Goal: Transaction & Acquisition: Purchase product/service

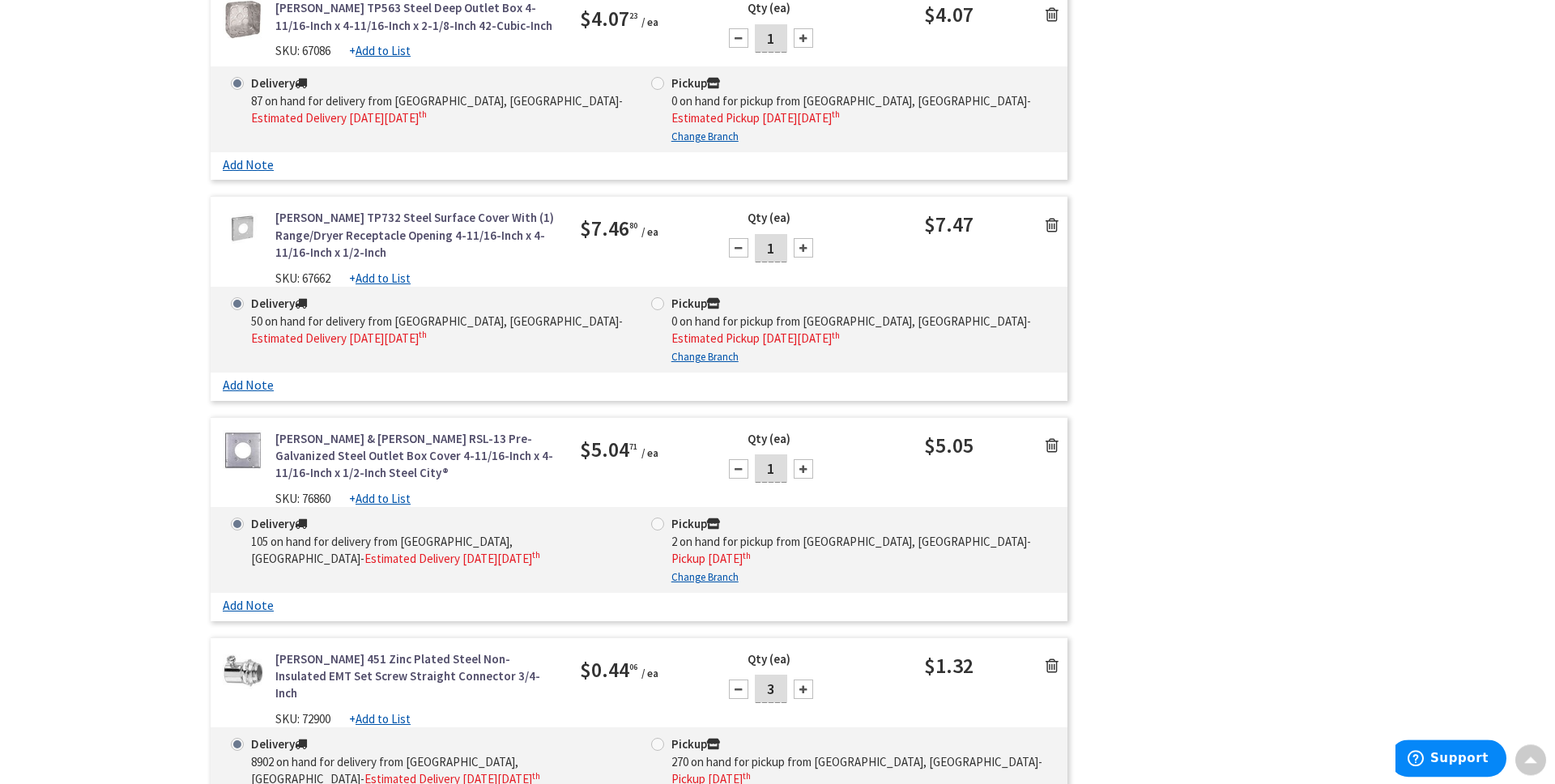
scroll to position [2020, 0]
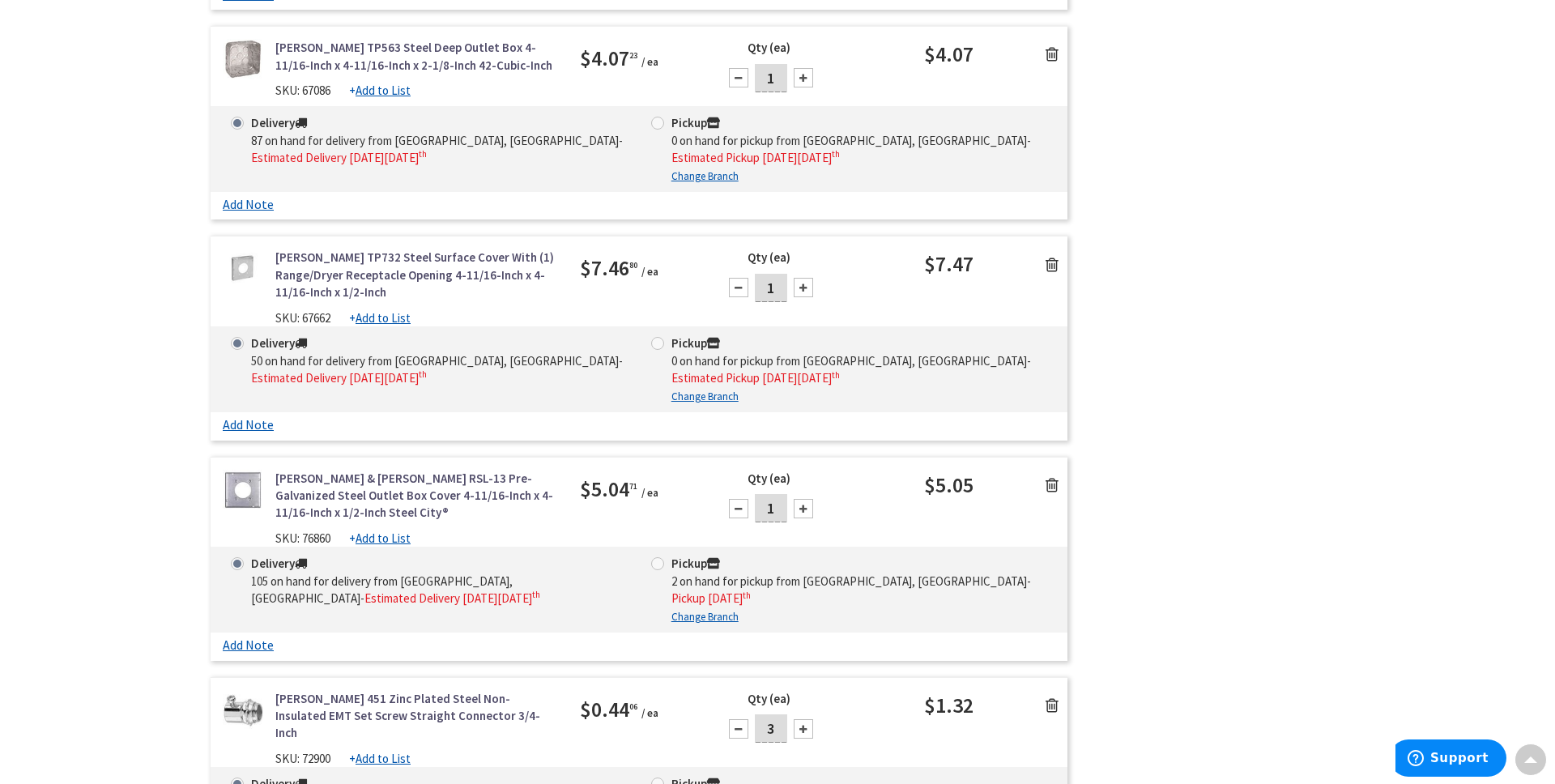
click at [1046, 257] on icon at bounding box center [1052, 265] width 13 height 16
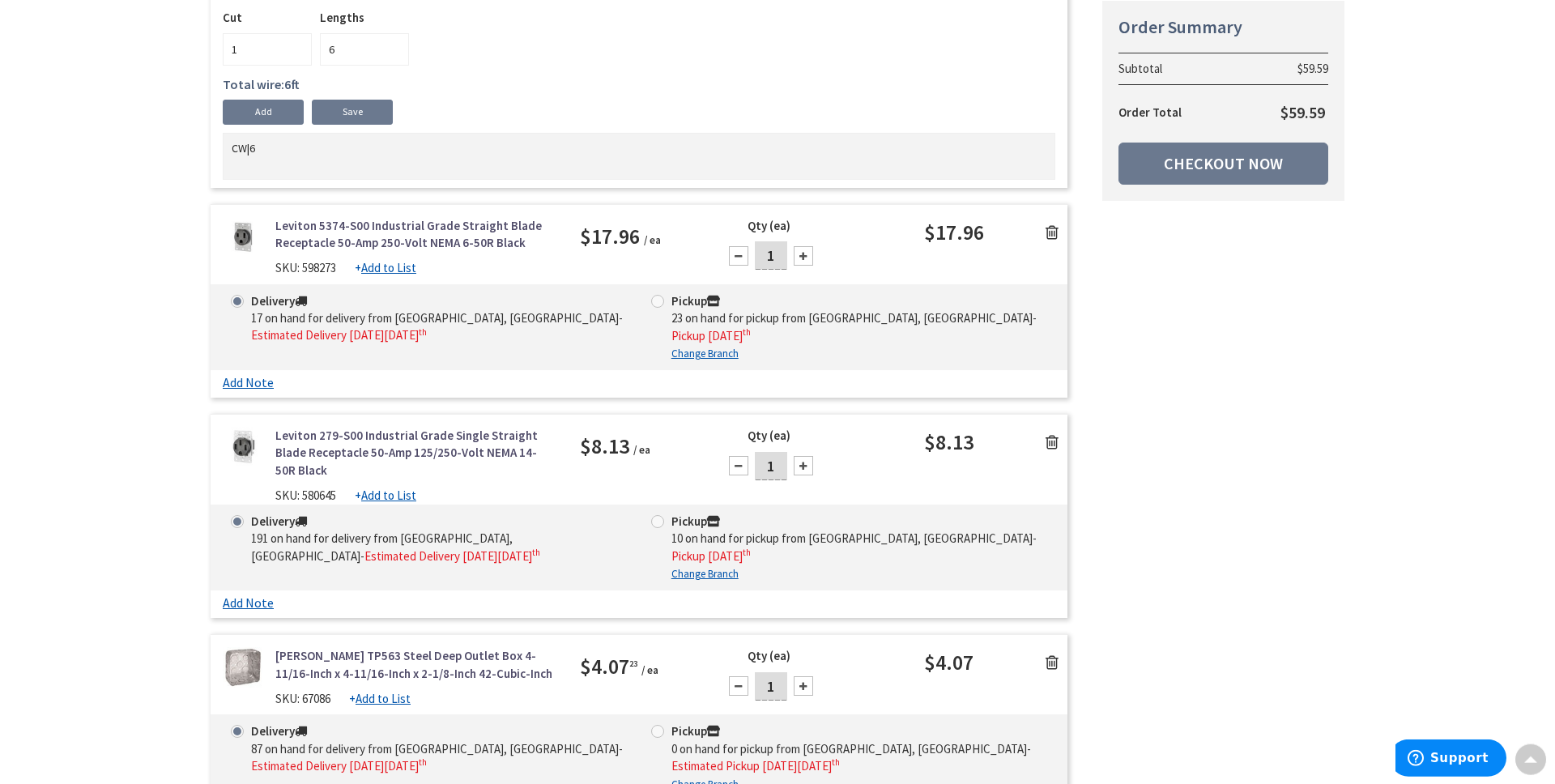
scroll to position [1364, 0]
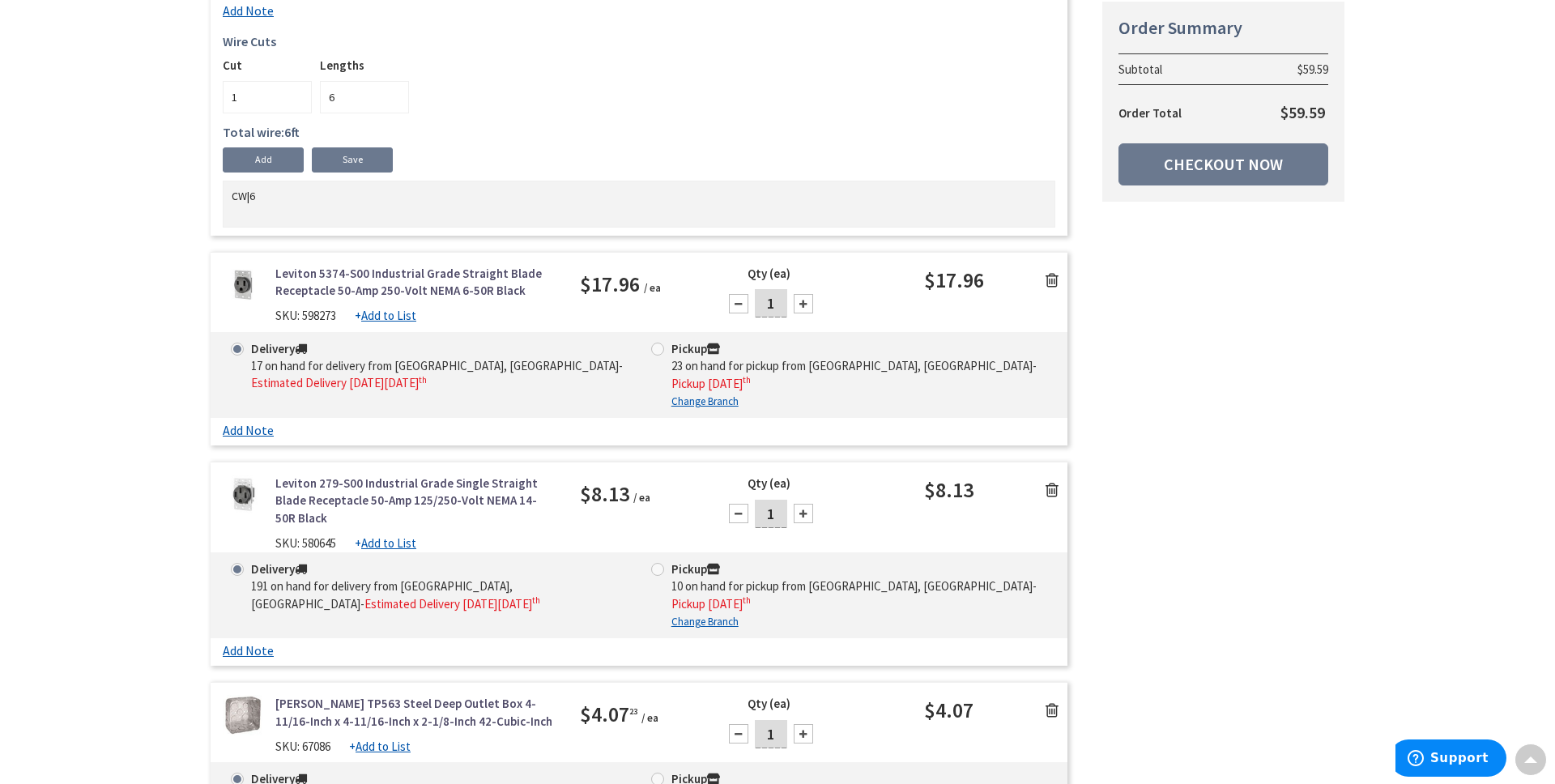
click at [1053, 486] on icon at bounding box center [1052, 490] width 13 height 16
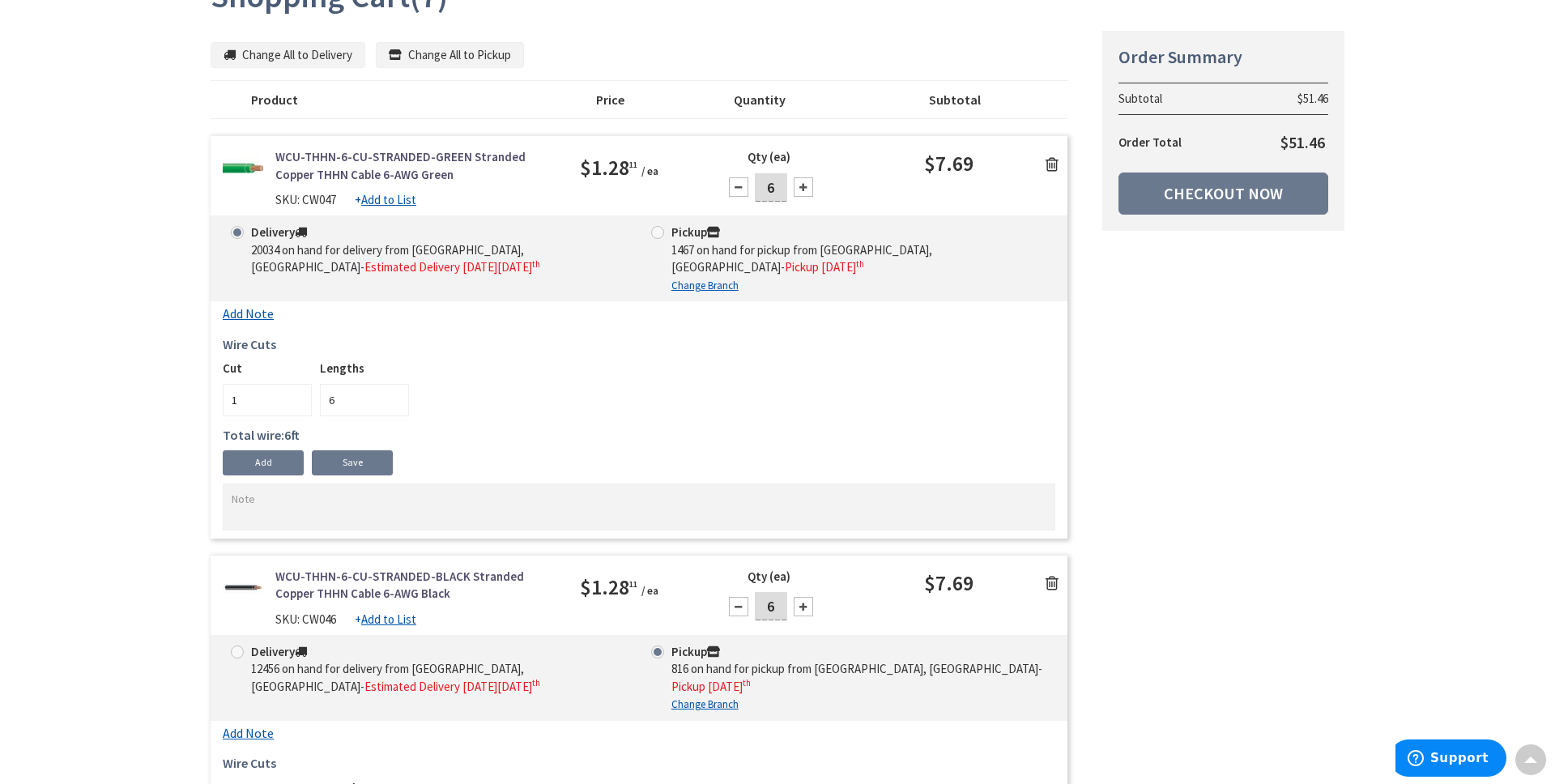
scroll to position [0, 0]
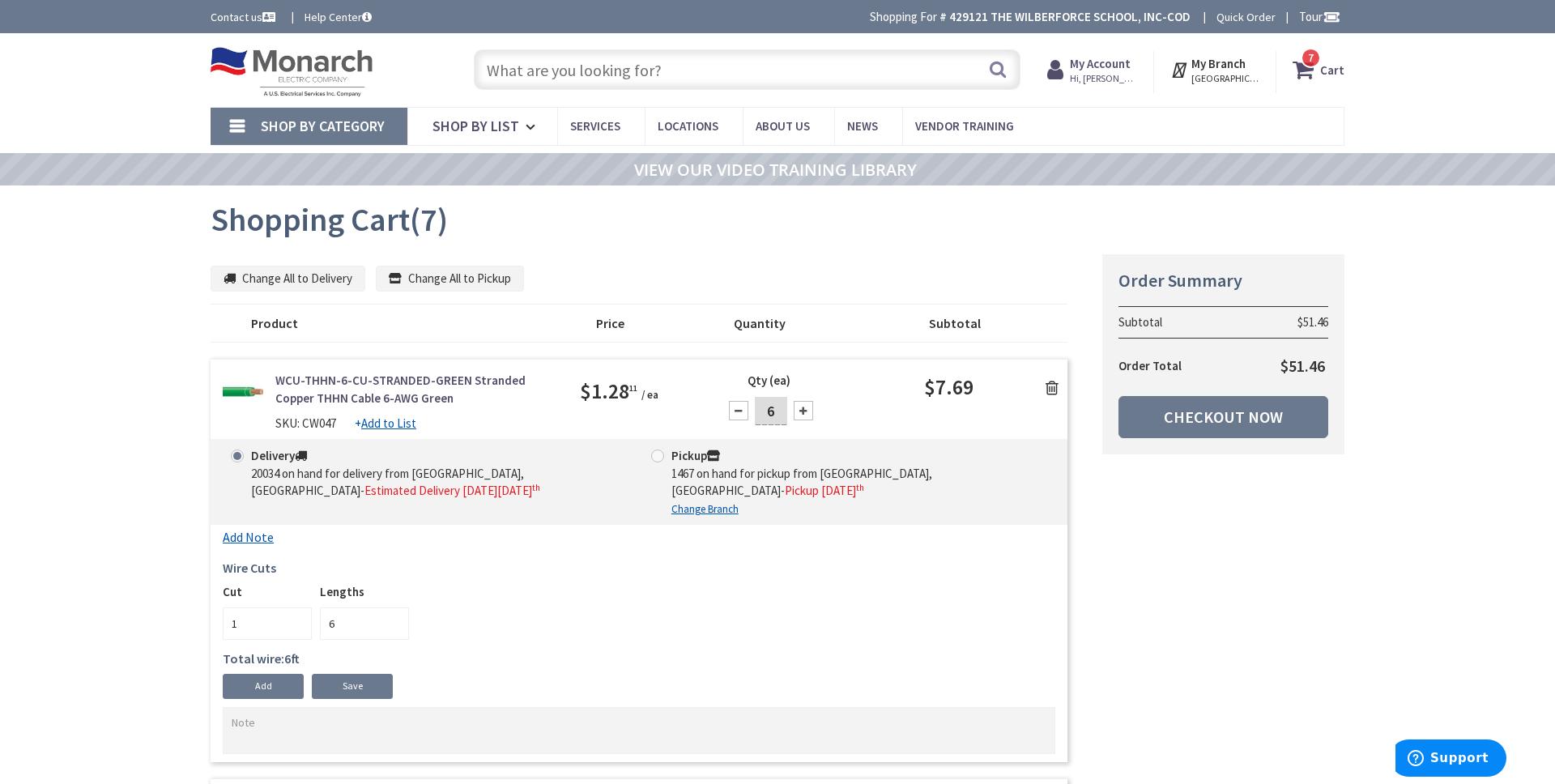
click at [587, 75] on input "text" at bounding box center [747, 70] width 547 height 41
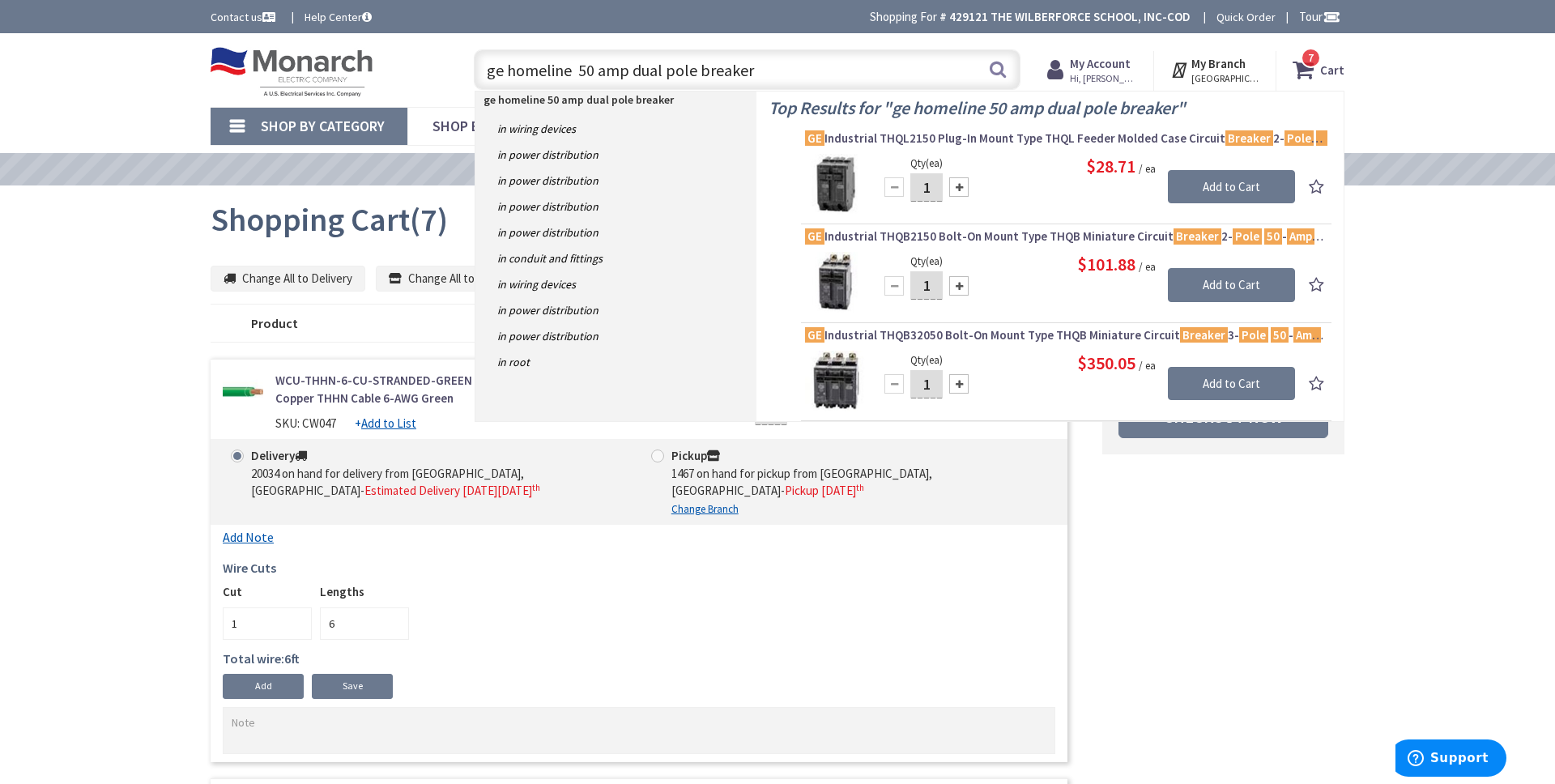
type input "ge homeline 50 amp dual pole breaker"
click at [991, 137] on span "GE Industrial THQL2150 Plug-In Mount Type THQL Feeder Molded Case Circuit Break…" at bounding box center [1067, 138] width 522 height 16
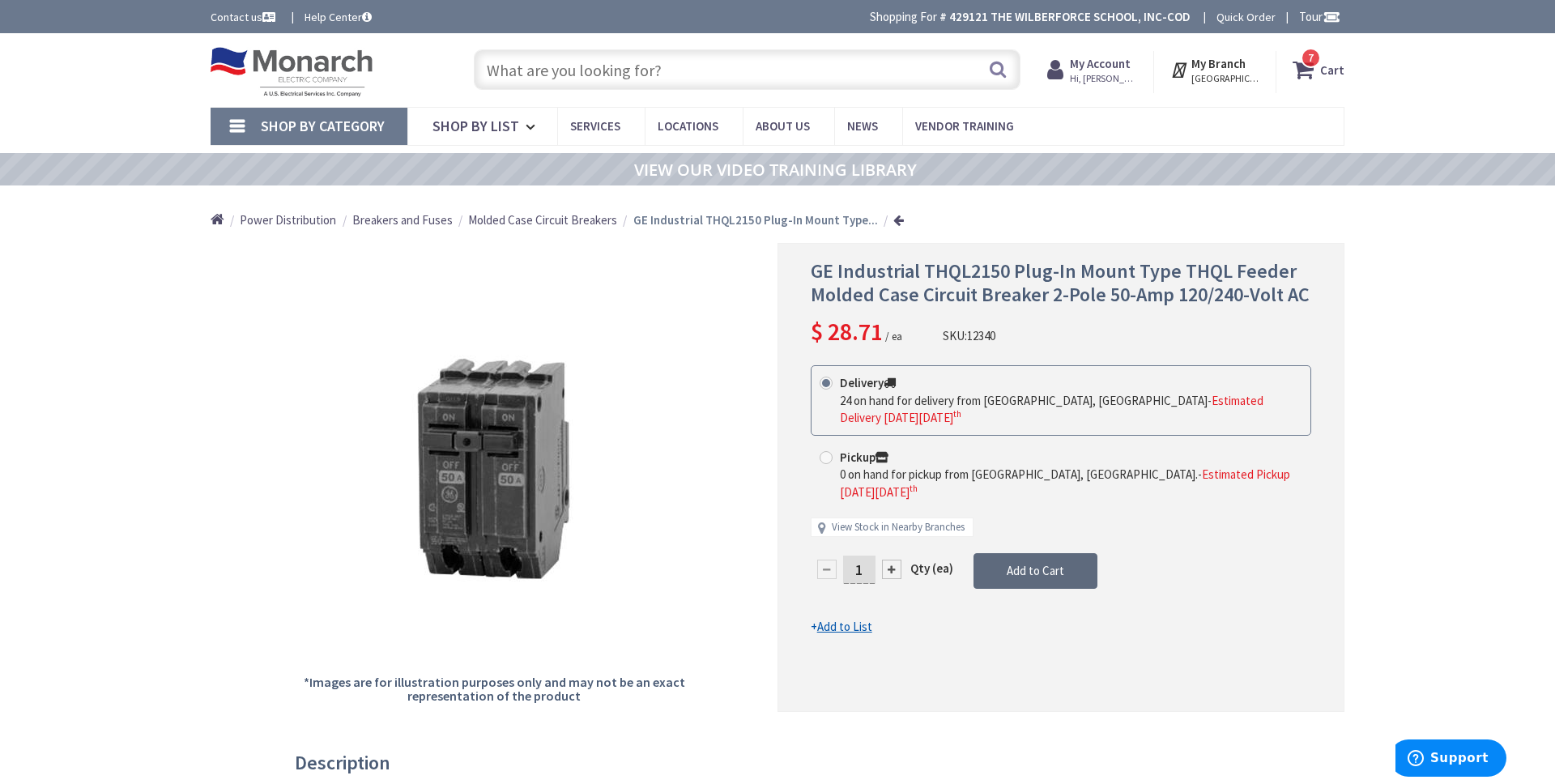
click at [1043, 563] on span "Add to Cart" at bounding box center [1036, 570] width 58 height 15
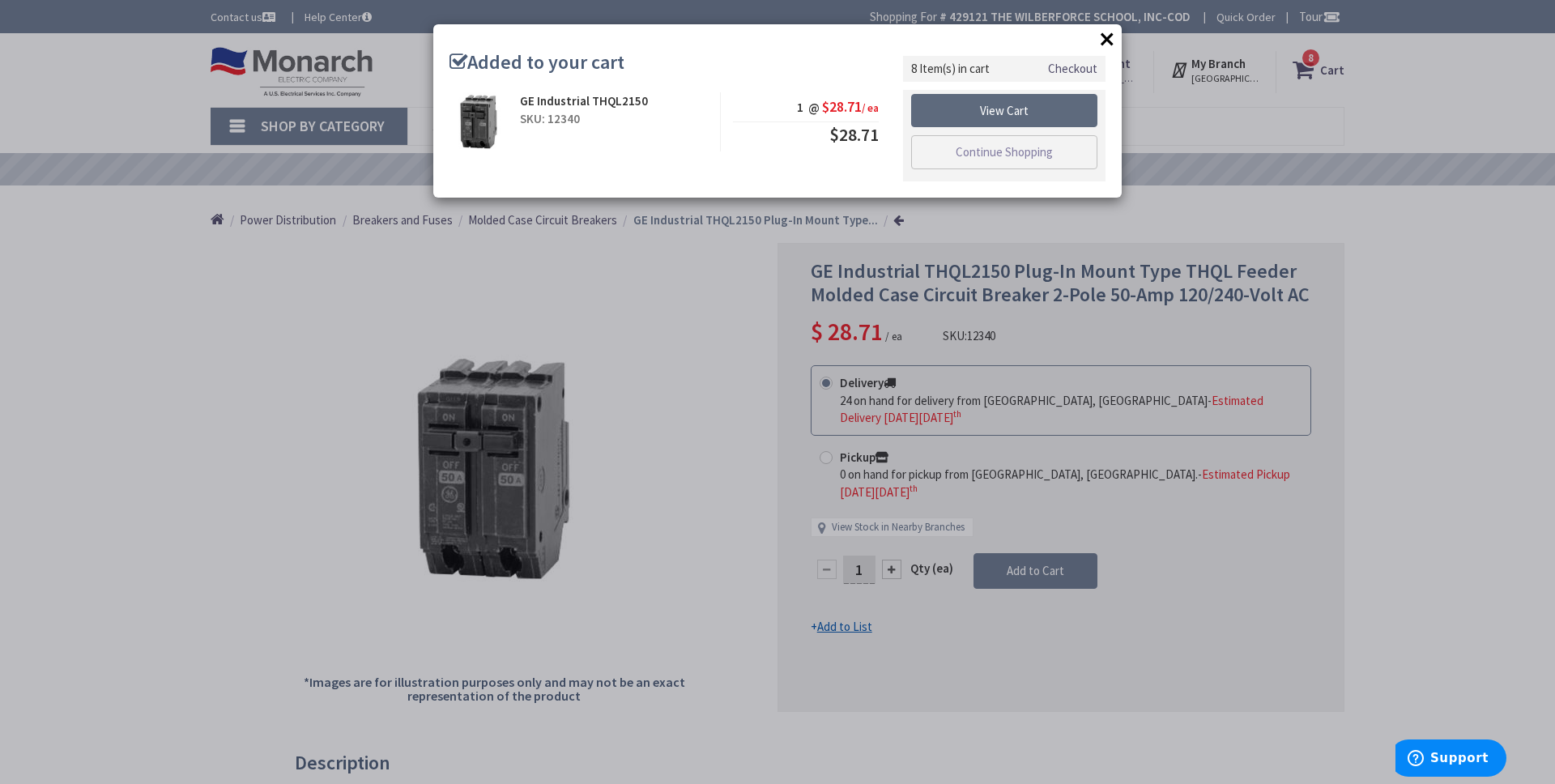
click at [1008, 124] on link "View Cart" at bounding box center [1004, 111] width 186 height 34
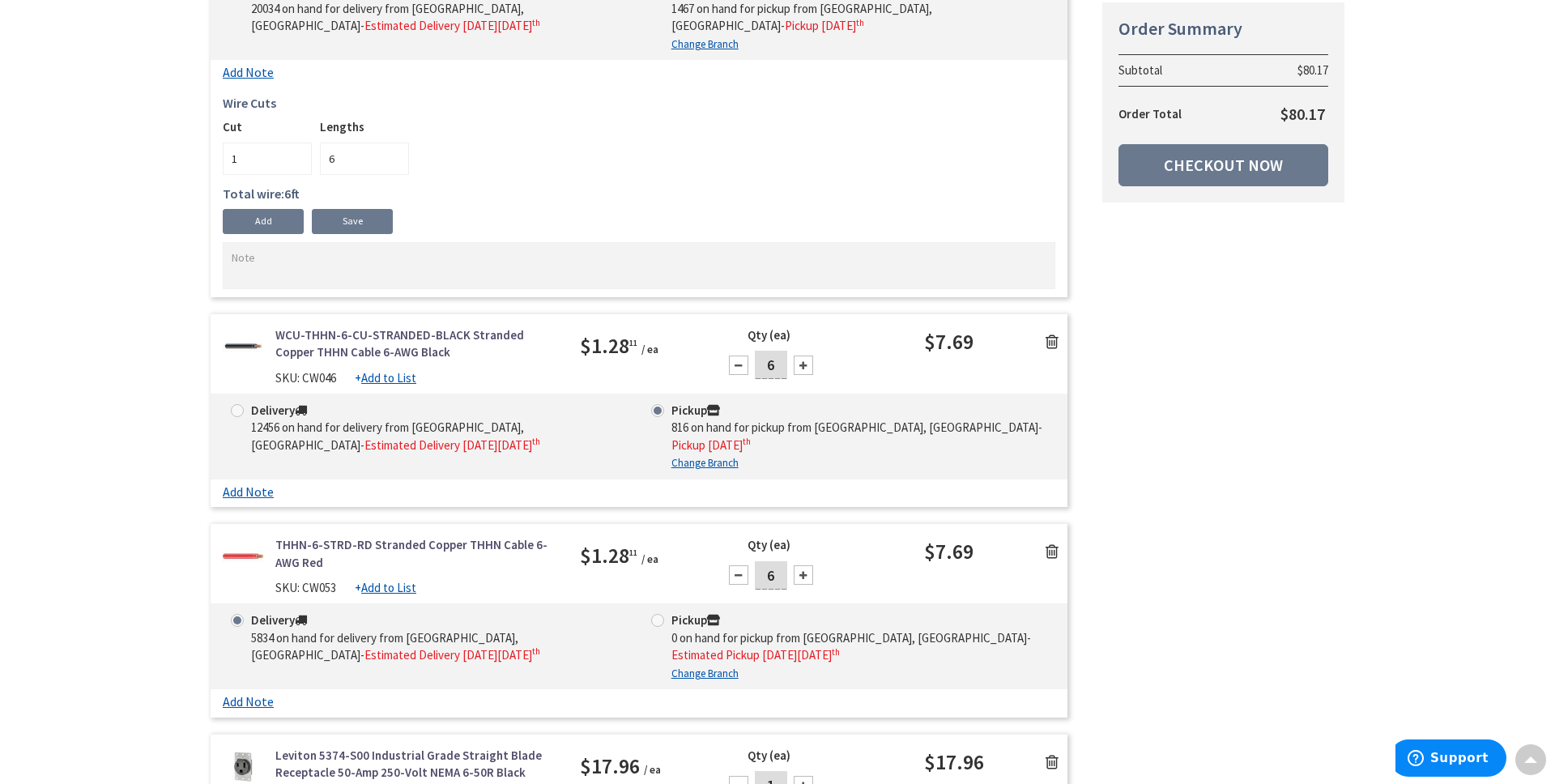
scroll to position [547, 0]
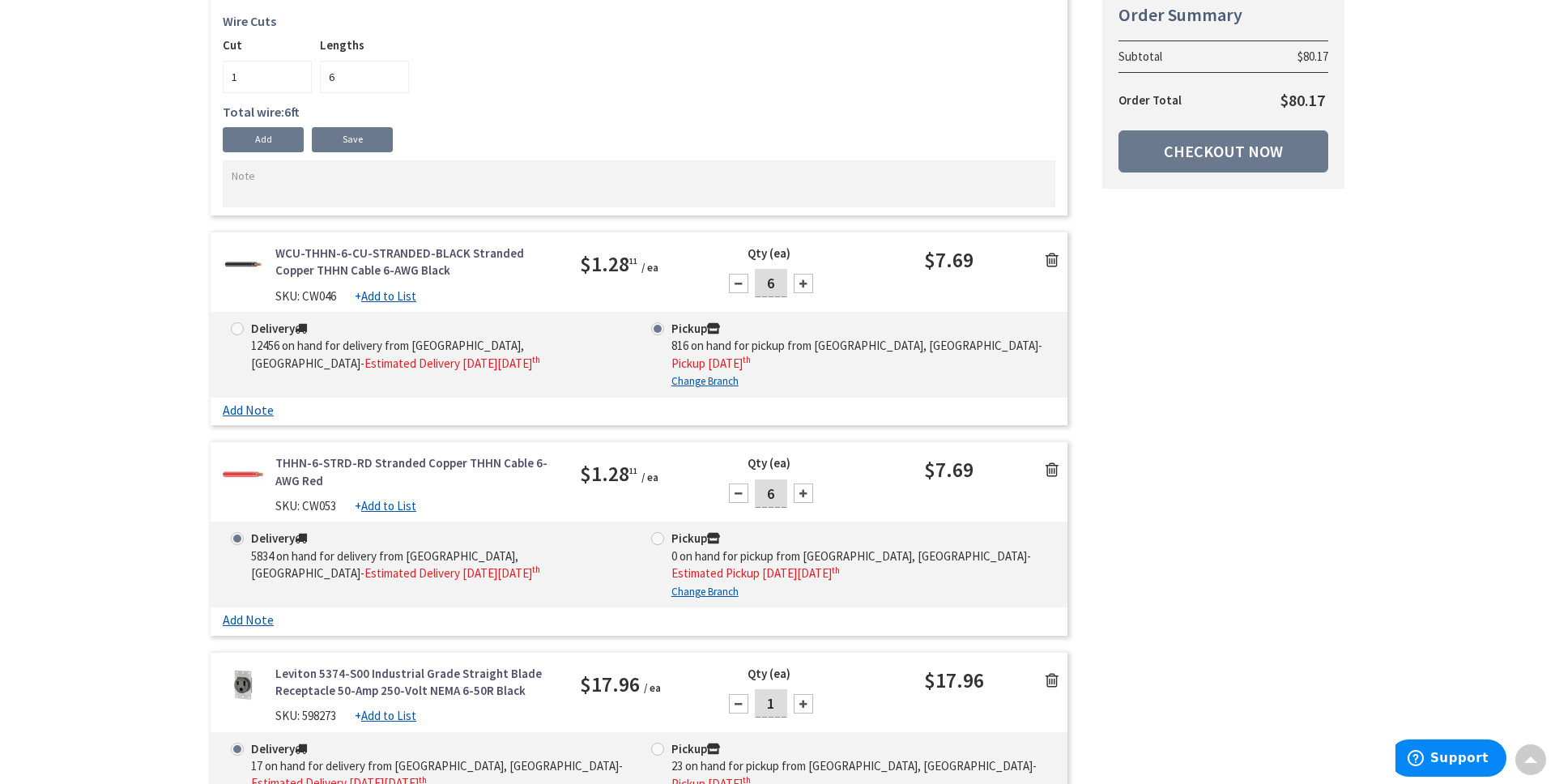
click at [235, 327] on span at bounding box center [237, 328] width 13 height 13
click at [235, 327] on input "Delivery 12456 on hand for delivery from [GEOGRAPHIC_DATA], [GEOGRAPHIC_DATA] -…" at bounding box center [240, 328] width 11 height 11
radio input "true"
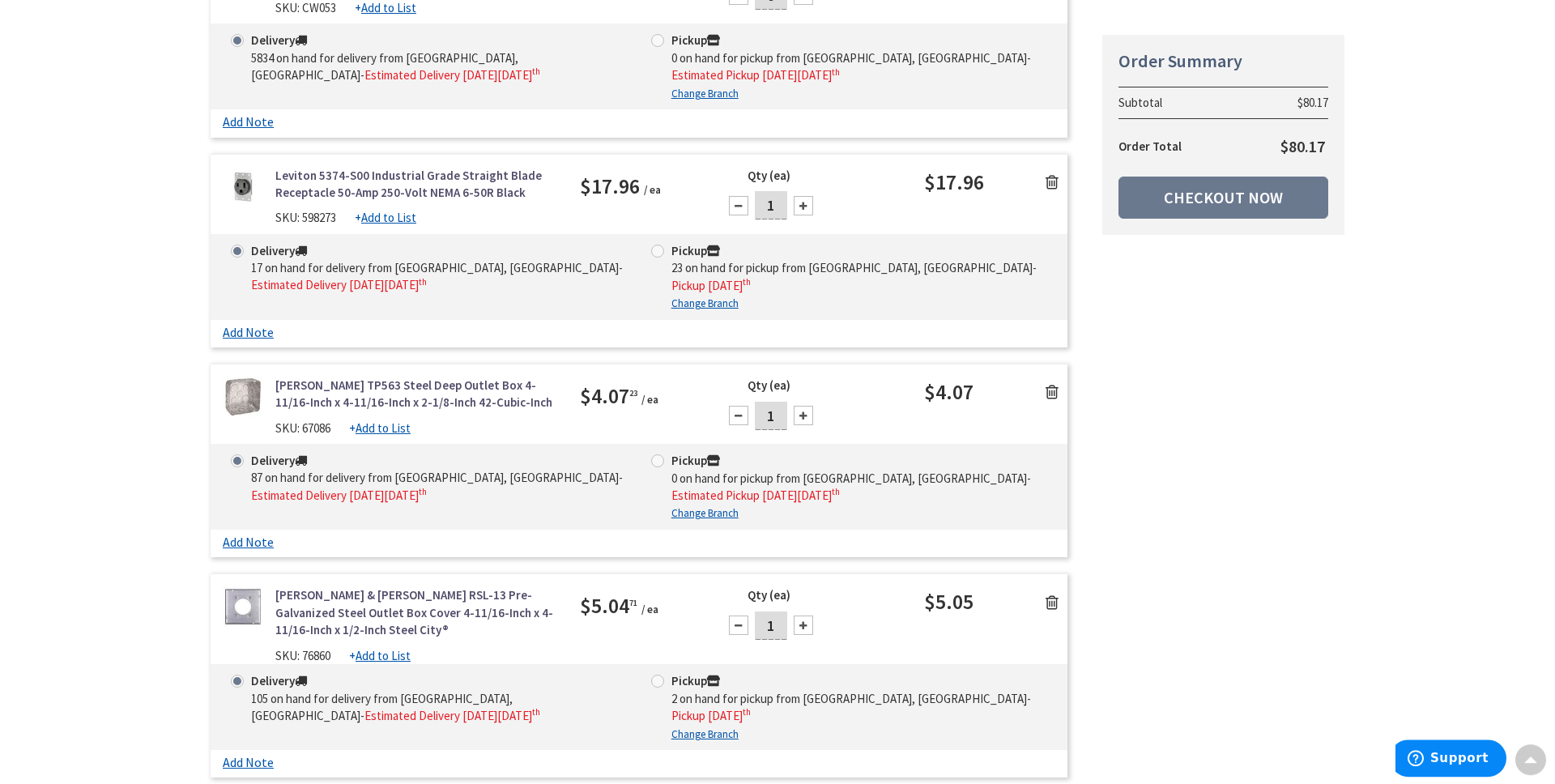
scroll to position [1093, 0]
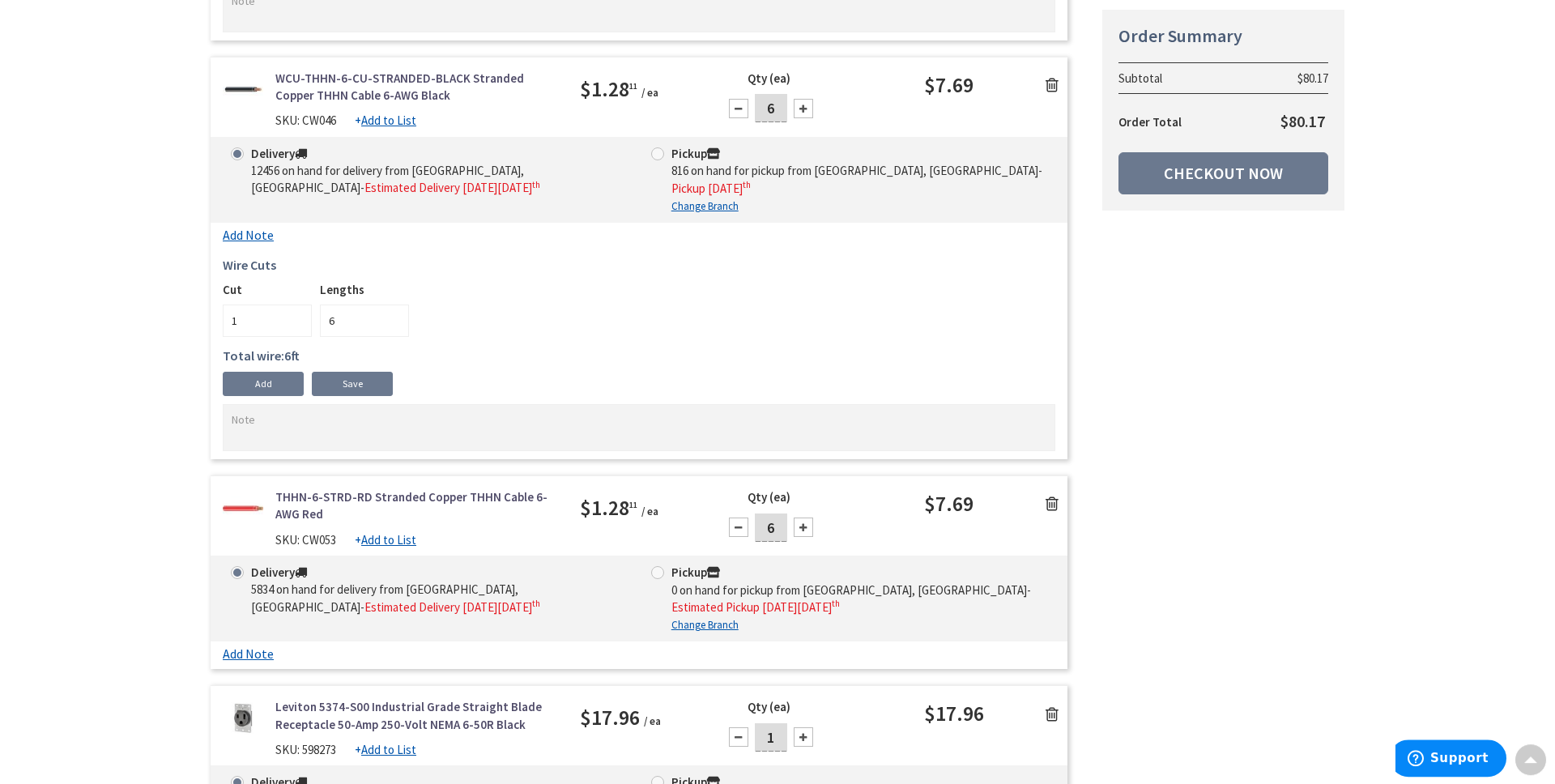
scroll to position [765, 0]
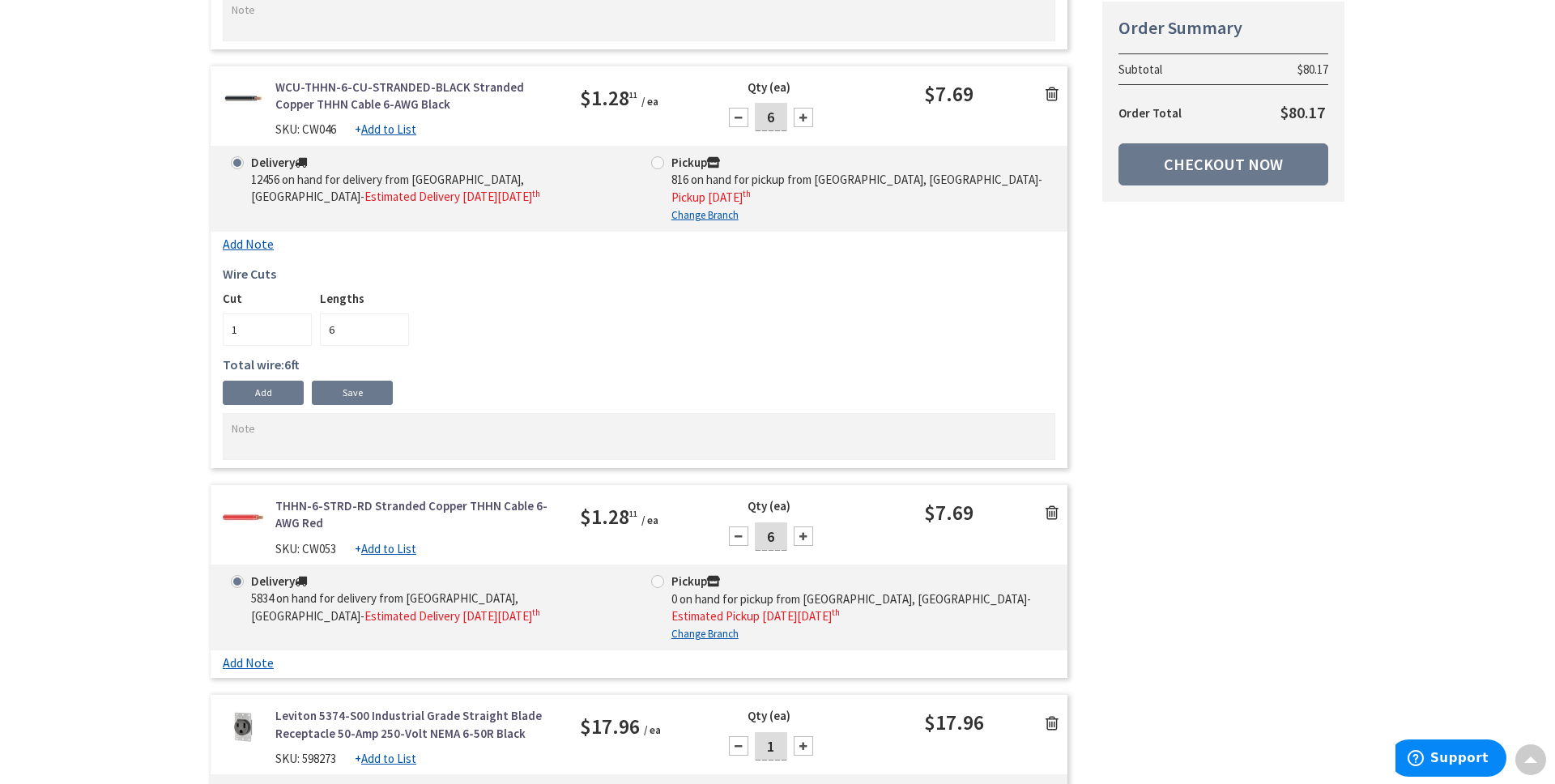
click at [801, 118] on div at bounding box center [803, 118] width 20 height 20
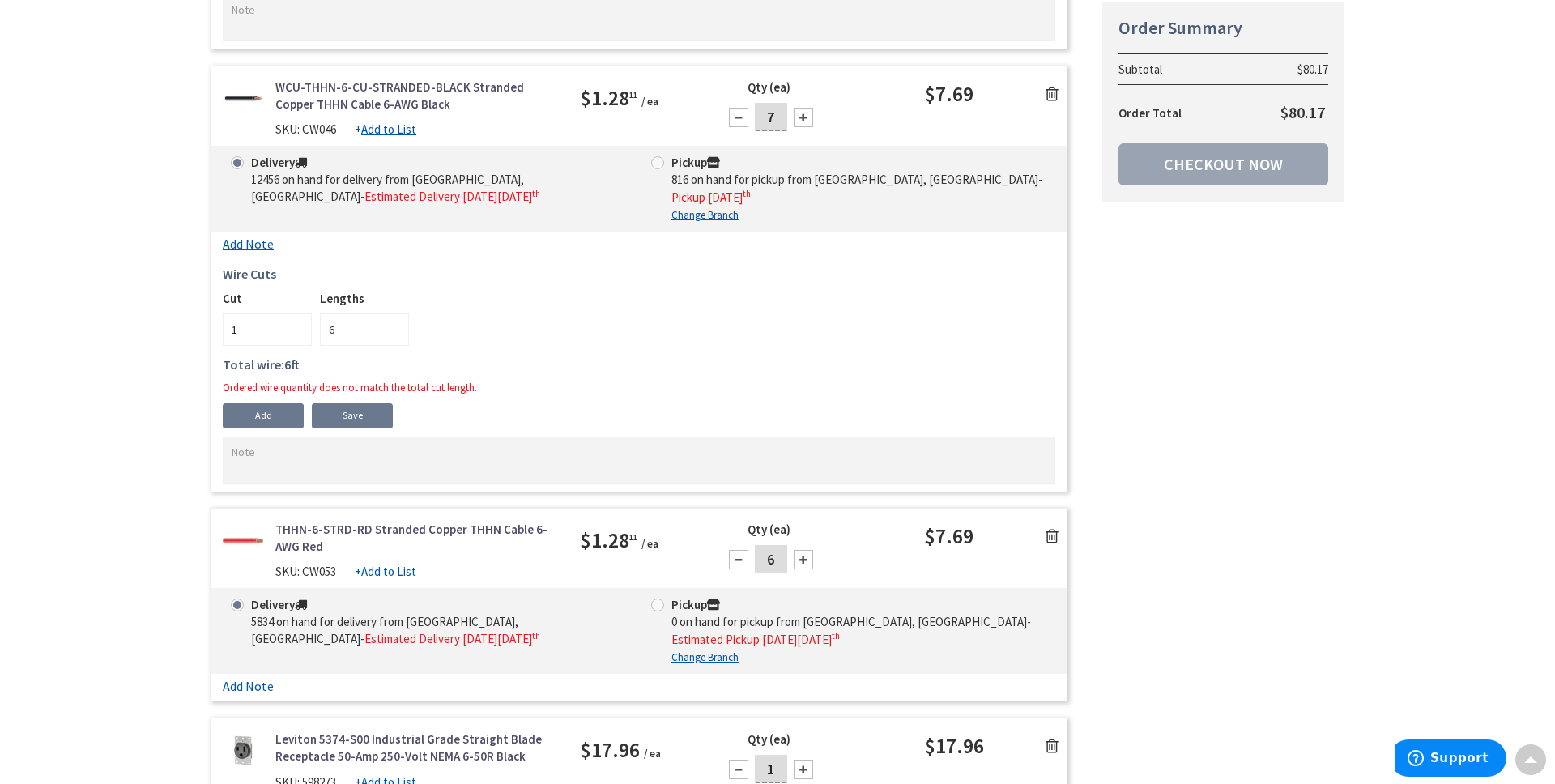
type input "8"
click at [396, 325] on input "6" at bounding box center [364, 329] width 89 height 33
click at [396, 326] on input "6" at bounding box center [364, 329] width 89 height 33
drag, startPoint x: 337, startPoint y: 331, endPoint x: 319, endPoint y: 331, distance: 18.0
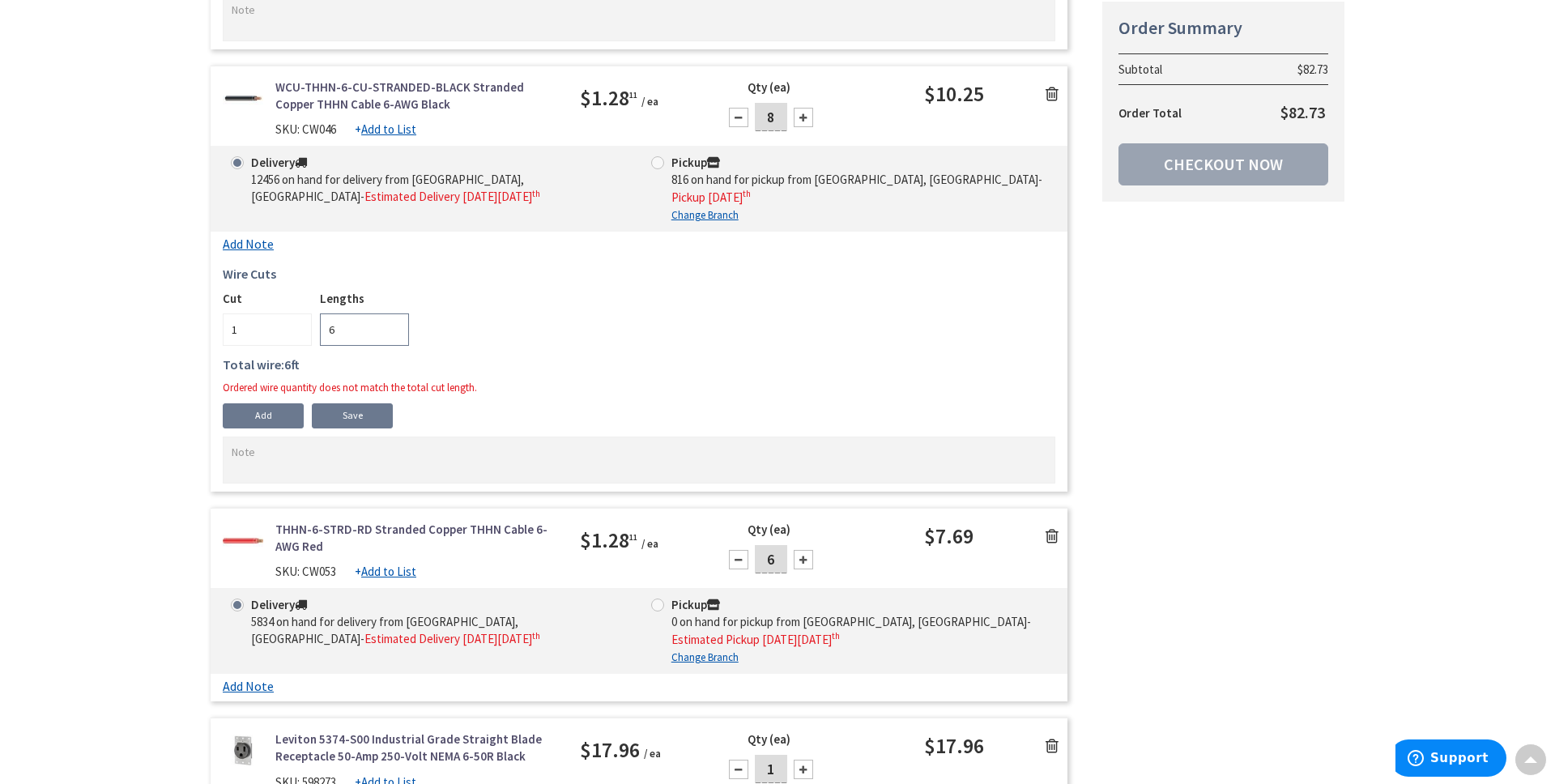
click at [320, 331] on input "6" at bounding box center [364, 329] width 89 height 33
type input "8"
click at [765, 296] on body "Accessibility Screen-Reader Guide, Feedback, and Issue Reporting | New window L…" at bounding box center [778, 714] width 1555 height 2960
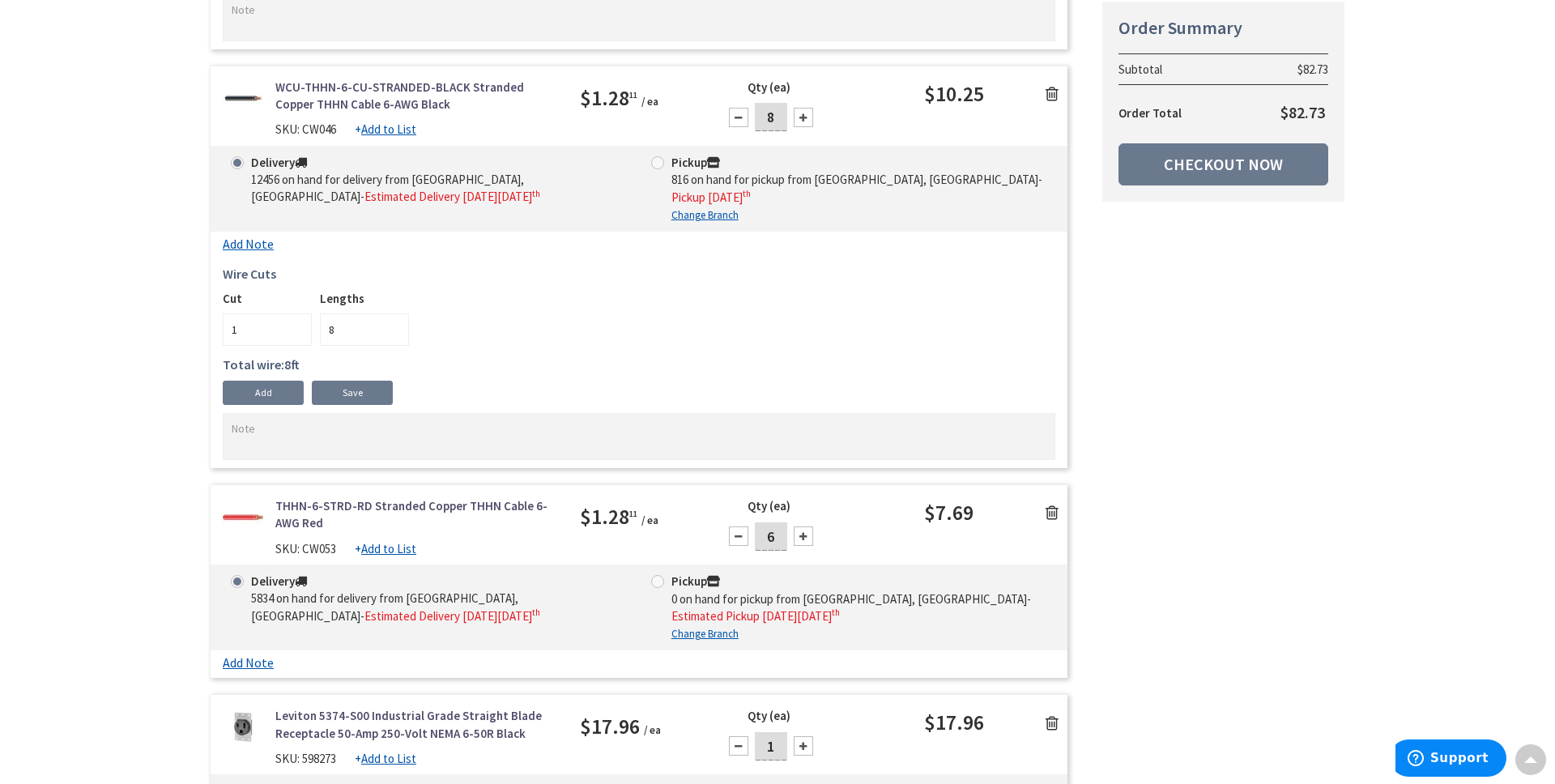
click at [459, 358] on h5 "Total wire: 8 ft" at bounding box center [638, 365] width 832 height 15
click at [325, 395] on link "Save" at bounding box center [352, 392] width 81 height 24
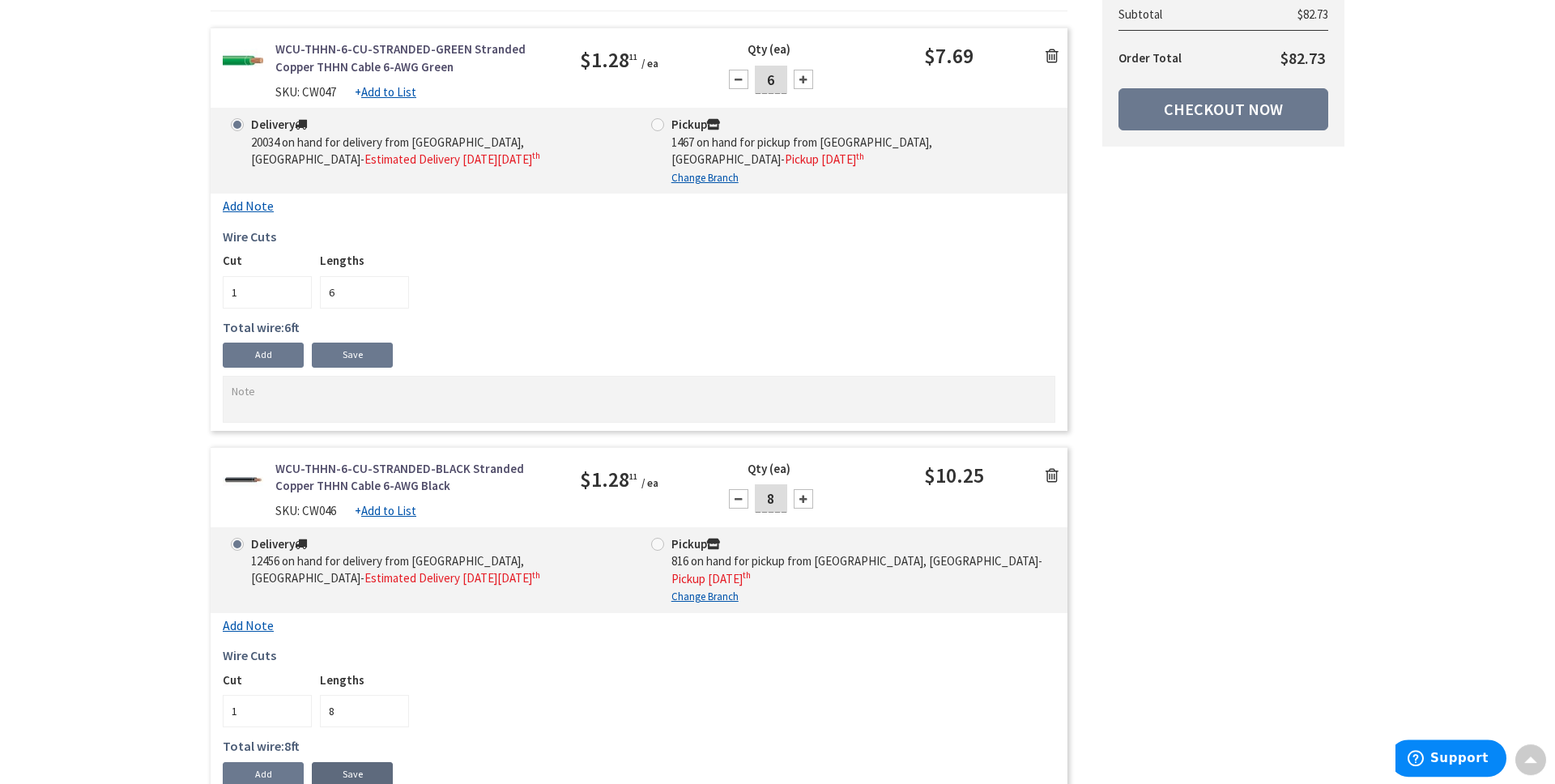
scroll to position [328, 0]
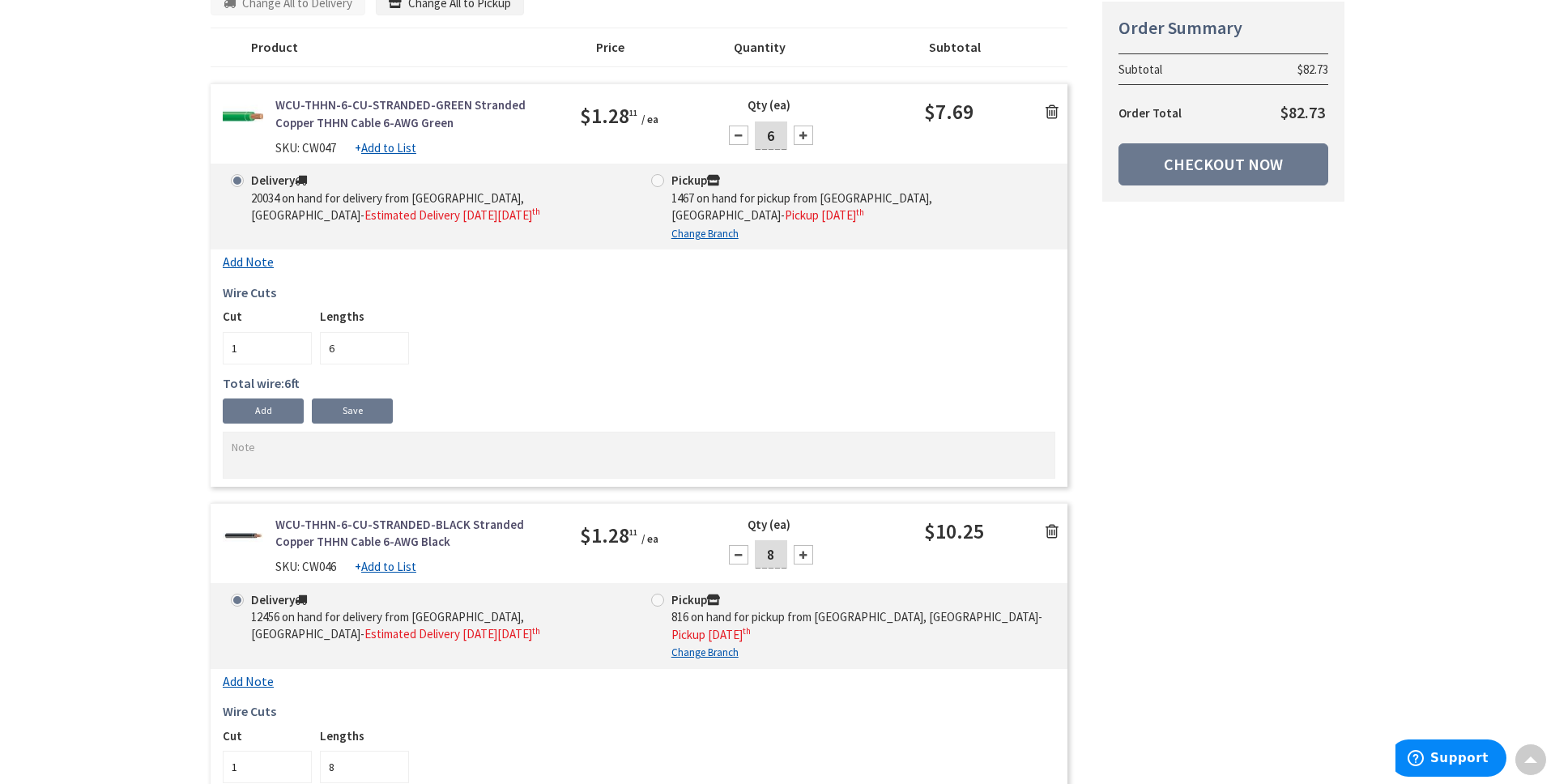
click at [396, 344] on input "6" at bounding box center [364, 348] width 89 height 33
click at [800, 131] on div at bounding box center [803, 135] width 20 height 20
type input "8"
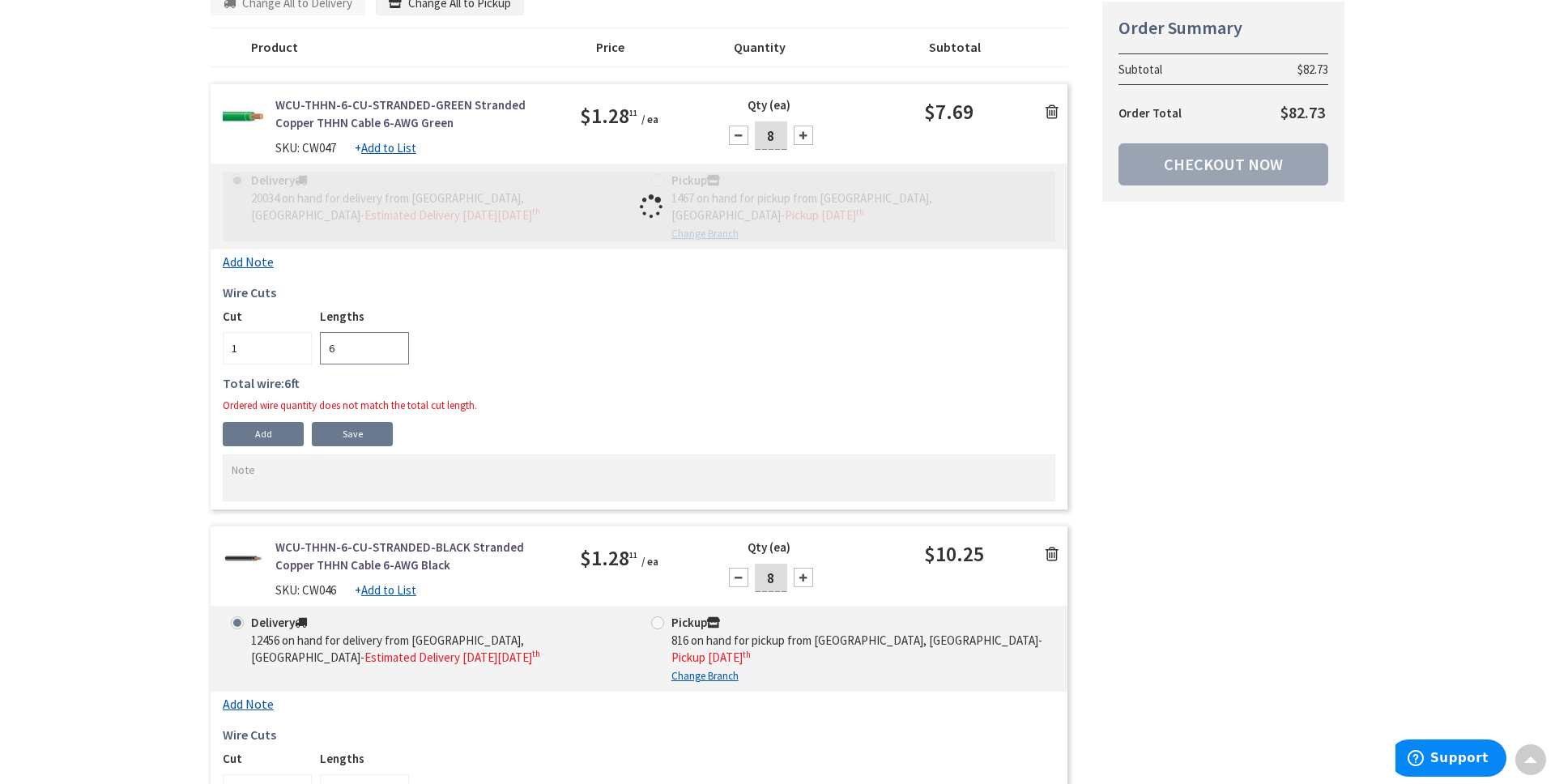
drag, startPoint x: 368, startPoint y: 339, endPoint x: 318, endPoint y: 345, distance: 50.4
click at [320, 345] on input "6" at bounding box center [364, 348] width 89 height 33
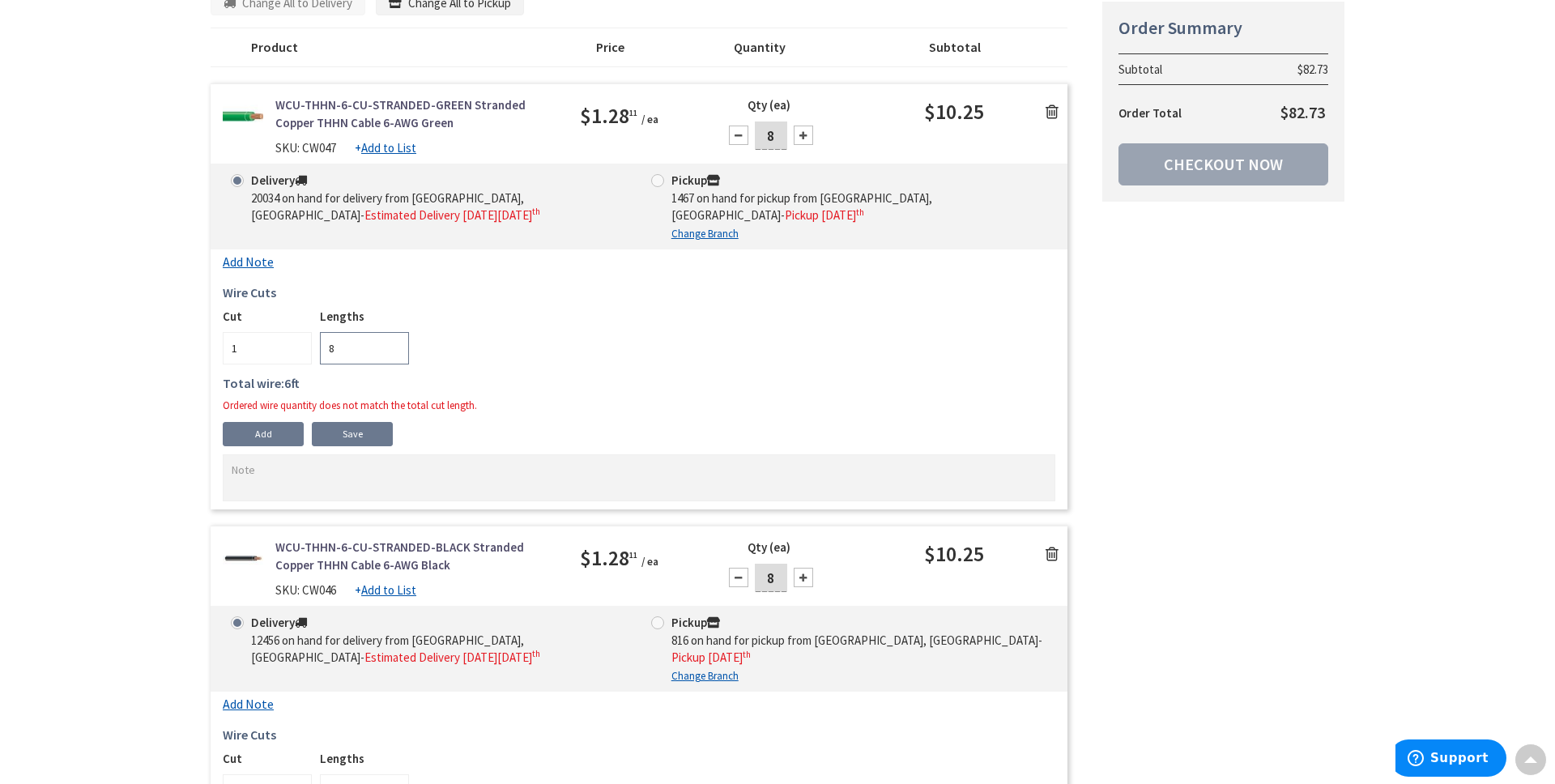
type input "8"
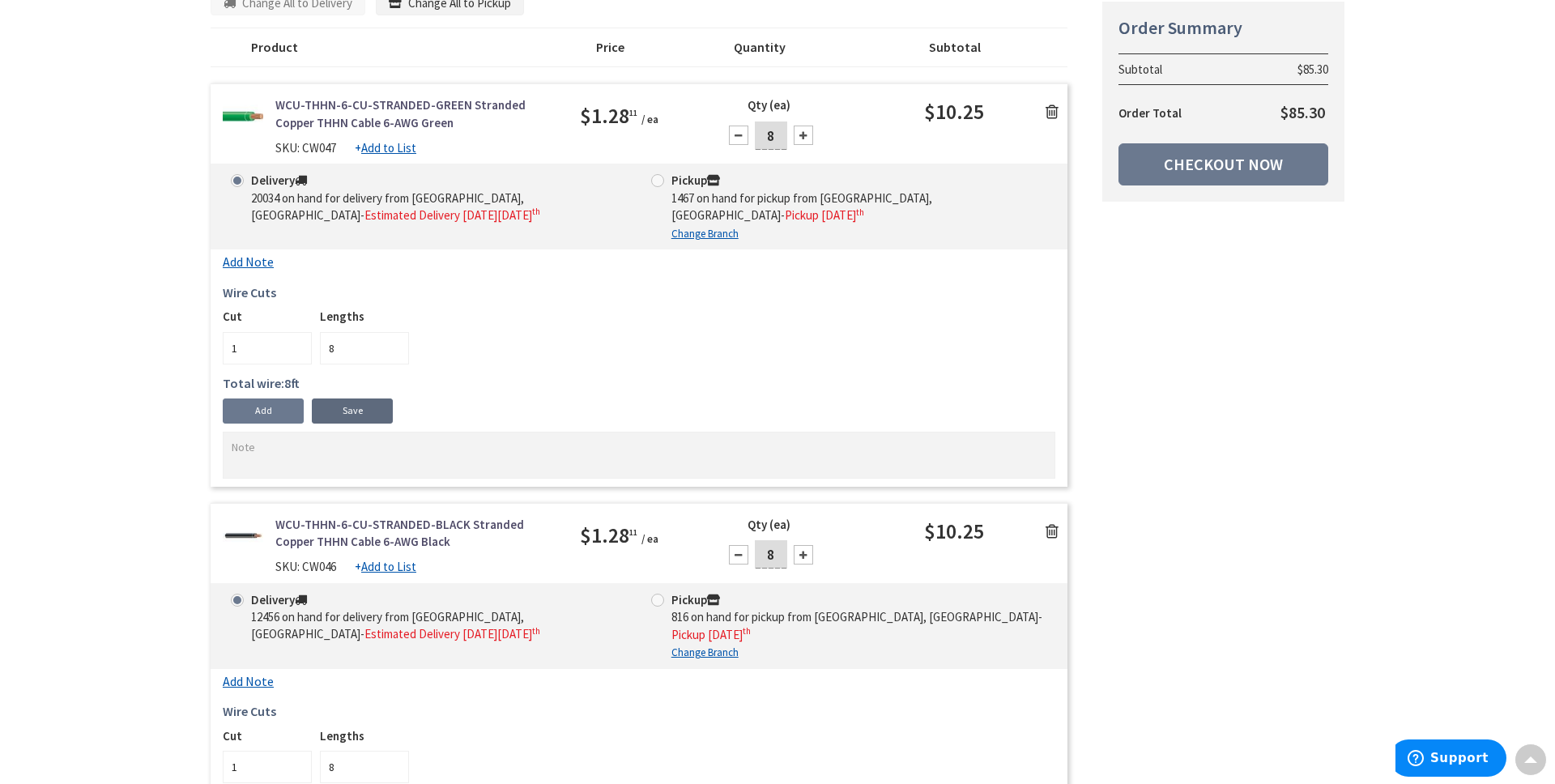
click at [369, 411] on link "Save" at bounding box center [352, 410] width 81 height 24
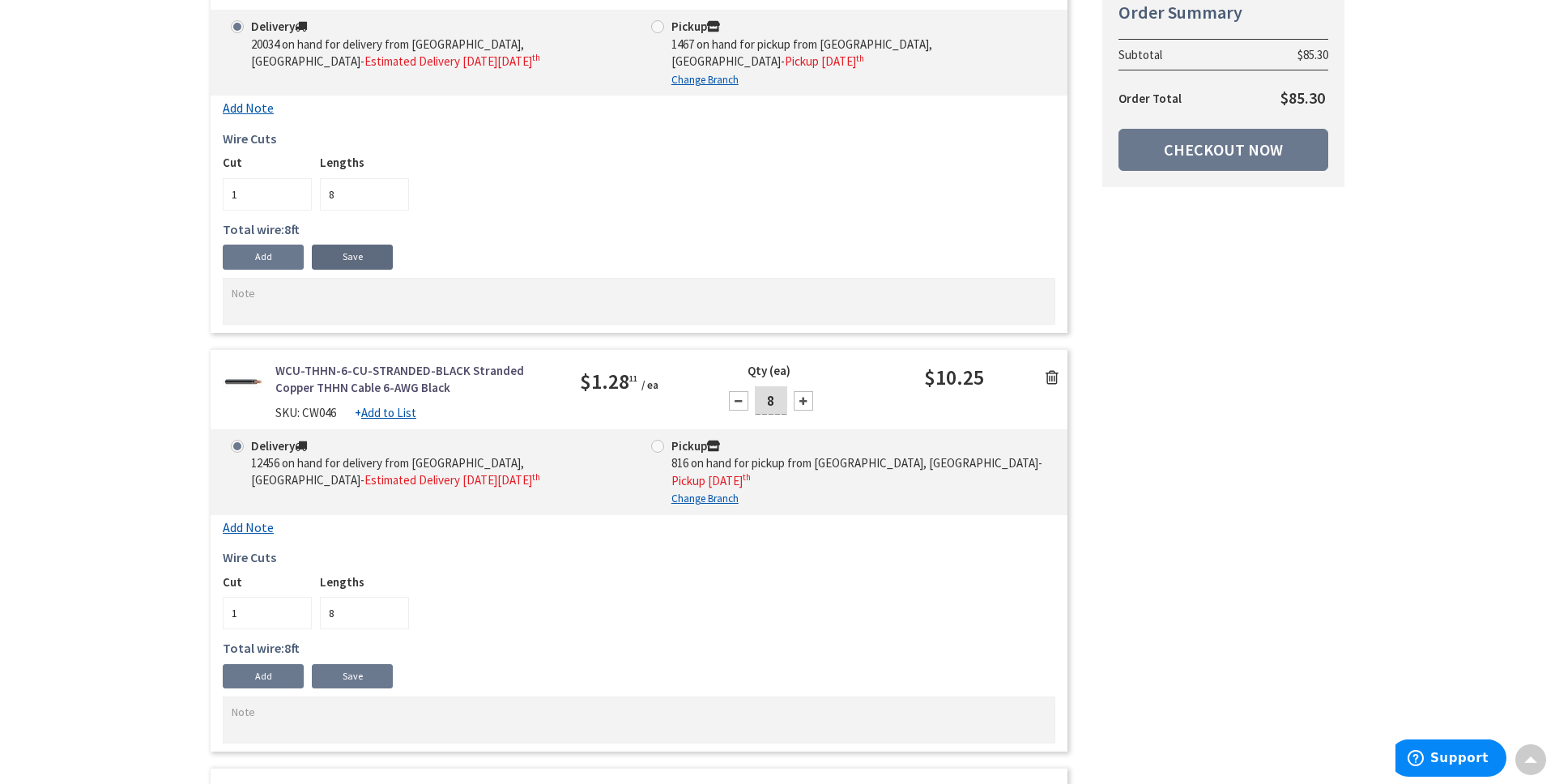
scroll to position [547, 0]
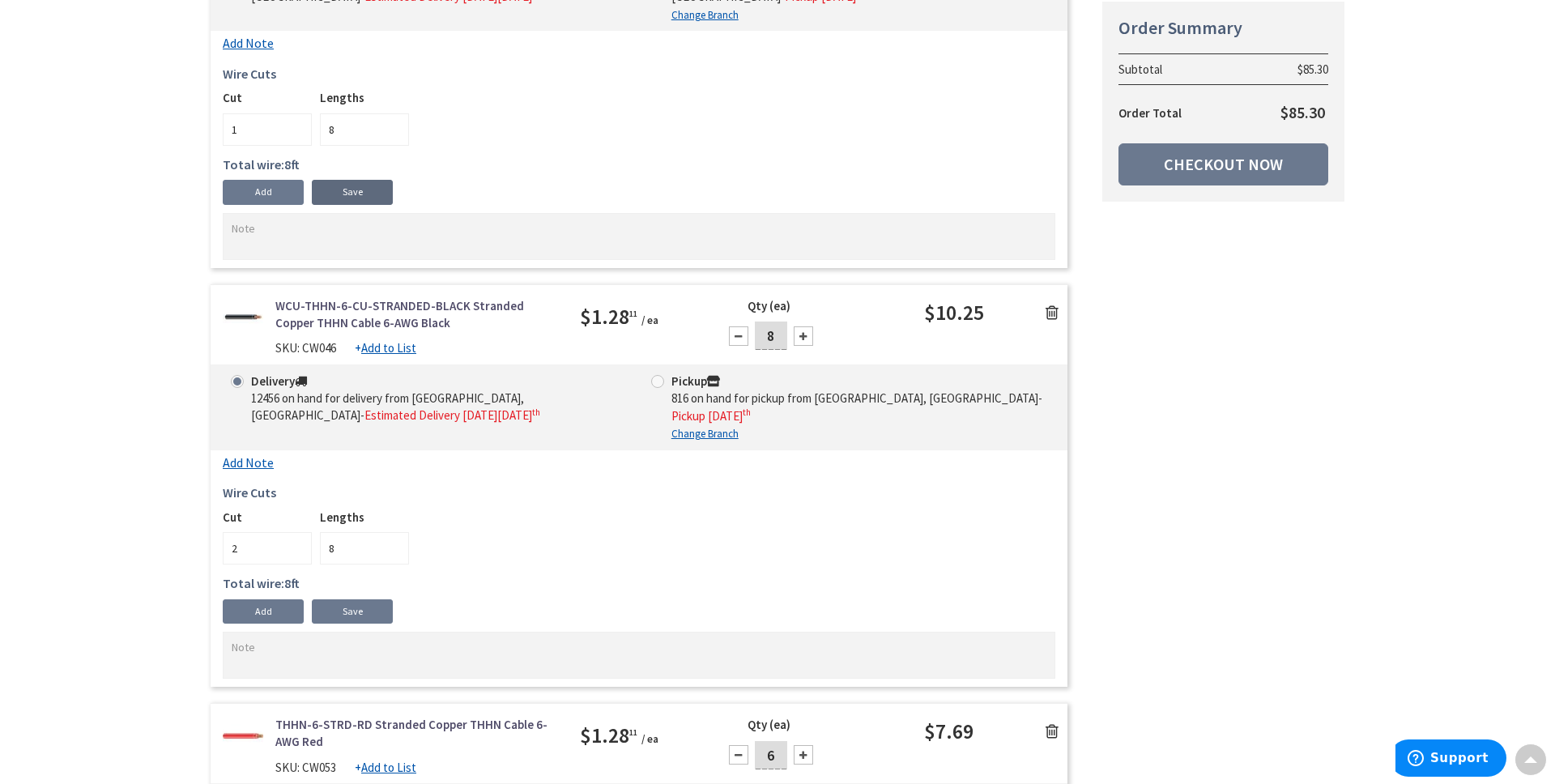
click at [299, 542] on input "2" at bounding box center [266, 548] width 89 height 33
click at [299, 542] on input "3" at bounding box center [266, 548] width 89 height 33
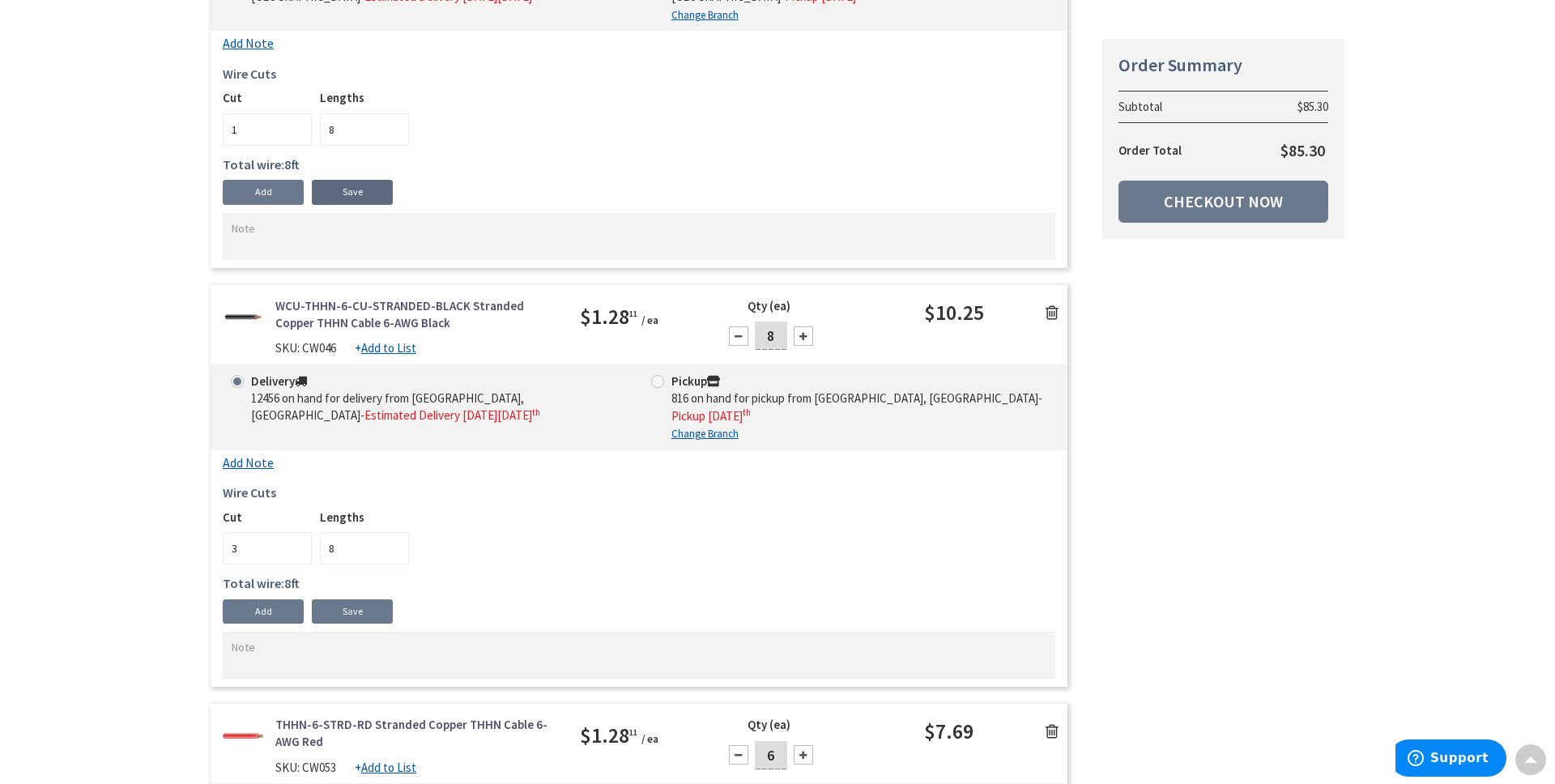
scroll to position [655, 0]
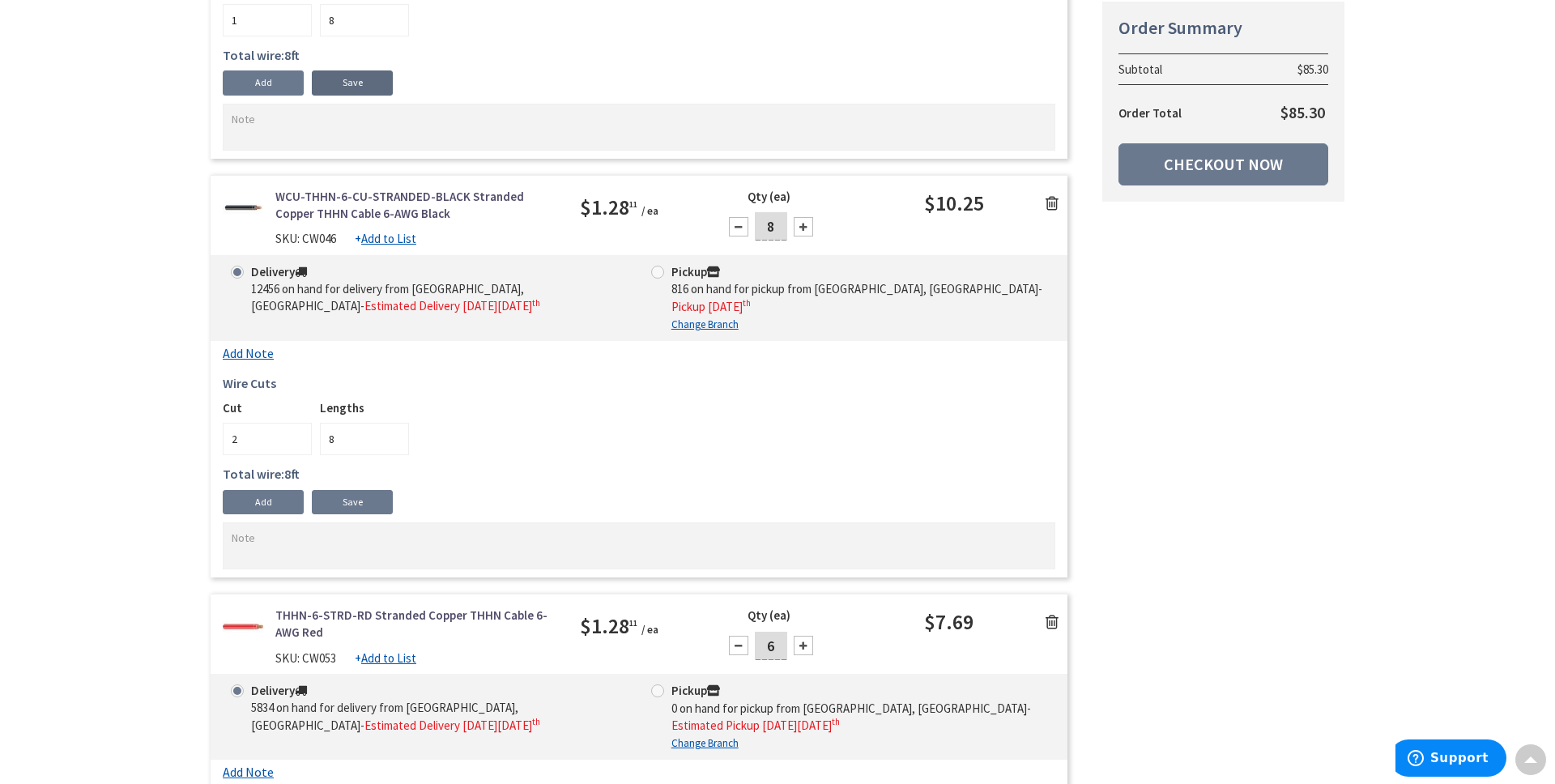
click at [293, 440] on input "2" at bounding box center [266, 438] width 89 height 33
type input "1"
click at [293, 440] on input "1" at bounding box center [266, 438] width 89 height 33
click at [559, 477] on h5 "Total wire: 8 ft" at bounding box center [638, 474] width 832 height 15
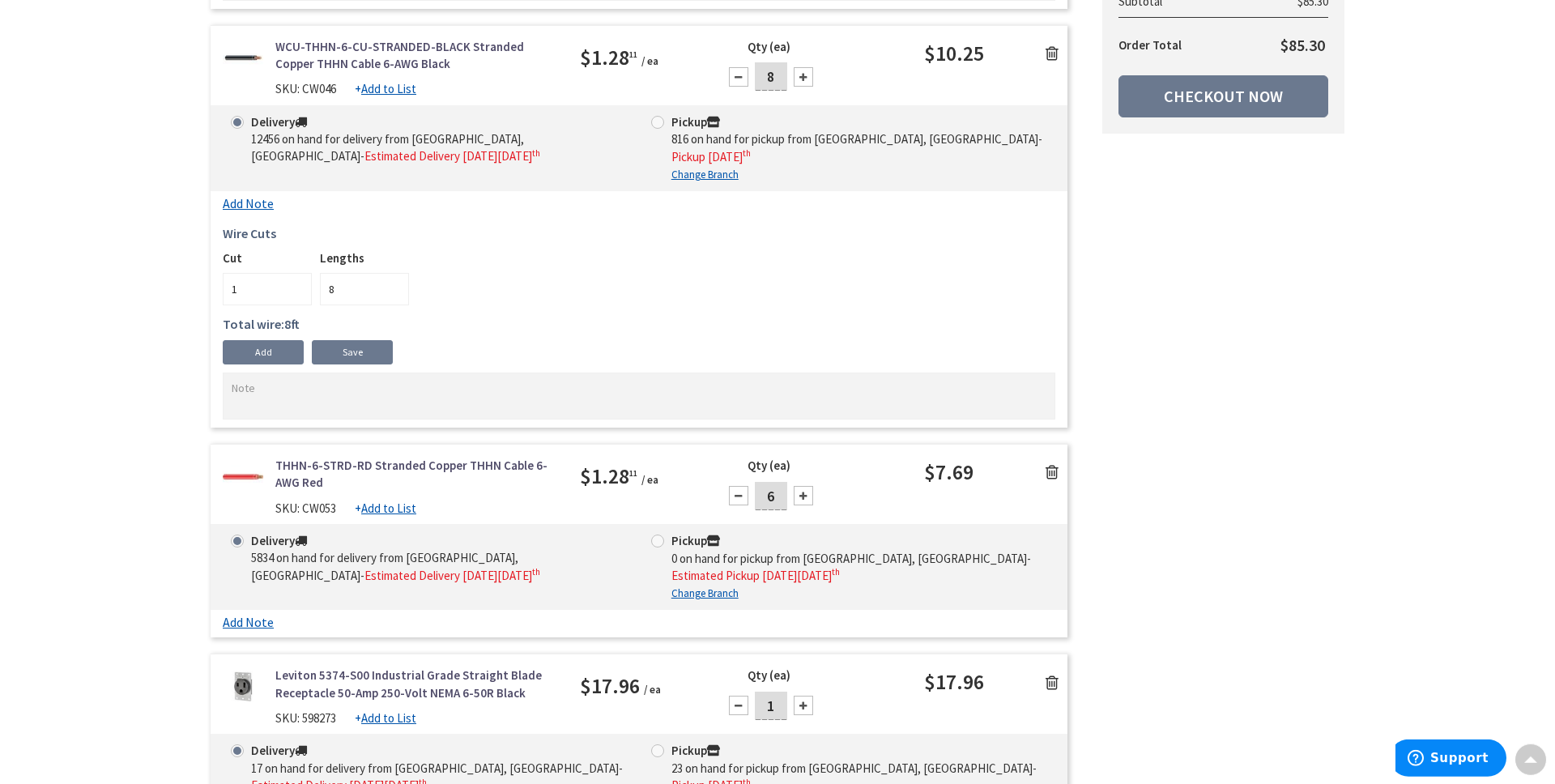
scroll to position [875, 0]
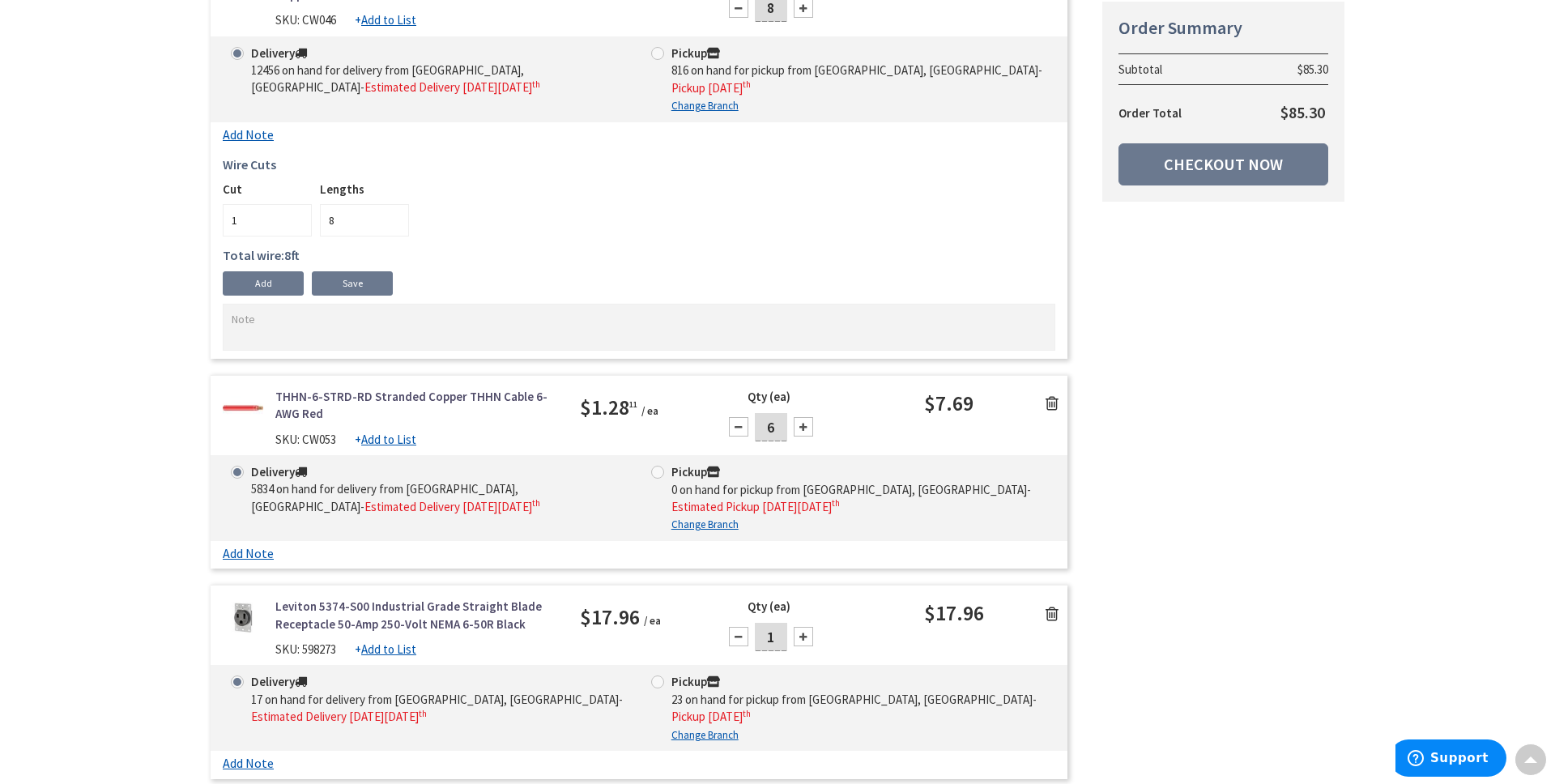
click at [803, 426] on div at bounding box center [803, 427] width 20 height 20
type input "8"
click at [658, 53] on span at bounding box center [657, 53] width 13 height 13
click at [658, 53] on input "Pickup 816 on hand for pickup from Monroe Township, Nj - Pickup Monday, Septemb…" at bounding box center [660, 53] width 11 height 11
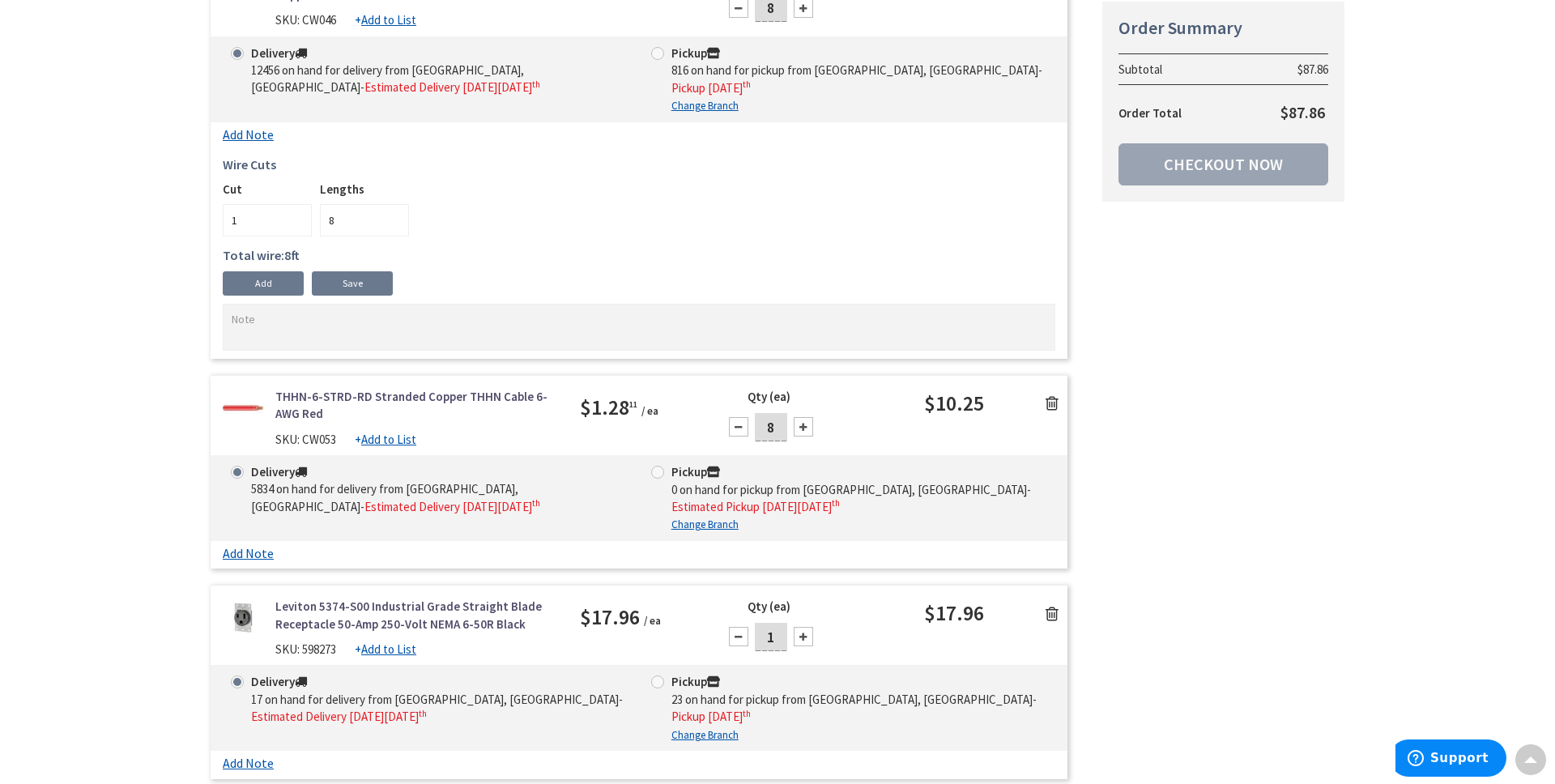
radio input "true"
click at [240, 52] on span at bounding box center [237, 53] width 13 height 13
click at [240, 52] on input "Delivery 12456 on hand for delivery from Cranbury, Nj - Estimated Delivery on T…" at bounding box center [240, 53] width 11 height 11
radio input "true"
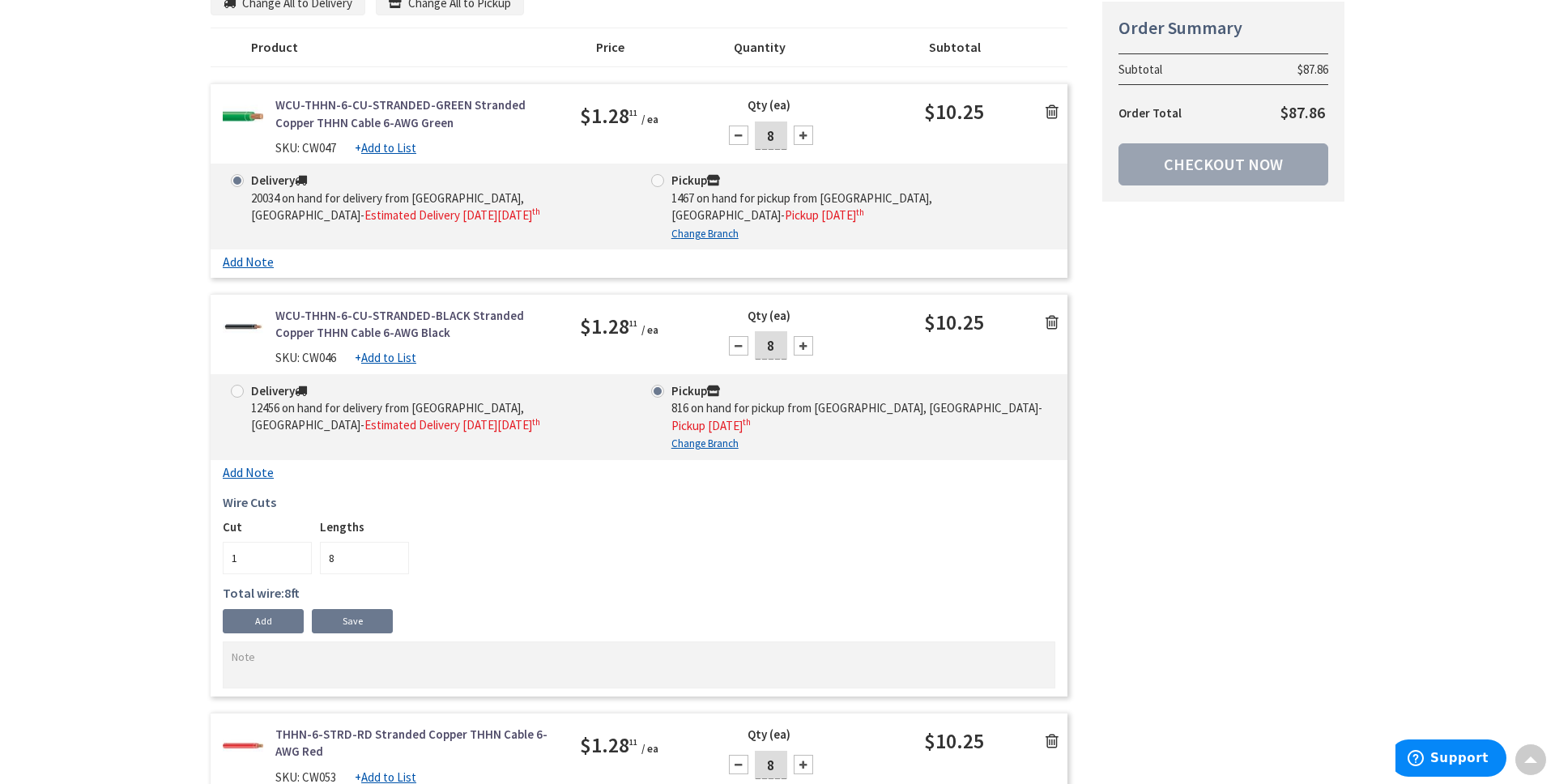
scroll to position [218, 0]
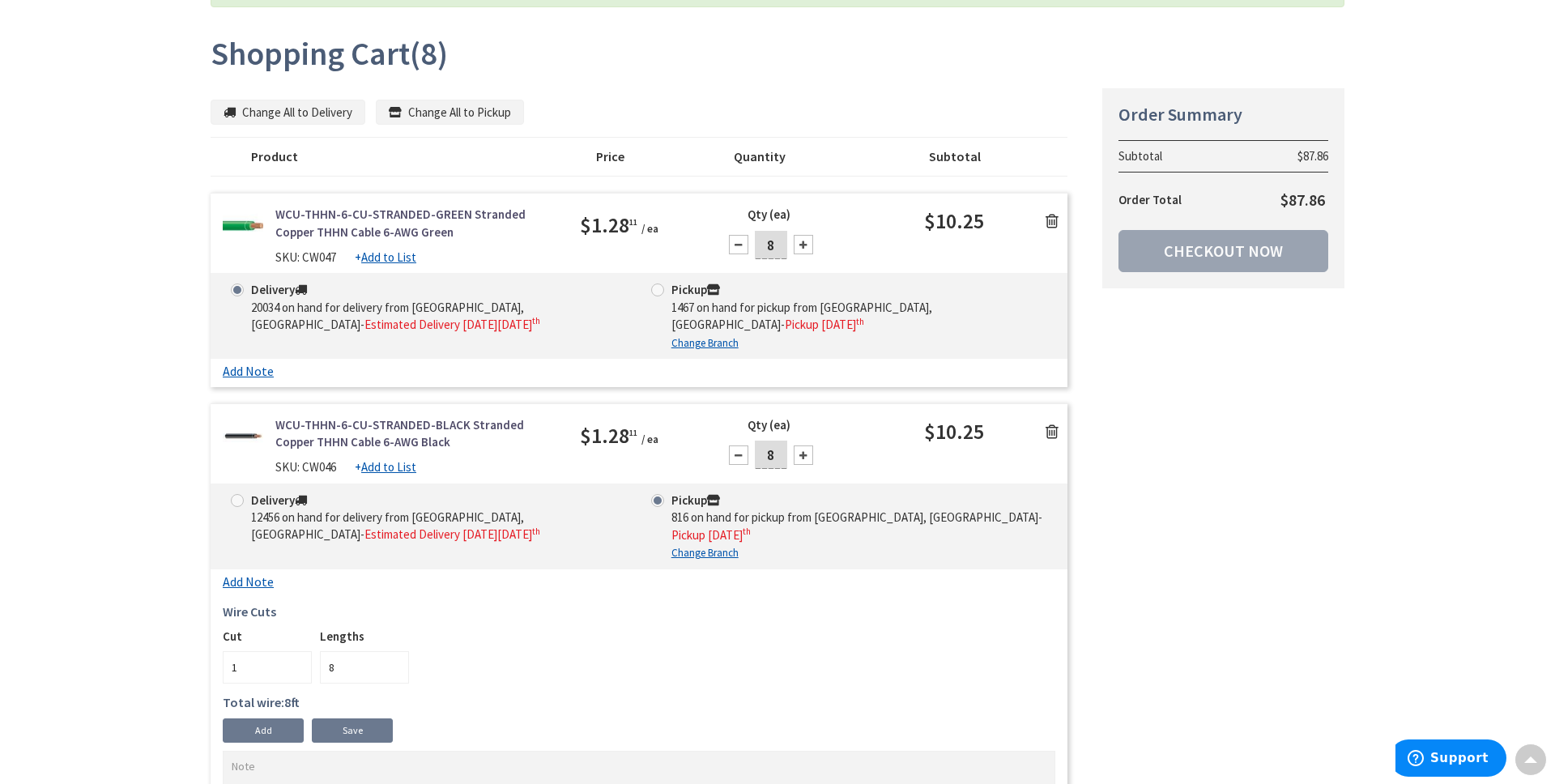
click at [236, 499] on span at bounding box center [237, 500] width 13 height 13
click at [236, 499] on input "Delivery 12456 on hand for delivery from Cranbury, Nj - Estimated Delivery on T…" at bounding box center [240, 500] width 11 height 11
radio input "true"
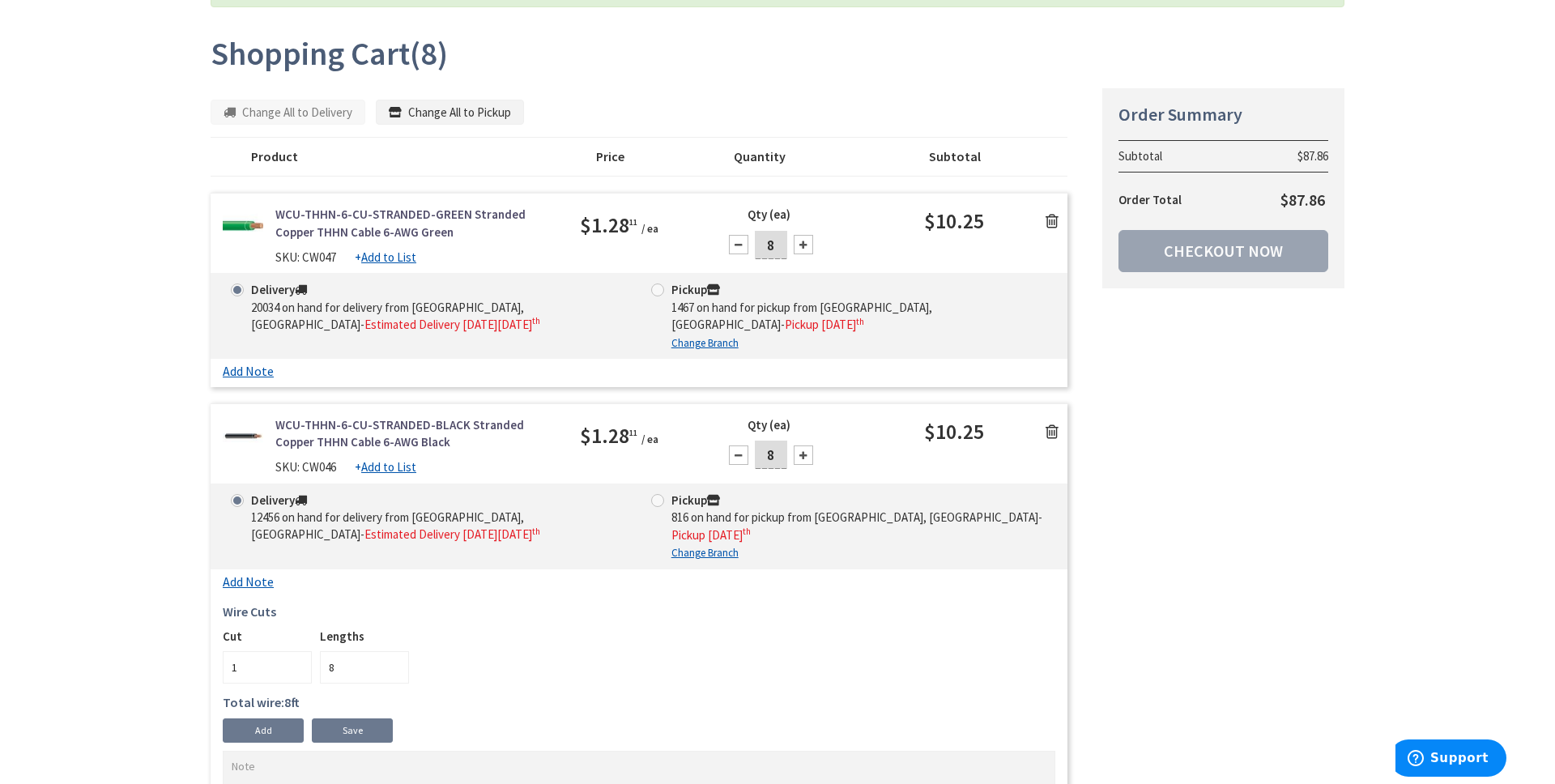
click at [244, 371] on link "Add Note" at bounding box center [247, 371] width 51 height 15
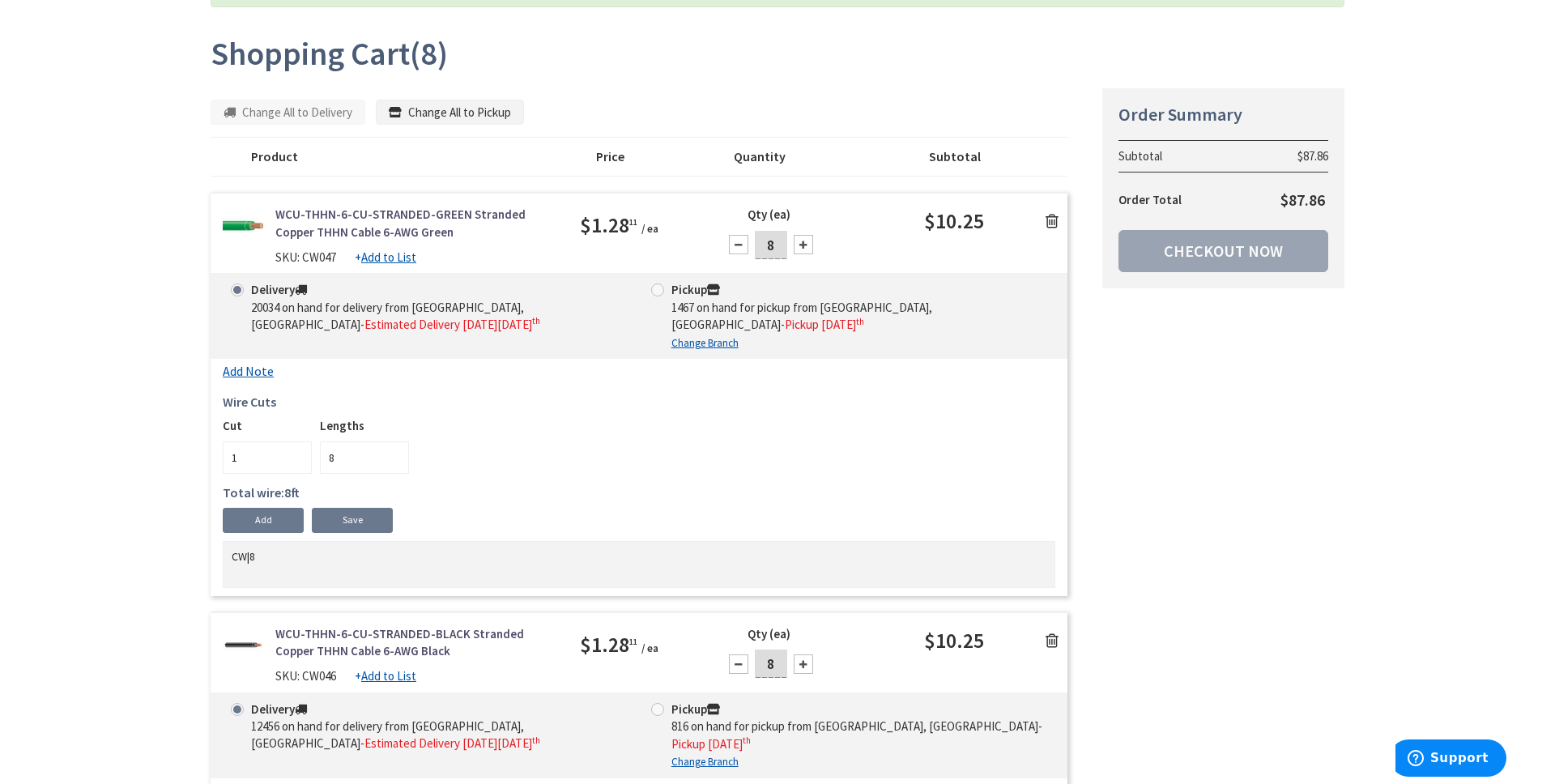
click at [244, 374] on link "Add Note" at bounding box center [247, 371] width 51 height 15
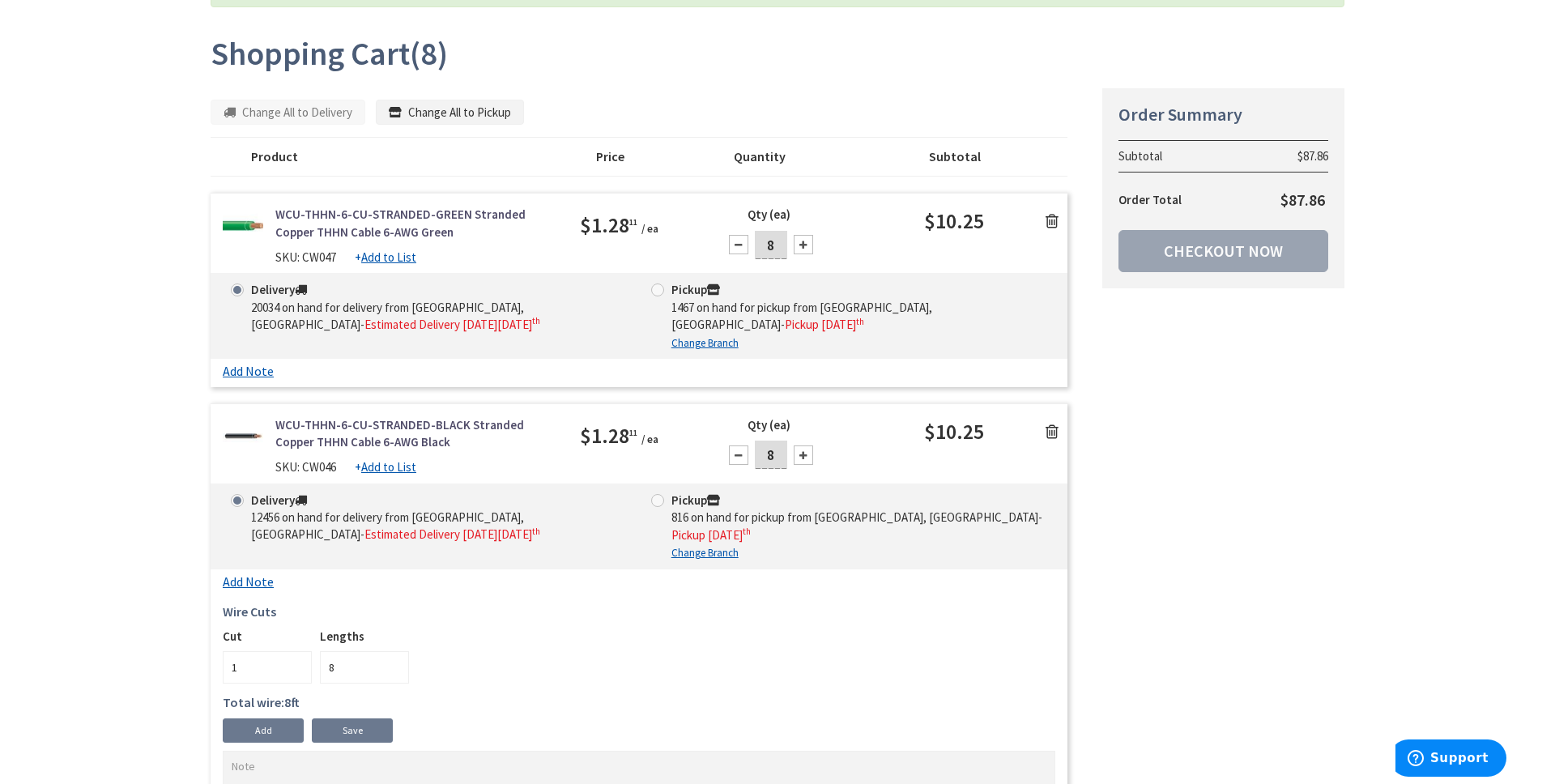
click at [244, 374] on link "Add Note" at bounding box center [247, 371] width 51 height 15
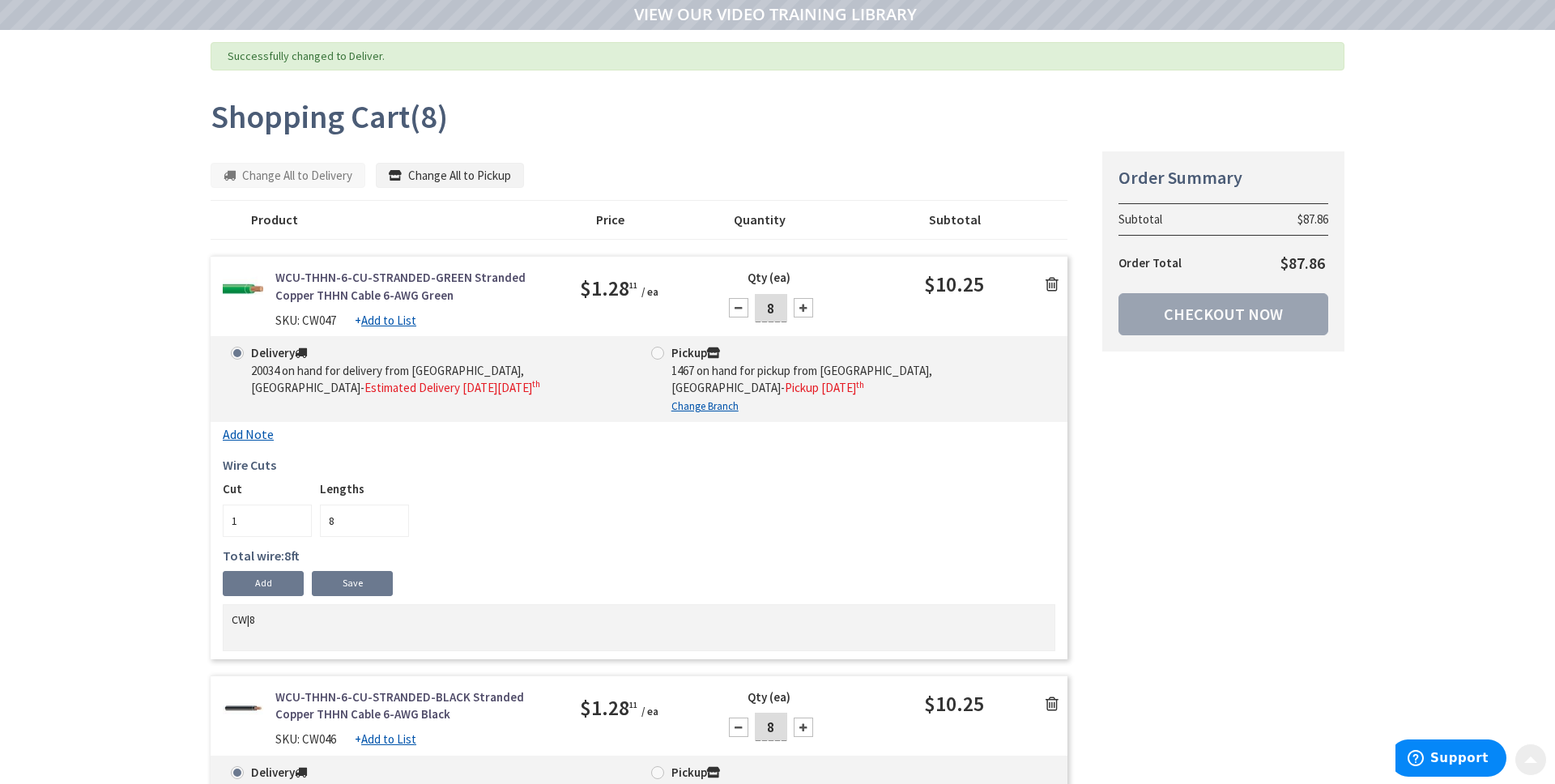
scroll to position [110, 0]
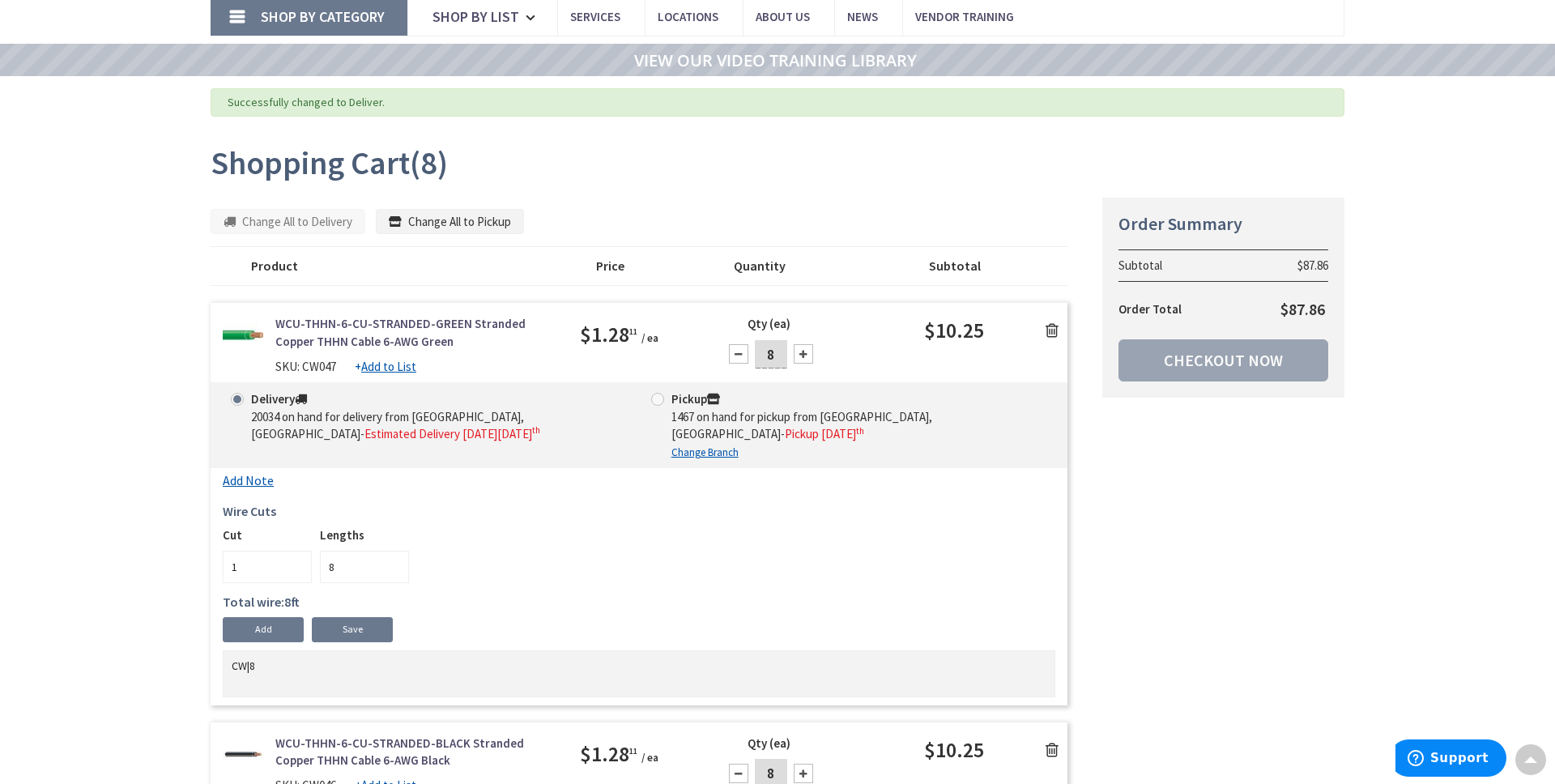
click at [395, 563] on input "8" at bounding box center [364, 567] width 89 height 33
drag, startPoint x: 339, startPoint y: 568, endPoint x: 322, endPoint y: 568, distance: 17.0
click at [322, 568] on input "8" at bounding box center [364, 567] width 89 height 33
click at [362, 568] on input "8" at bounding box center [364, 567] width 89 height 33
click at [396, 568] on input "7" at bounding box center [364, 567] width 89 height 33
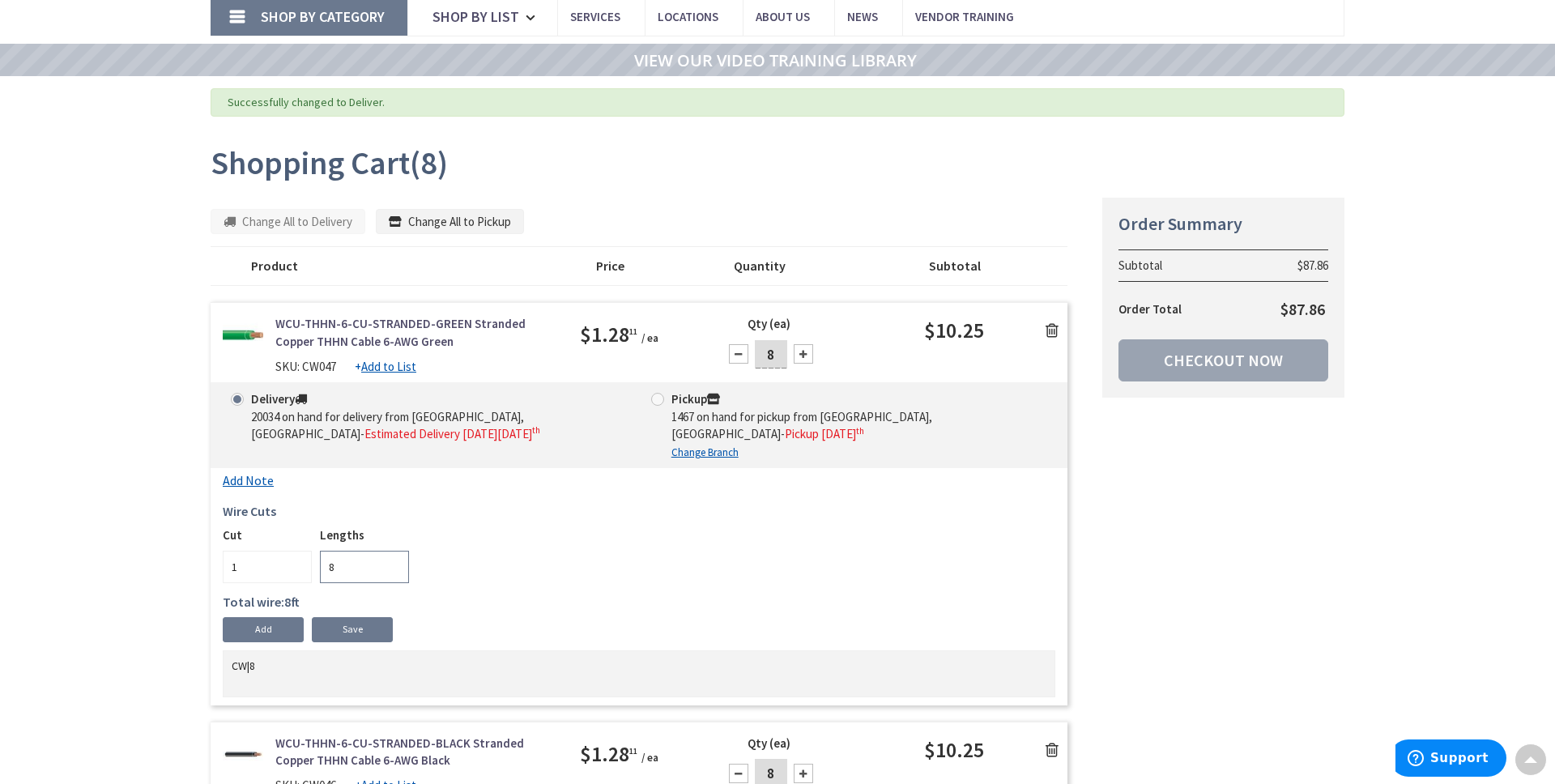
click at [394, 563] on input "8" at bounding box center [364, 567] width 89 height 33
click at [396, 570] on input "7" at bounding box center [364, 567] width 89 height 33
click at [396, 570] on input "6" at bounding box center [364, 567] width 89 height 33
click at [396, 570] on input "5" at bounding box center [364, 567] width 89 height 33
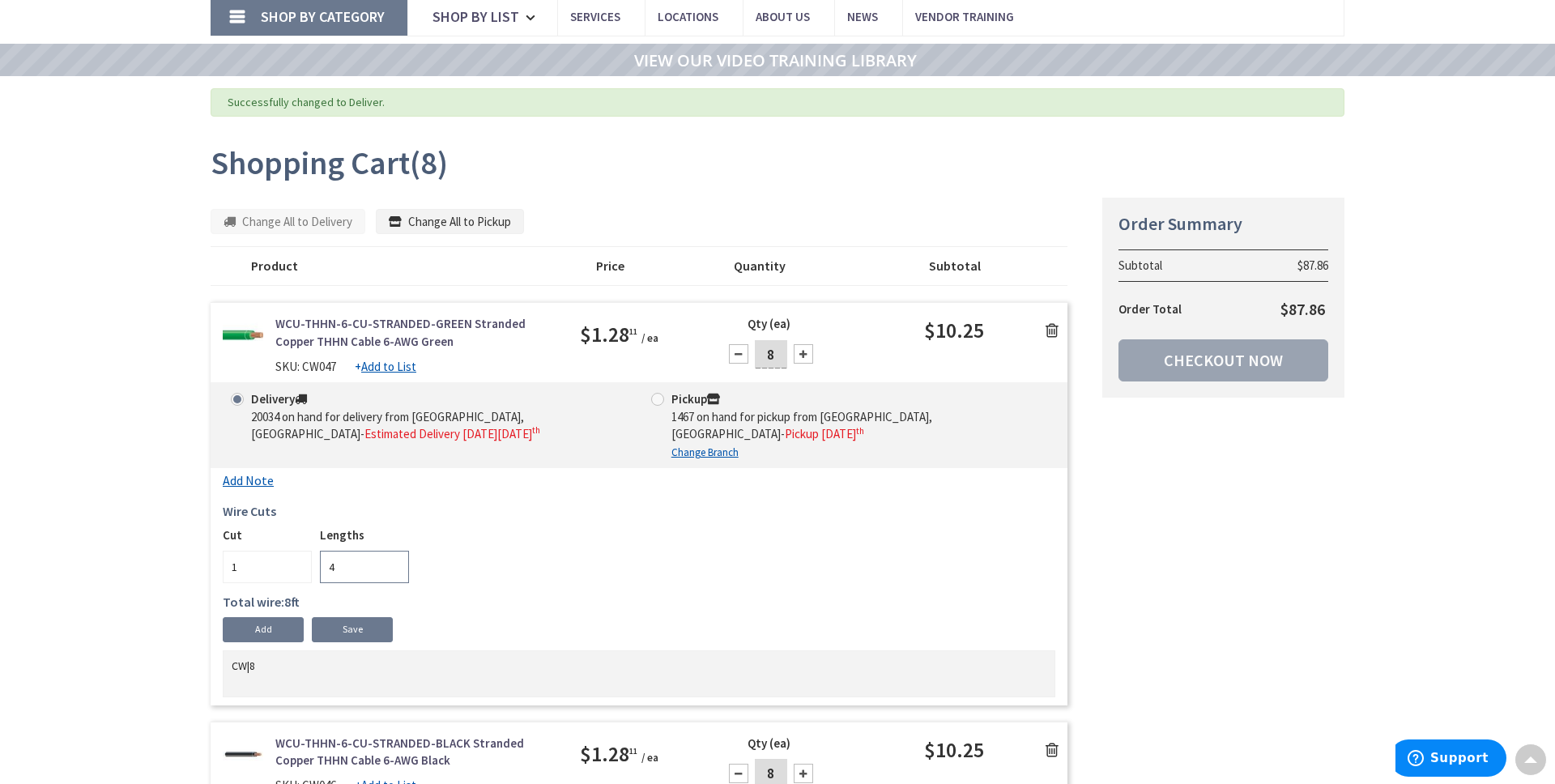
click at [396, 570] on input "4" at bounding box center [364, 567] width 89 height 33
click at [396, 570] on input "3" at bounding box center [364, 567] width 89 height 33
type input "4"
click at [391, 563] on input "4" at bounding box center [364, 567] width 89 height 33
click at [300, 561] on input "2" at bounding box center [266, 567] width 89 height 33
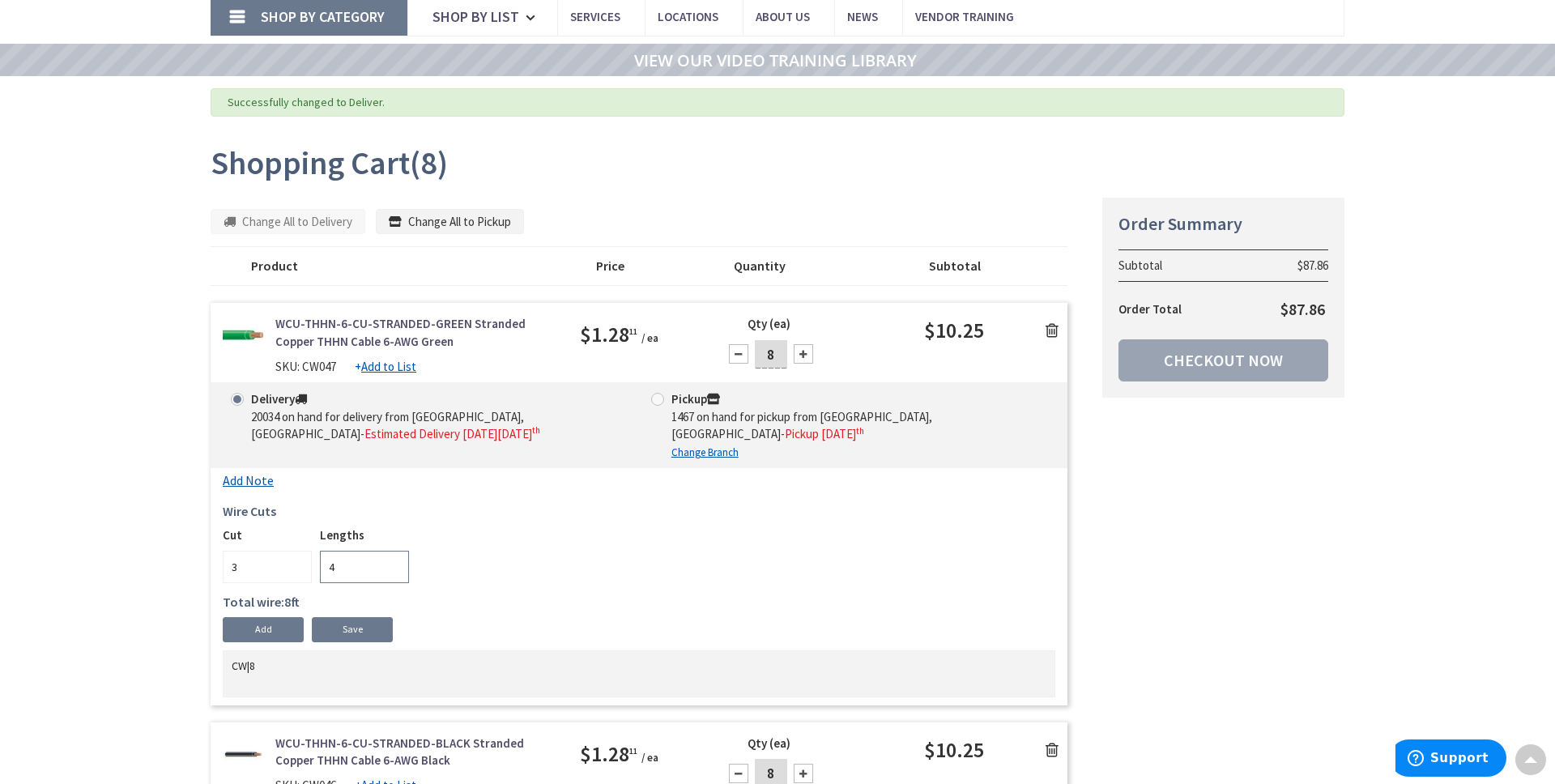
click at [300, 561] on input "3" at bounding box center [266, 567] width 89 height 33
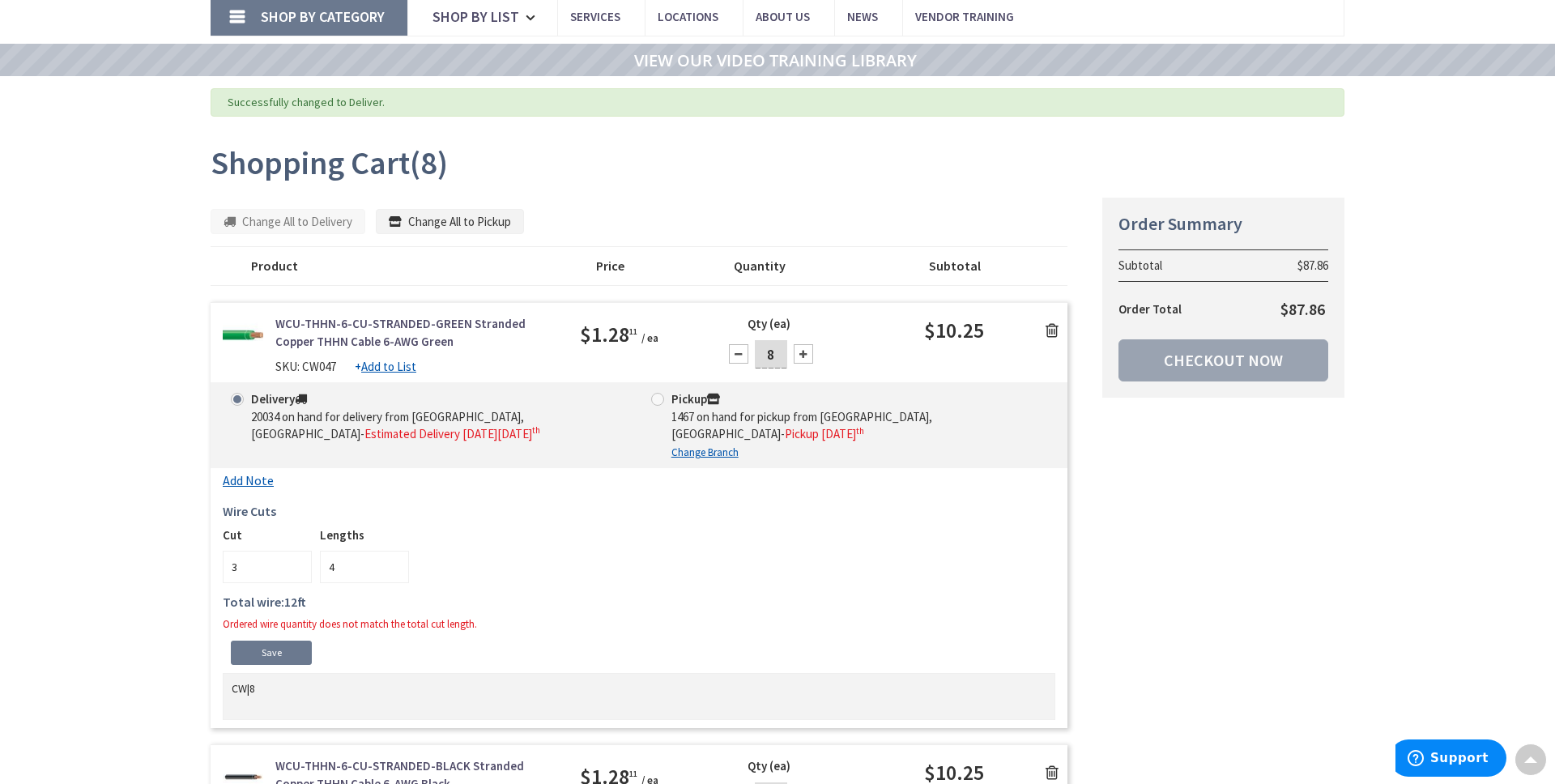
click at [466, 590] on div "8ft 1 ft Add Cut Save Cut 3 Lengths 4 Total wire: 12 ft Ordered wire quantity d…" at bounding box center [638, 567] width 832 height 83
click at [298, 568] on input "2" at bounding box center [266, 567] width 89 height 33
type input "1"
click at [298, 568] on input "1" at bounding box center [266, 567] width 89 height 33
click at [390, 565] on input "3" at bounding box center [364, 567] width 89 height 33
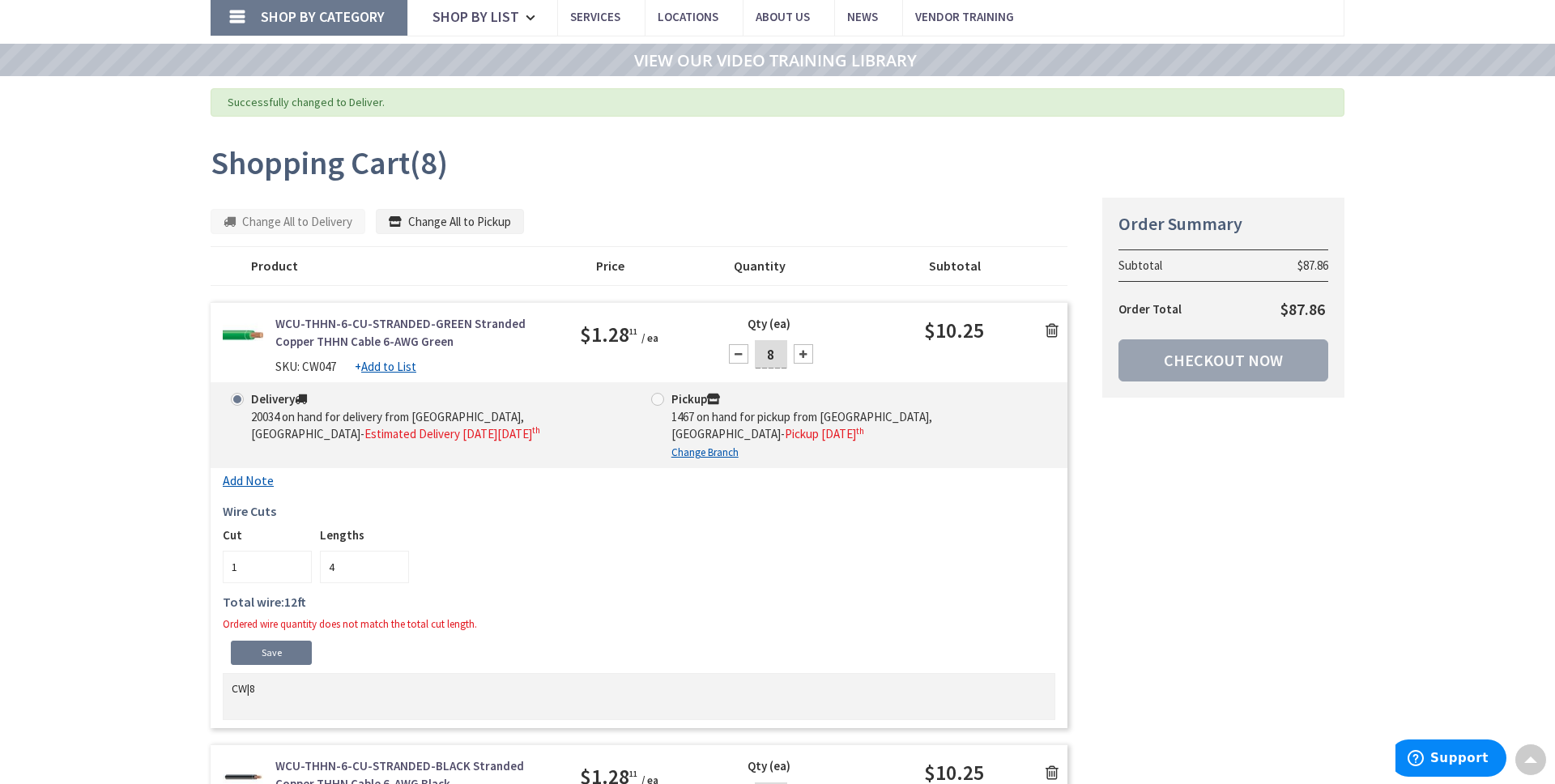
click at [390, 560] on input "4" at bounding box center [364, 567] width 89 height 33
click at [390, 560] on input "5" at bounding box center [364, 567] width 89 height 33
click at [390, 560] on input "6" at bounding box center [364, 567] width 89 height 33
click at [390, 560] on input "7" at bounding box center [364, 567] width 89 height 33
click at [390, 560] on input "8" at bounding box center [364, 567] width 89 height 33
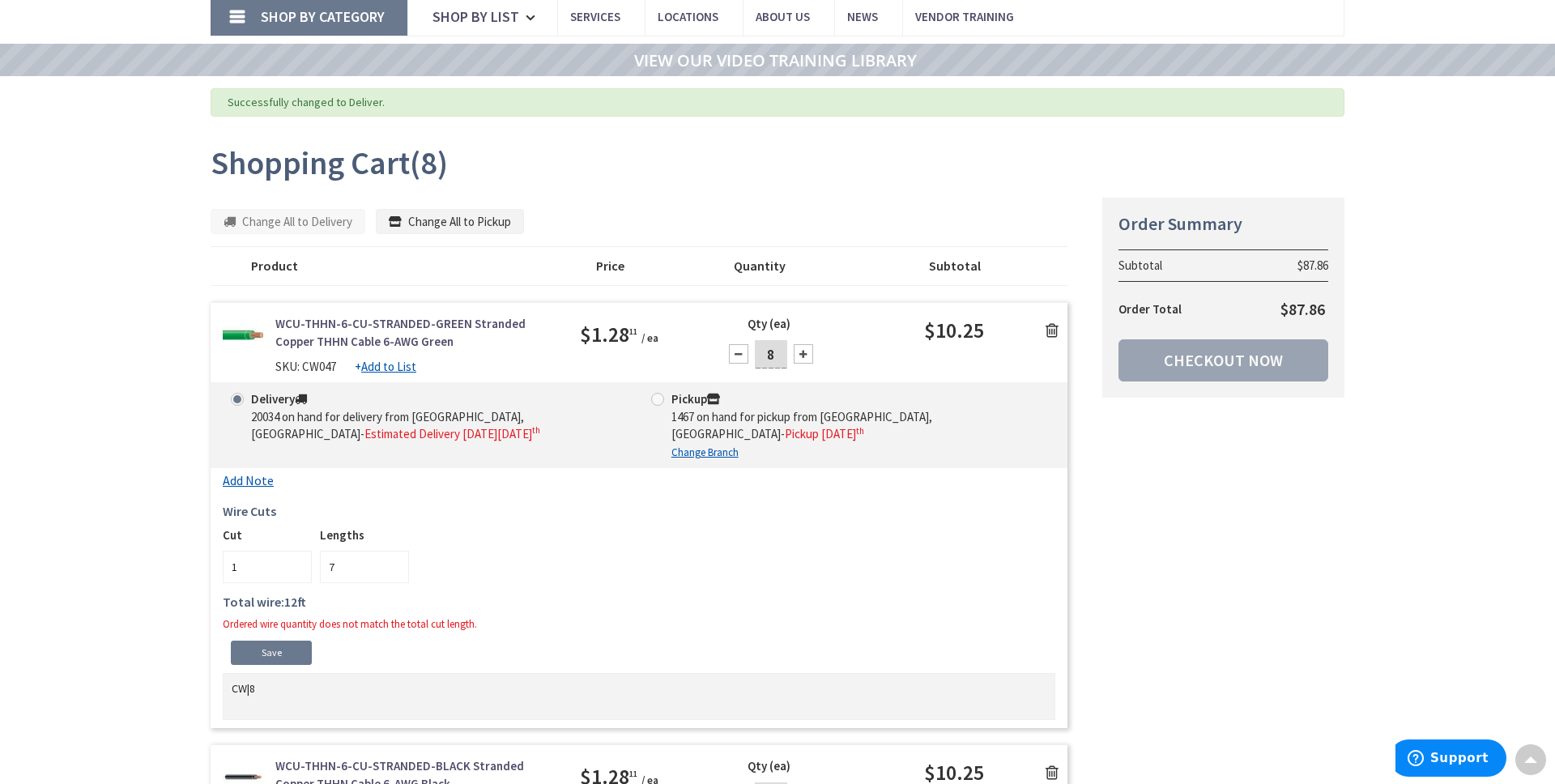
click at [398, 570] on input "7" at bounding box center [364, 567] width 89 height 33
click at [398, 570] on input "6" at bounding box center [364, 567] width 89 height 33
click at [398, 570] on input "5" at bounding box center [364, 567] width 89 height 33
click at [398, 570] on input "4" at bounding box center [364, 567] width 89 height 33
click at [398, 570] on input "3" at bounding box center [364, 567] width 89 height 33
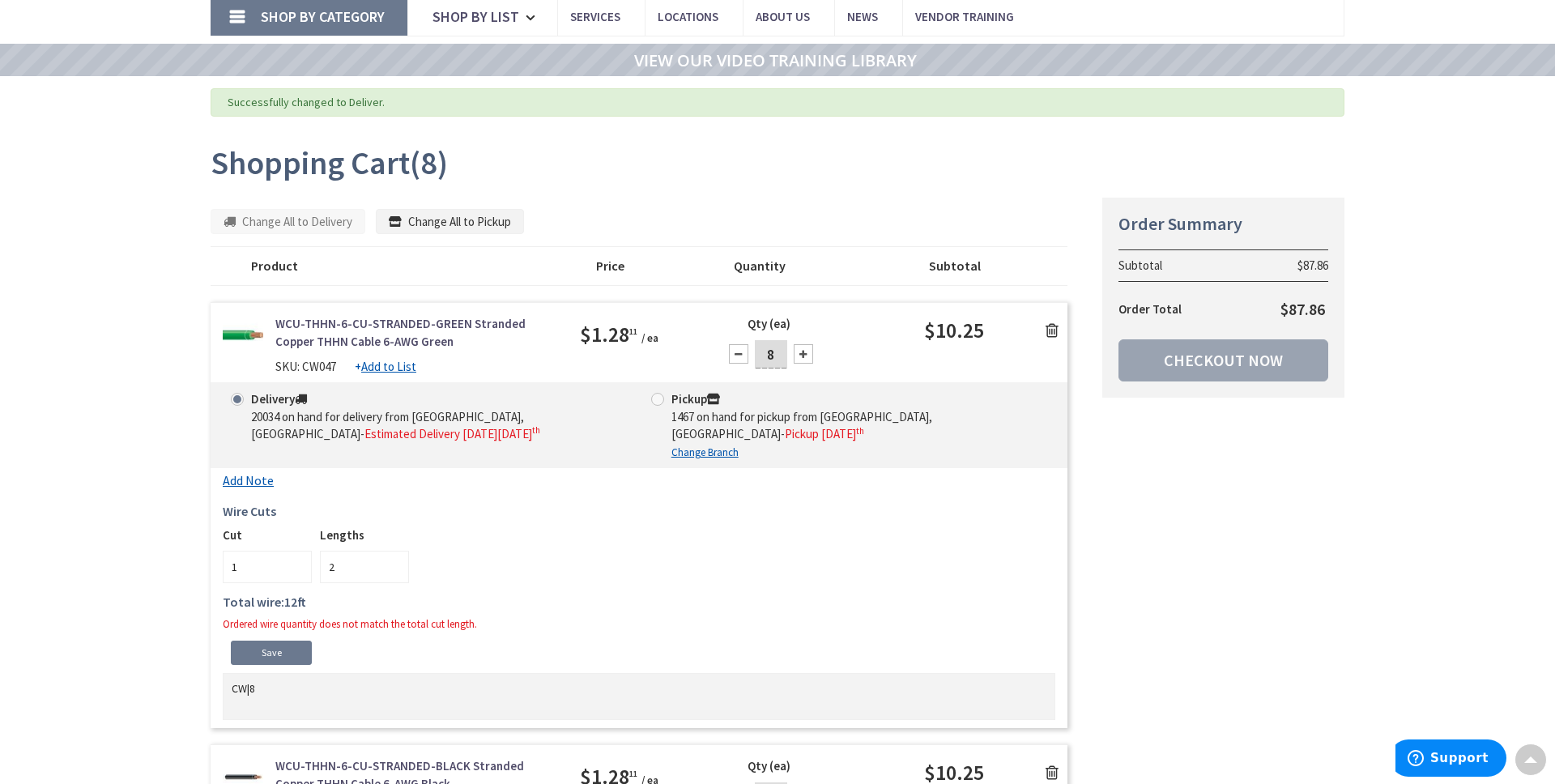
click at [398, 570] on input "2" at bounding box center [364, 567] width 89 height 33
type input "1"
click at [398, 570] on input "1" at bounding box center [364, 567] width 89 height 33
click at [300, 566] on input "1" at bounding box center [266, 567] width 89 height 33
click at [298, 563] on input "2" at bounding box center [266, 567] width 89 height 33
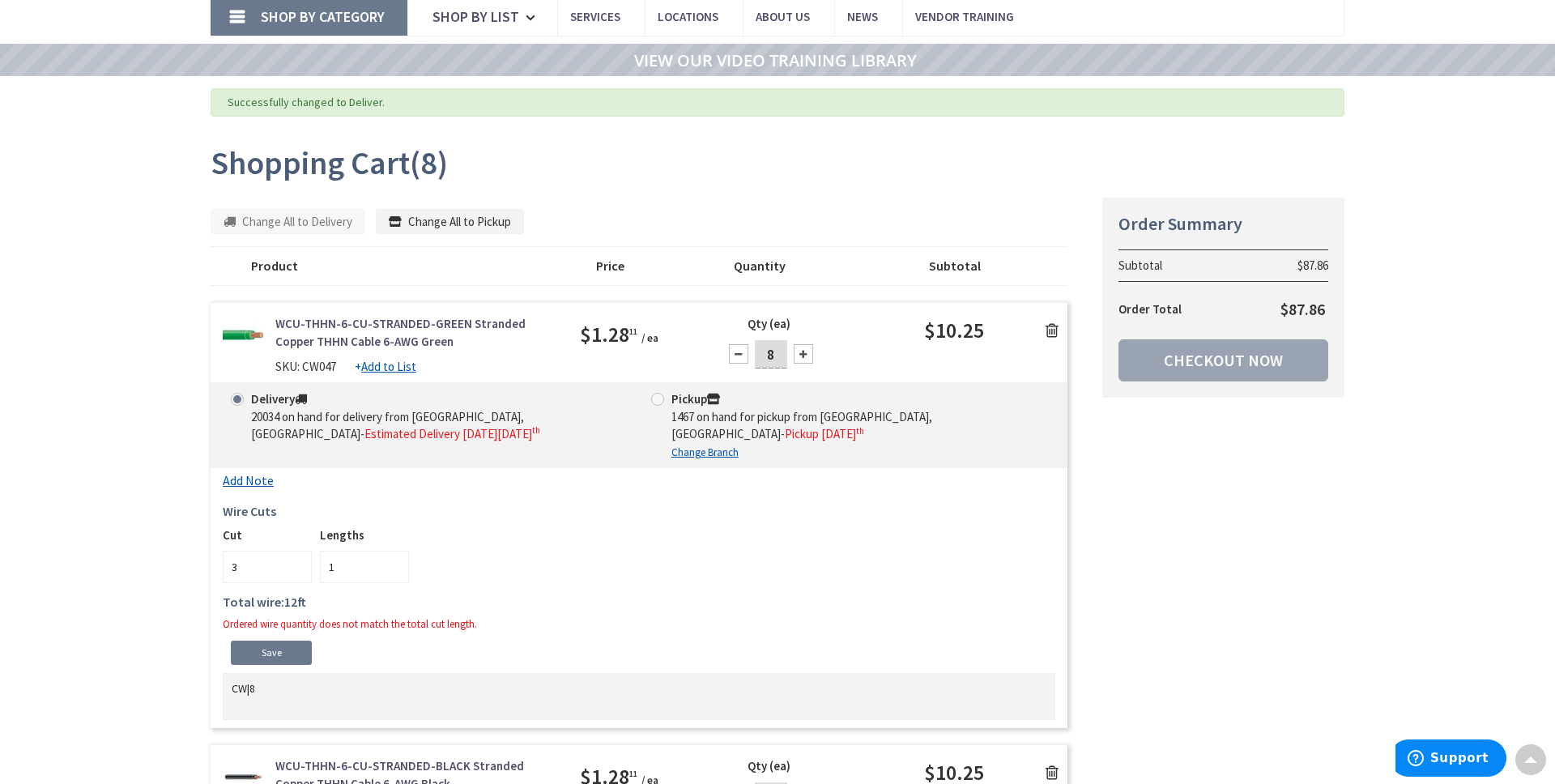
click at [298, 563] on input "3" at bounding box center [266, 567] width 89 height 33
click at [298, 563] on input "4" at bounding box center [266, 567] width 89 height 33
click at [298, 563] on input "5" at bounding box center [266, 567] width 89 height 33
click at [298, 563] on input "6" at bounding box center [266, 567] width 89 height 33
click at [298, 563] on input "7" at bounding box center [266, 567] width 89 height 33
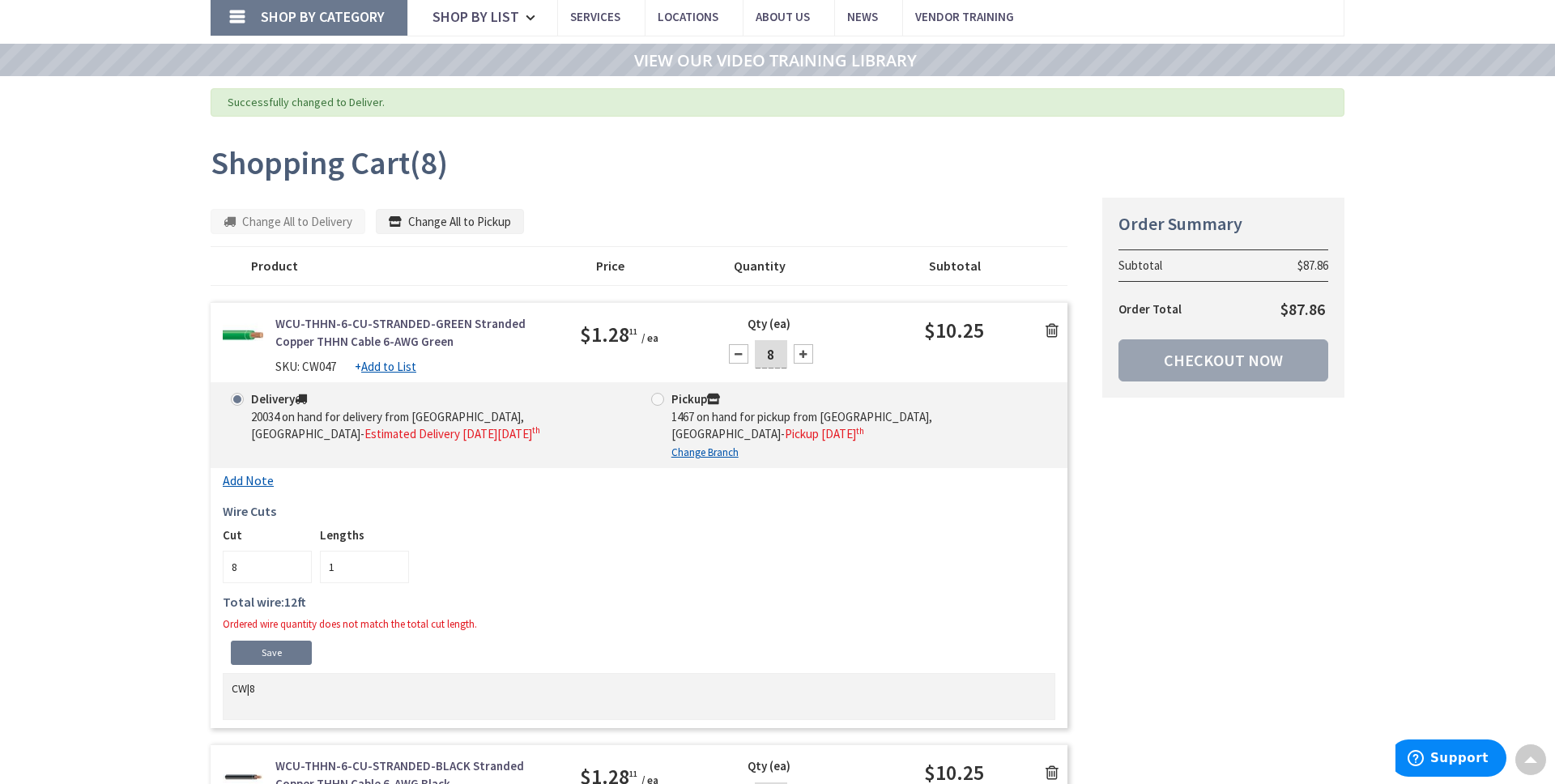
click at [298, 563] on input "8" at bounding box center [266, 567] width 89 height 33
click at [500, 590] on div "8ft 1 ft Add Cut Save Cut 8 Lengths 1 Total wire: 12 ft Ordered wire quantity d…" at bounding box center [638, 567] width 832 height 83
click at [257, 655] on link "Save" at bounding box center [271, 653] width 81 height 24
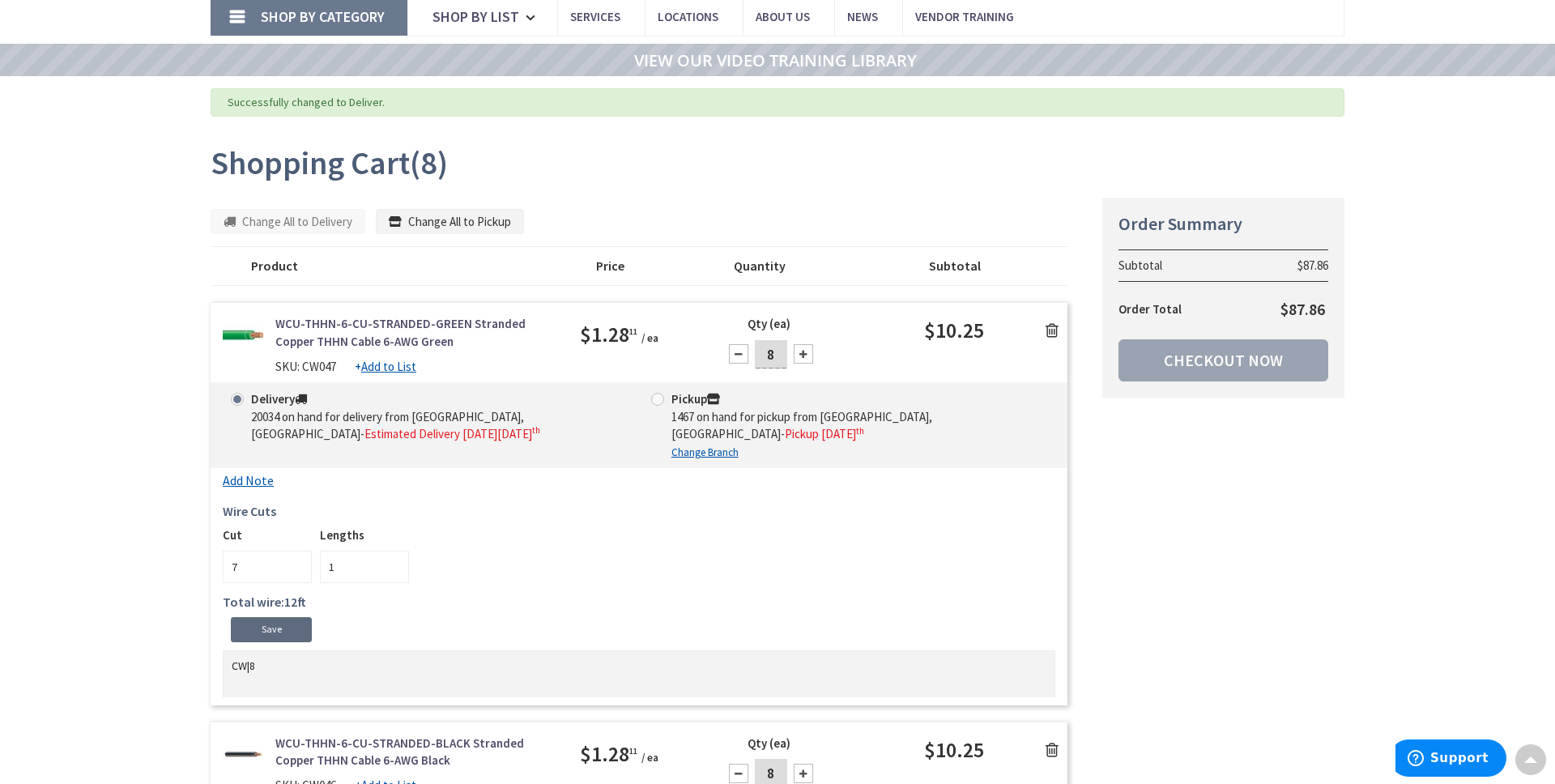
click at [300, 571] on input "7" at bounding box center [266, 567] width 89 height 33
click at [300, 571] on input "6" at bounding box center [266, 567] width 89 height 33
click at [300, 571] on input "5" at bounding box center [266, 567] width 89 height 33
click at [300, 571] on input "4" at bounding box center [266, 567] width 89 height 33
type input "1"
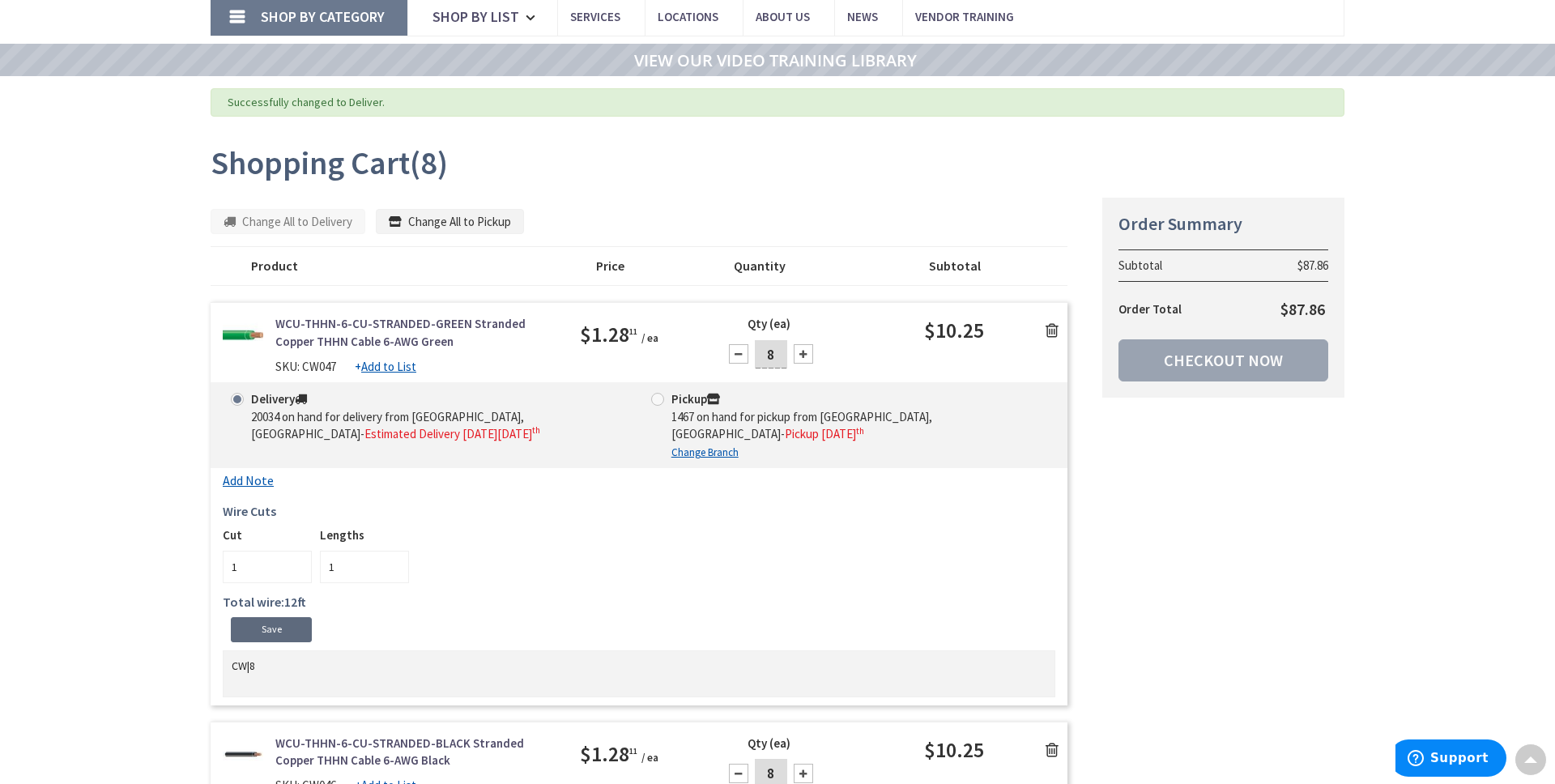
click at [300, 571] on input "1" at bounding box center [266, 567] width 89 height 33
click at [391, 562] on input "2" at bounding box center [364, 567] width 89 height 33
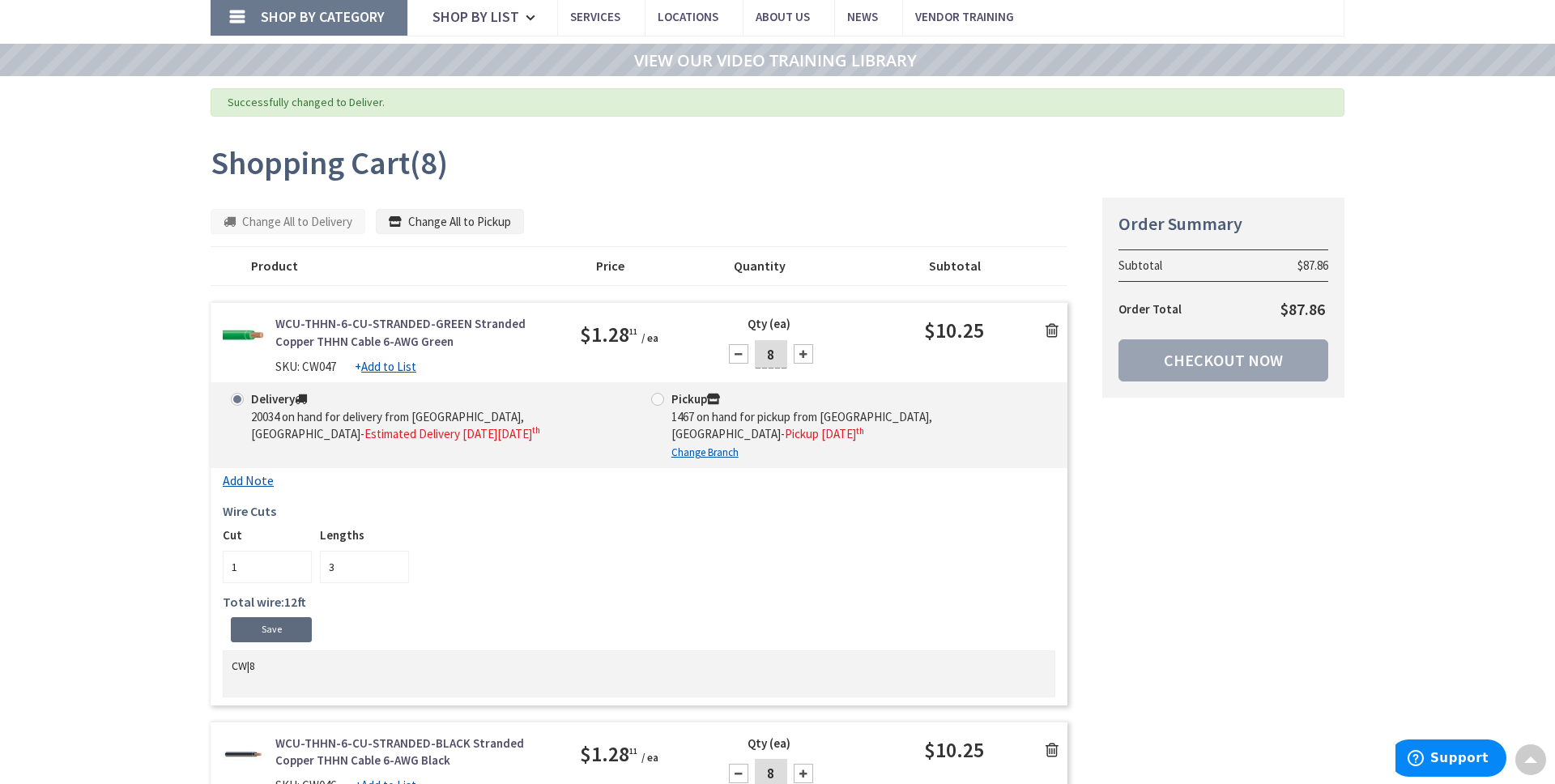
click at [392, 562] on input "3" at bounding box center [364, 567] width 89 height 33
click at [392, 562] on input "4" at bounding box center [364, 567] width 89 height 33
click at [392, 562] on input "5" at bounding box center [364, 567] width 89 height 33
click at [392, 562] on input "6" at bounding box center [364, 567] width 89 height 33
click at [392, 563] on input "6" at bounding box center [364, 567] width 89 height 33
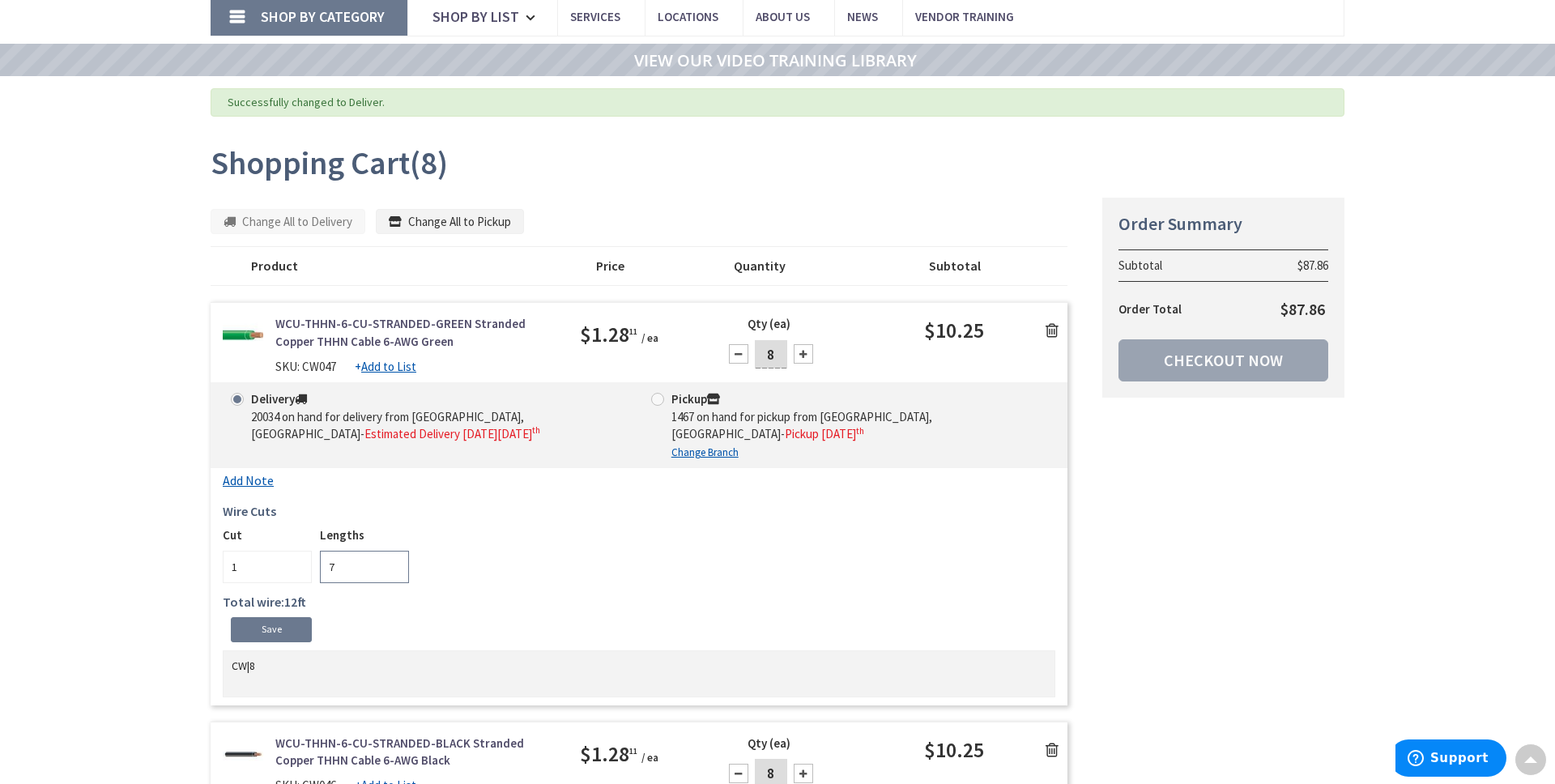
click at [392, 563] on input "7" at bounding box center [364, 567] width 89 height 33
type input "8"
click at [392, 563] on input "8" at bounding box center [364, 567] width 89 height 33
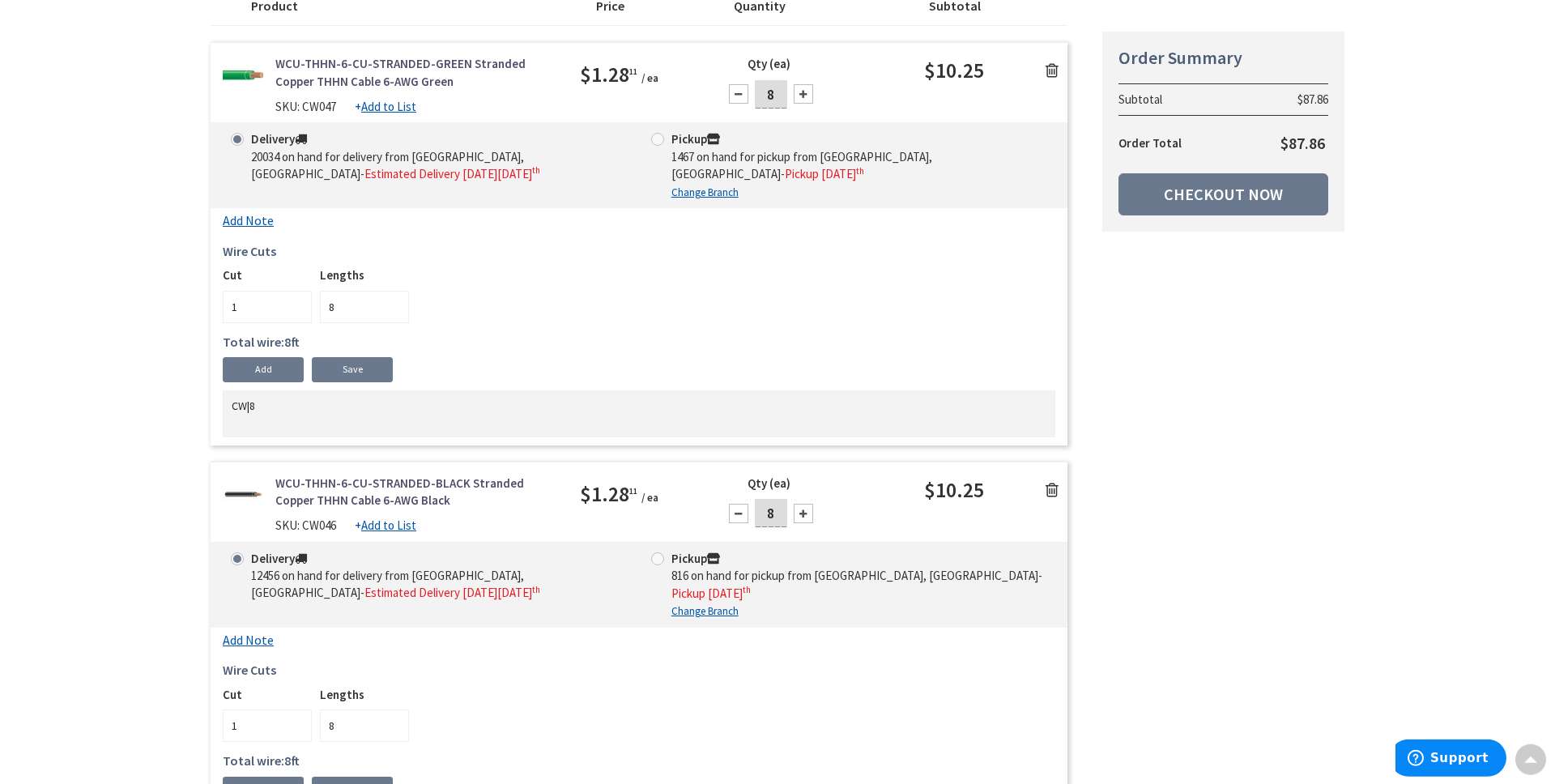
scroll to position [328, 0]
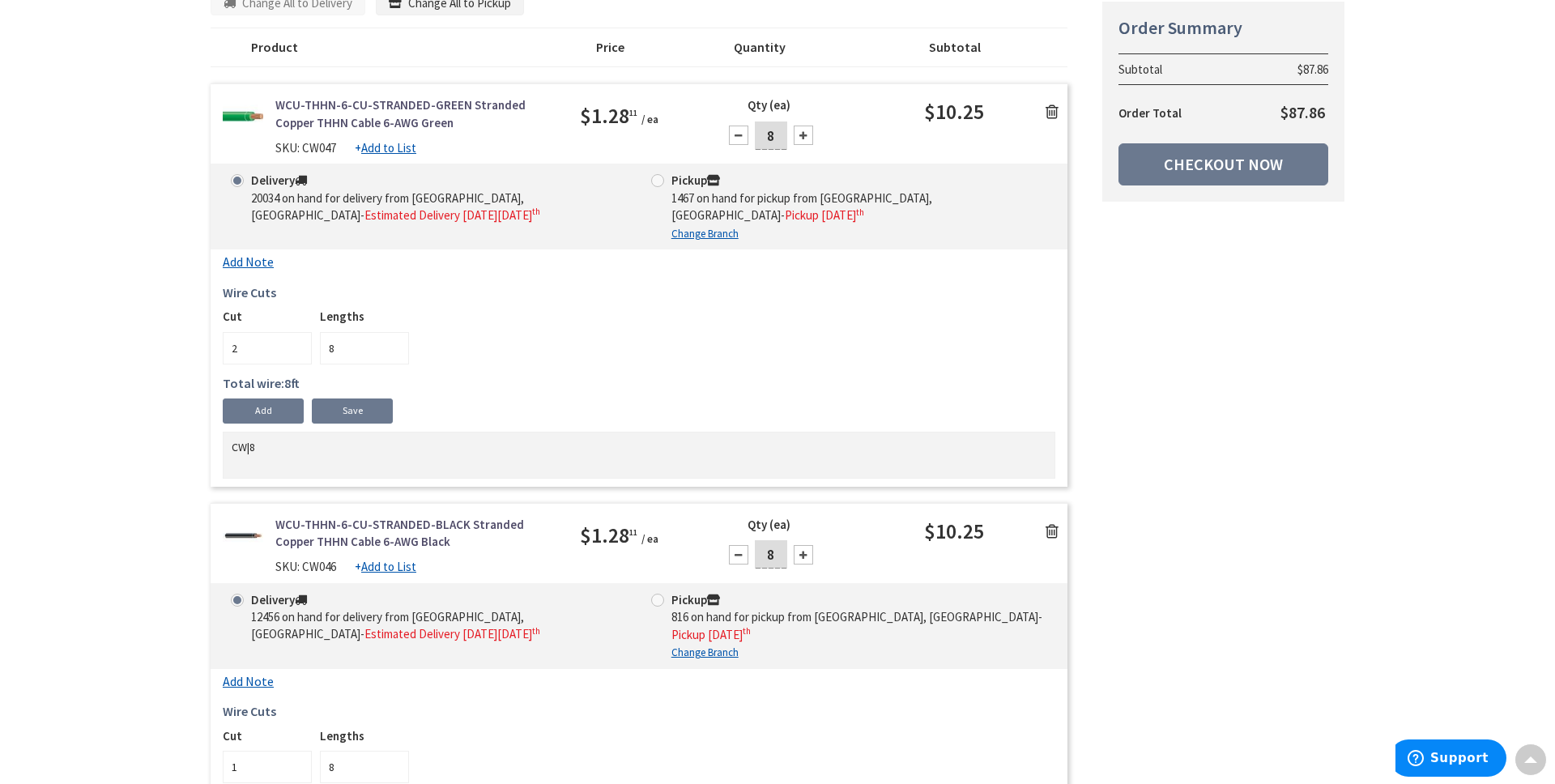
click at [296, 344] on input "2" at bounding box center [266, 348] width 89 height 33
click at [512, 331] on div "Cut 2 Lengths 8" at bounding box center [638, 336] width 832 height 56
click at [344, 409] on link "Save" at bounding box center [352, 410] width 81 height 24
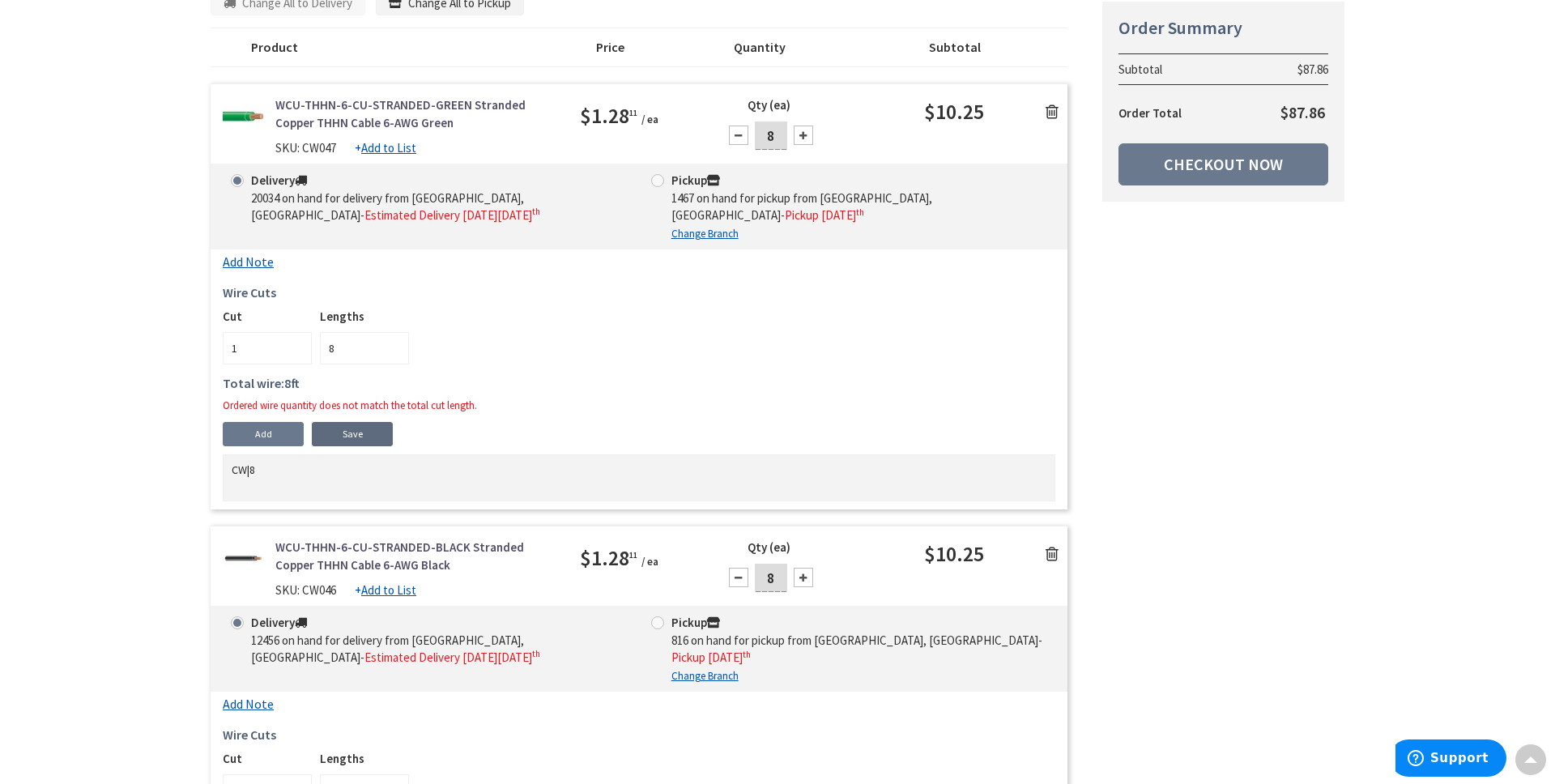
type input "1"
click at [292, 349] on input "1" at bounding box center [266, 348] width 89 height 33
click at [336, 428] on link "Save" at bounding box center [352, 433] width 81 height 24
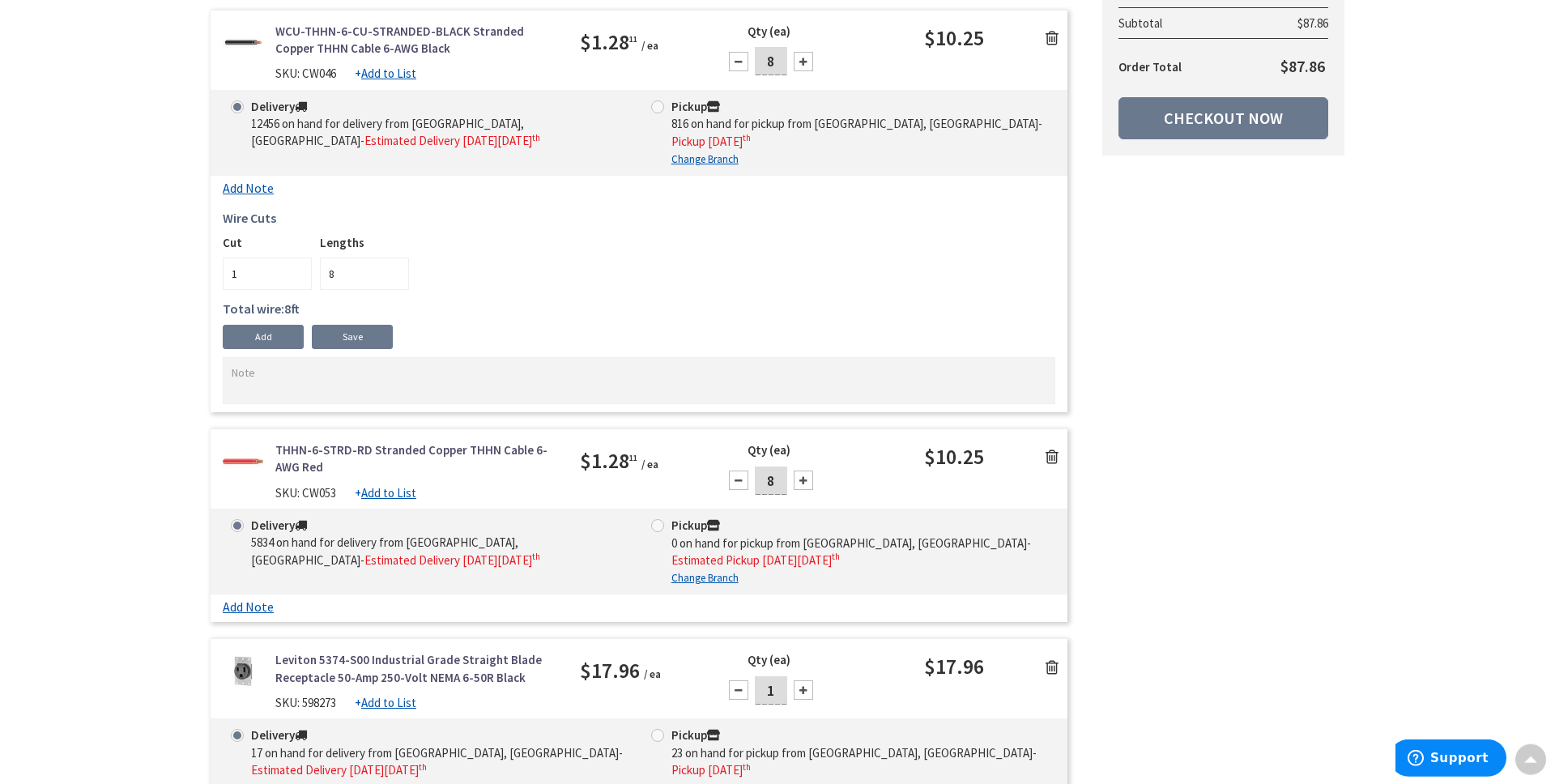
scroll to position [875, 0]
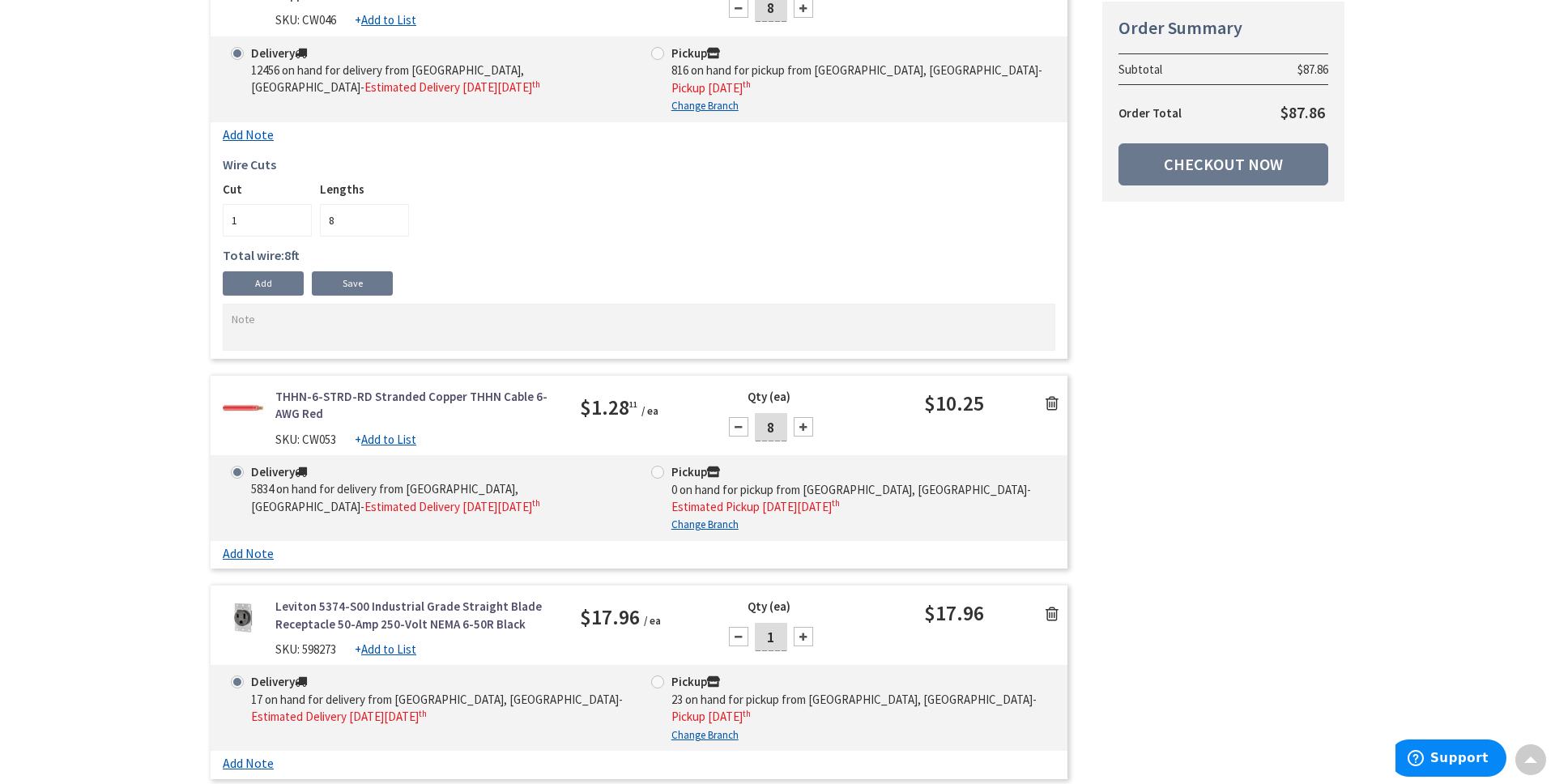
click at [244, 548] on link "Add Note" at bounding box center [247, 553] width 51 height 15
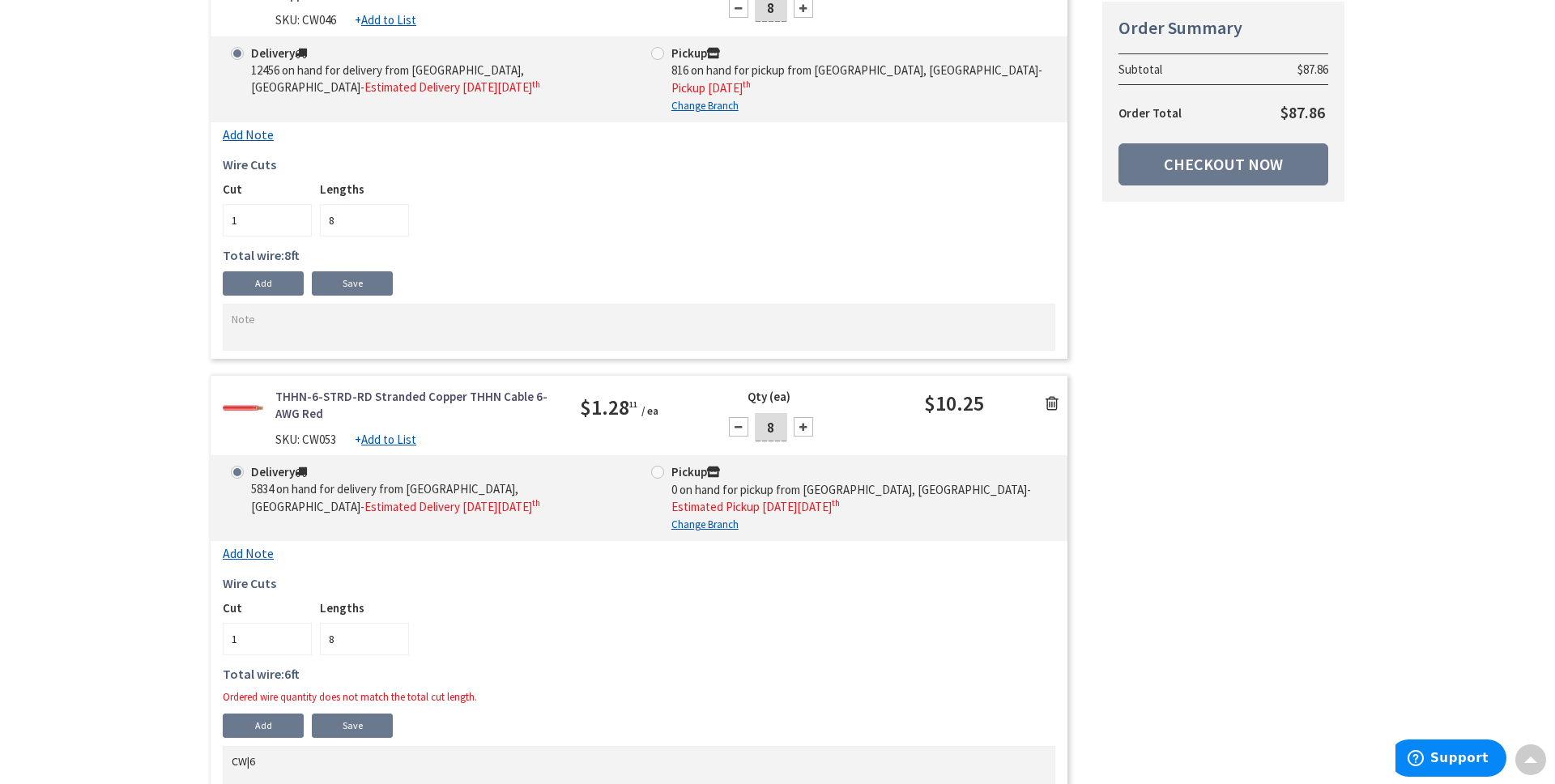
type input "8"
click at [391, 633] on input "8" at bounding box center [364, 639] width 89 height 33
click at [485, 629] on div "Cut 1 Lengths 8" at bounding box center [638, 627] width 832 height 56
click at [322, 719] on link "Save" at bounding box center [352, 725] width 81 height 24
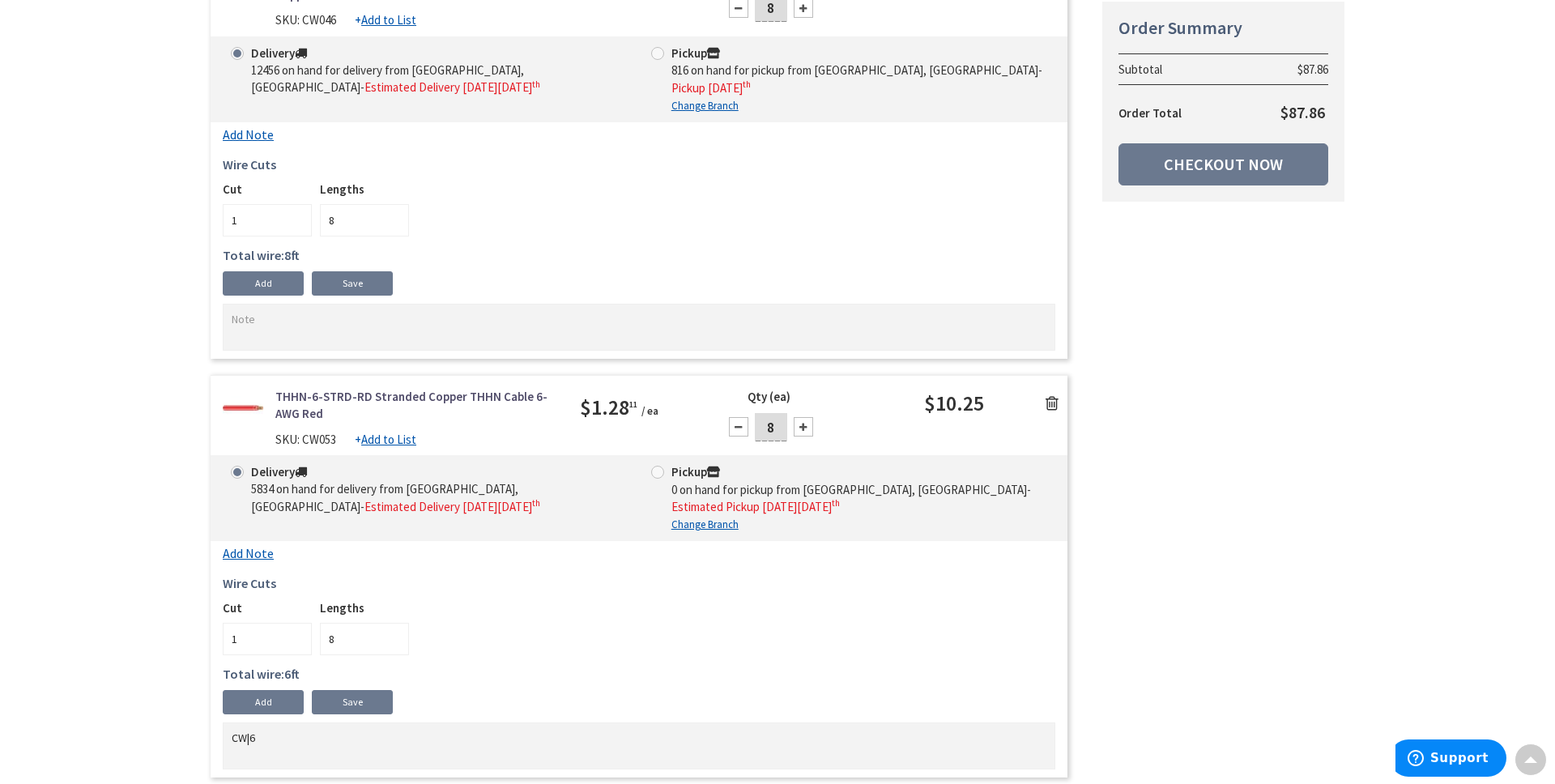
click at [236, 551] on link "Add Note" at bounding box center [247, 553] width 51 height 15
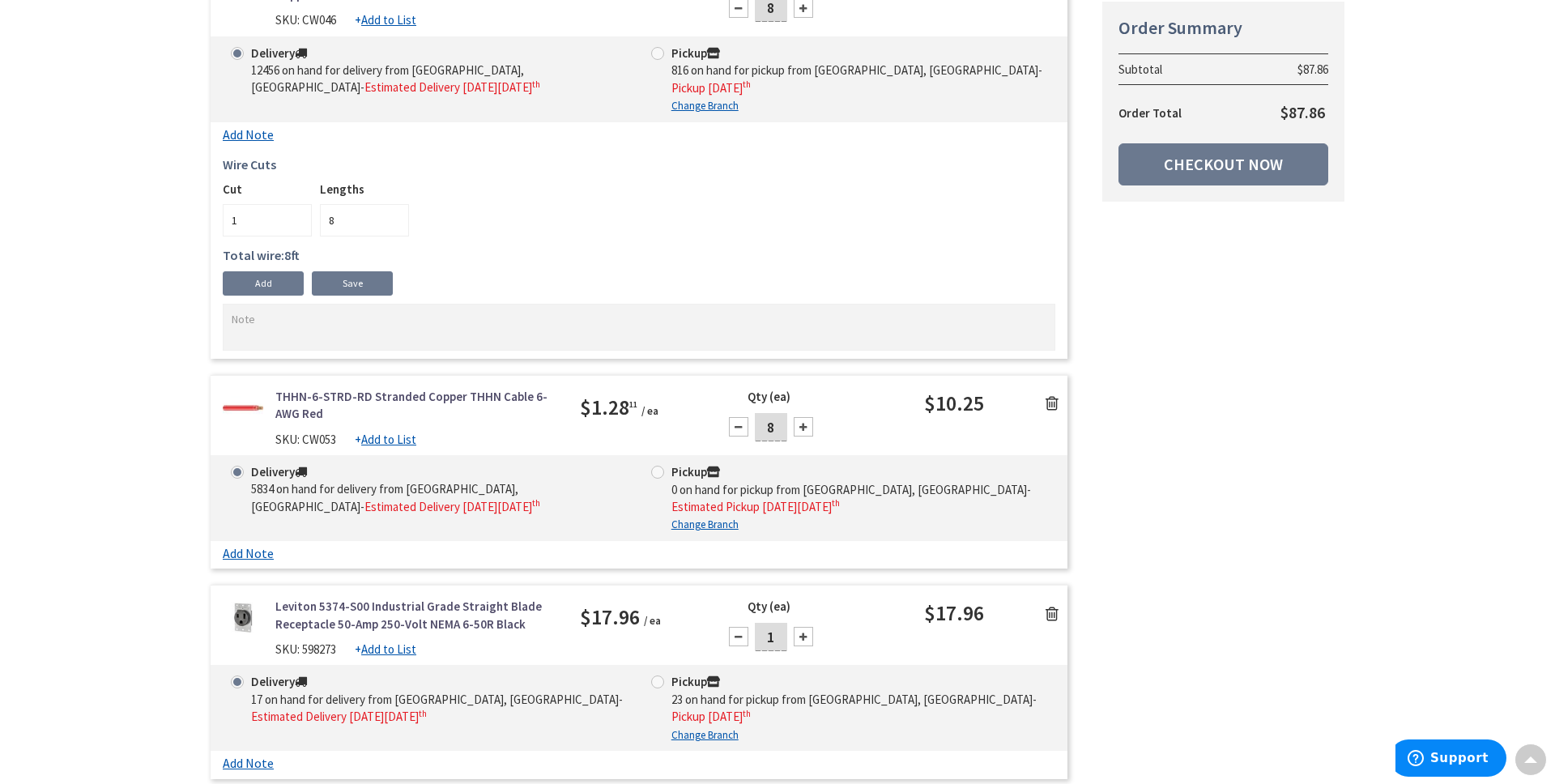
click at [264, 134] on link "Add Note" at bounding box center [247, 134] width 51 height 15
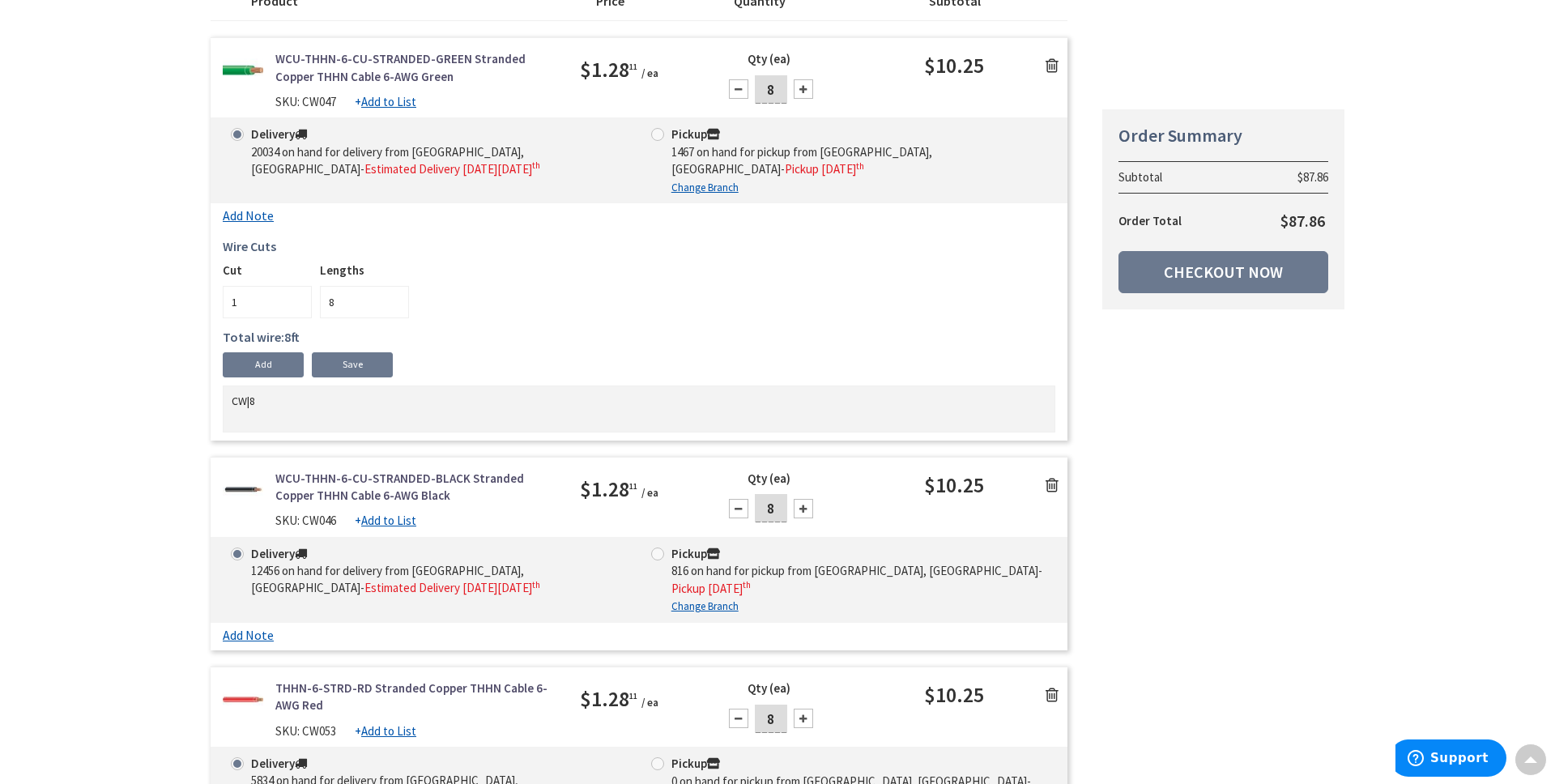
scroll to position [328, 0]
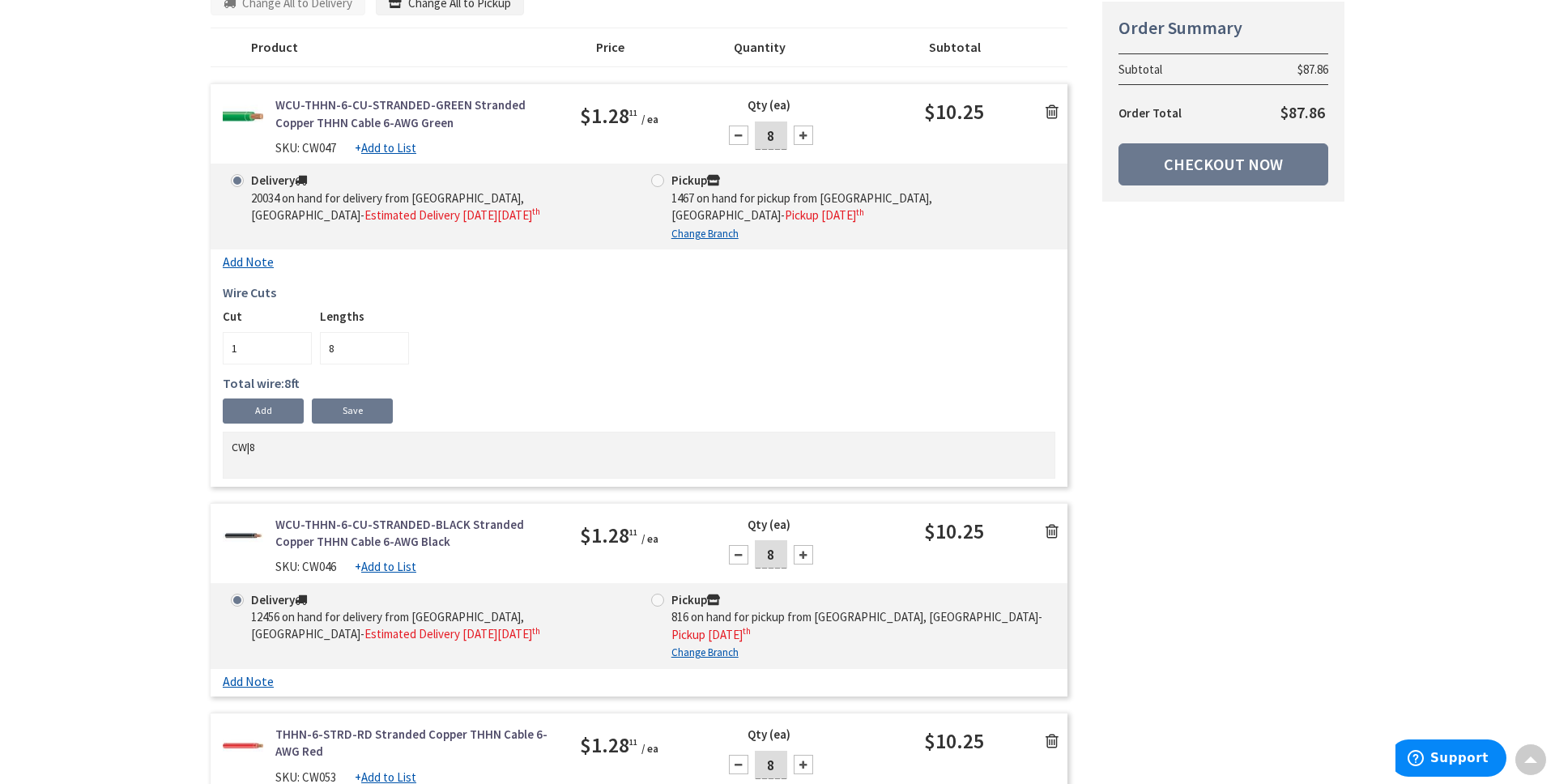
click at [271, 264] on link "Add Note" at bounding box center [247, 261] width 51 height 15
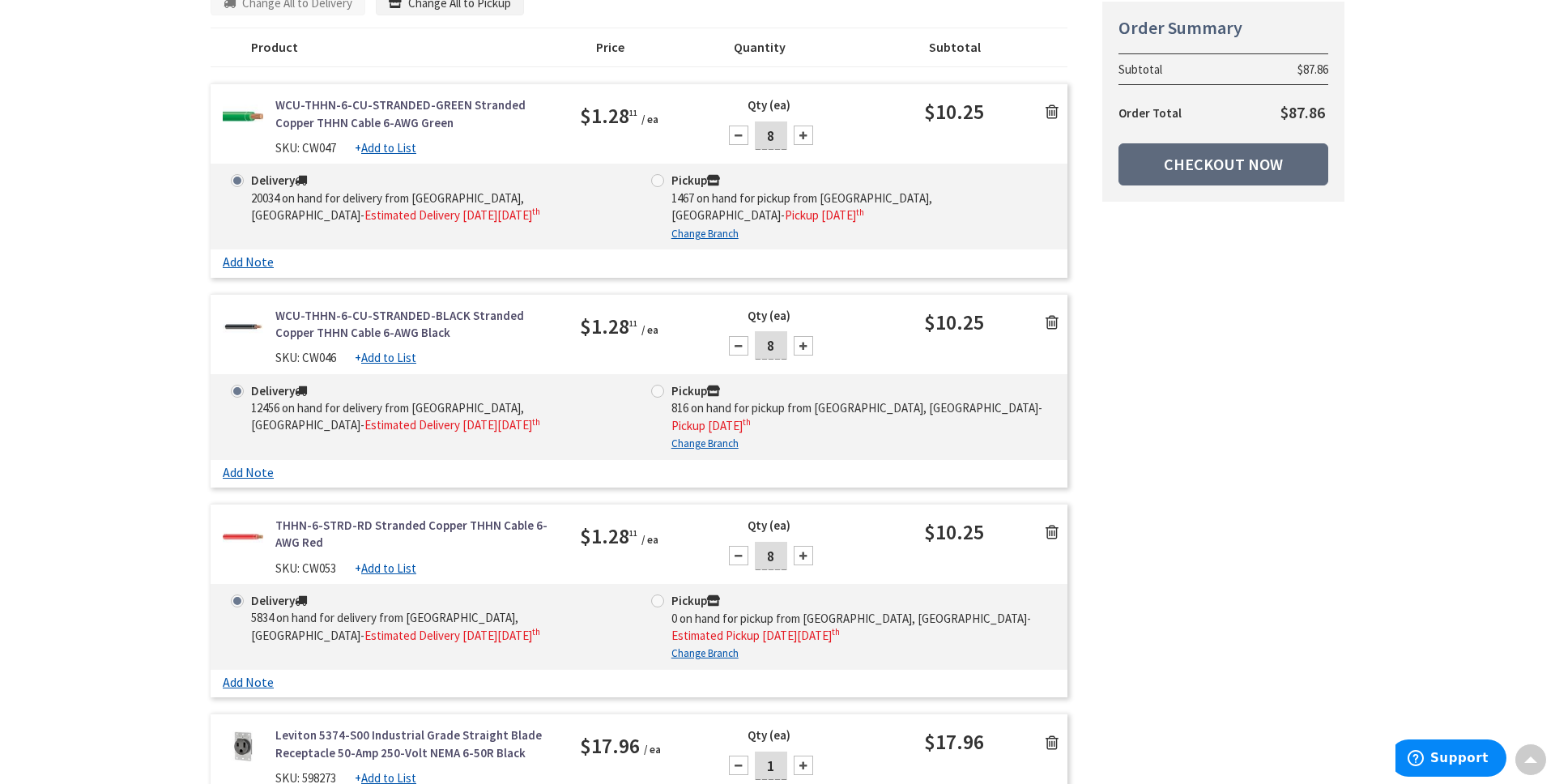
click at [1187, 174] on link "Checkout Now" at bounding box center [1223, 164] width 209 height 42
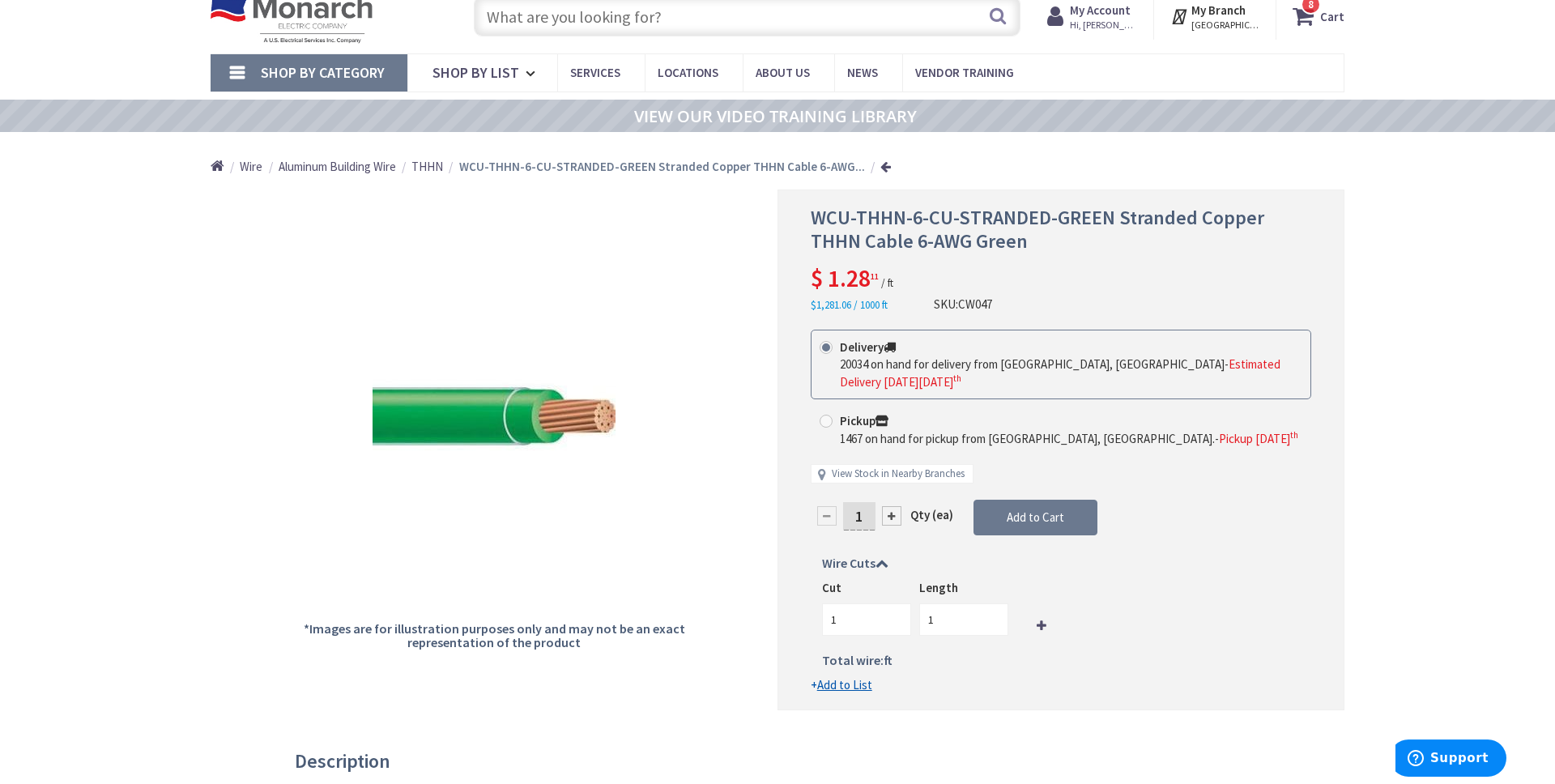
scroll to position [110, 0]
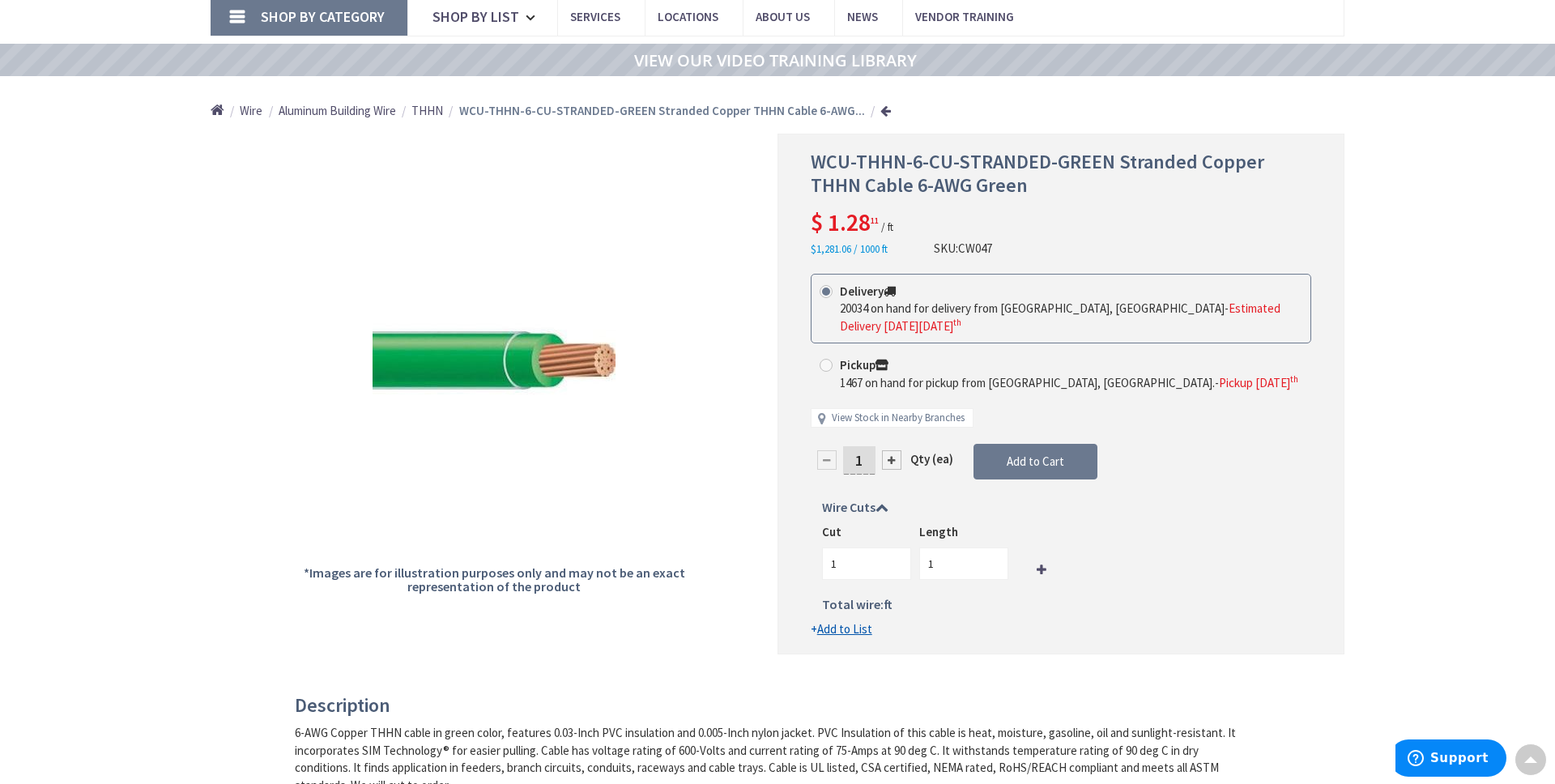
click at [884, 510] on icon at bounding box center [881, 506] width 13 height 13
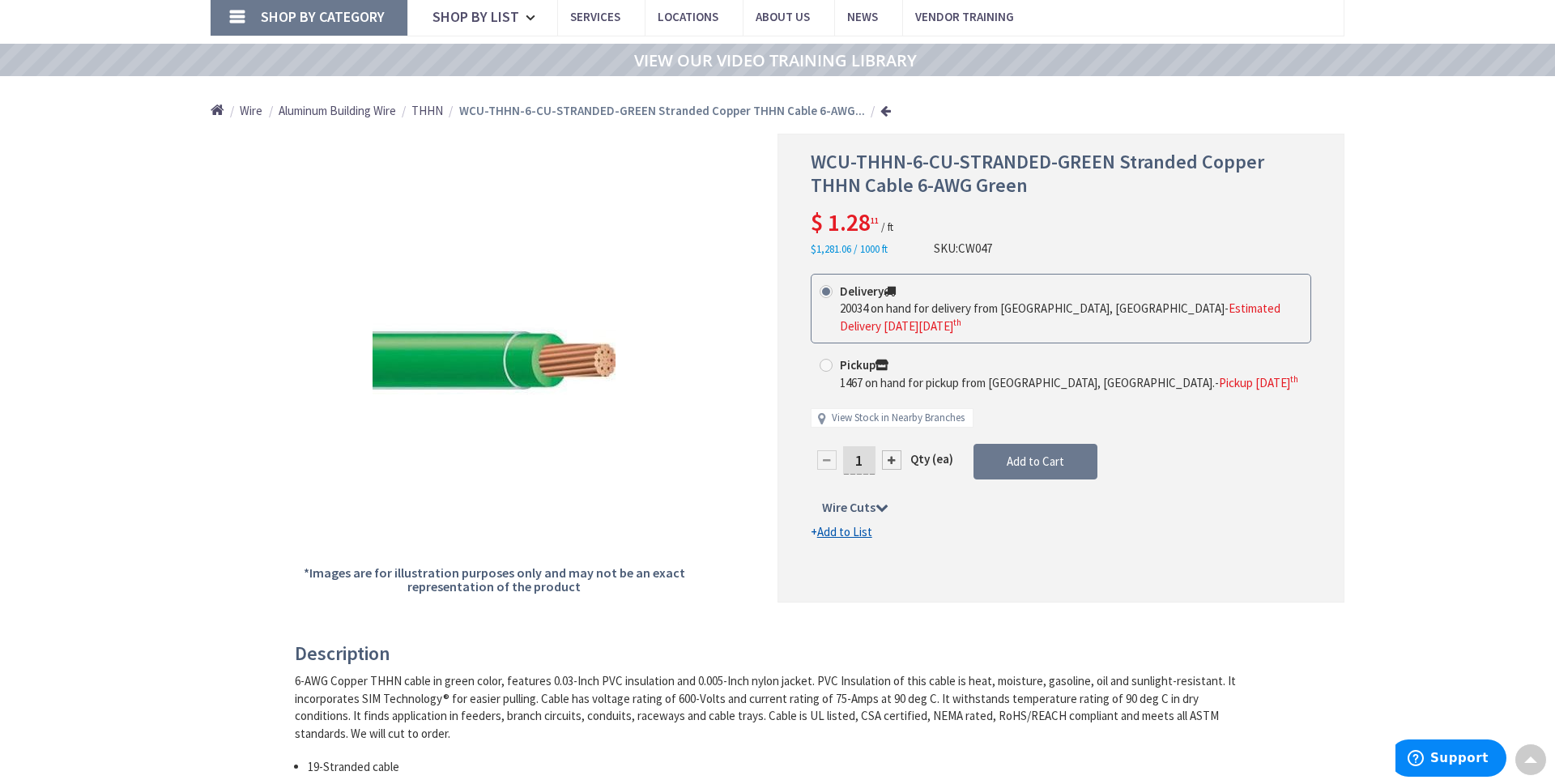
click at [891, 459] on div at bounding box center [892, 460] width 20 height 20
click at [0, 0] on div at bounding box center [0, 0] width 0 height 0
click at [891, 459] on div at bounding box center [1061, 368] width 565 height 467
click at [891, 459] on div at bounding box center [892, 460] width 20 height 20
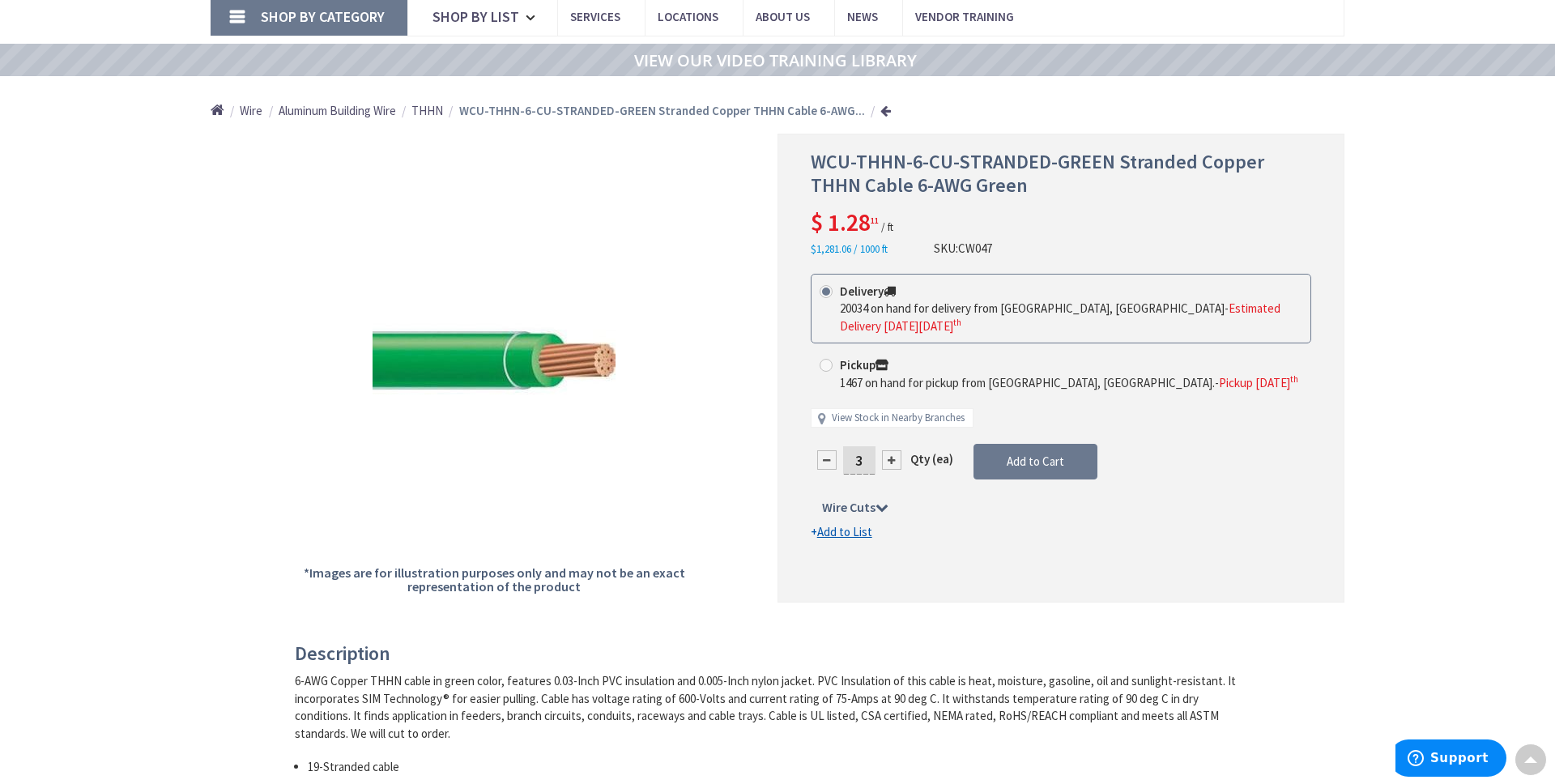
click at [0, 0] on div at bounding box center [0, 0] width 0 height 0
click at [891, 459] on div at bounding box center [1061, 368] width 565 height 467
click at [891, 459] on div at bounding box center [892, 460] width 20 height 20
click at [891, 459] on div at bounding box center [1061, 368] width 565 height 467
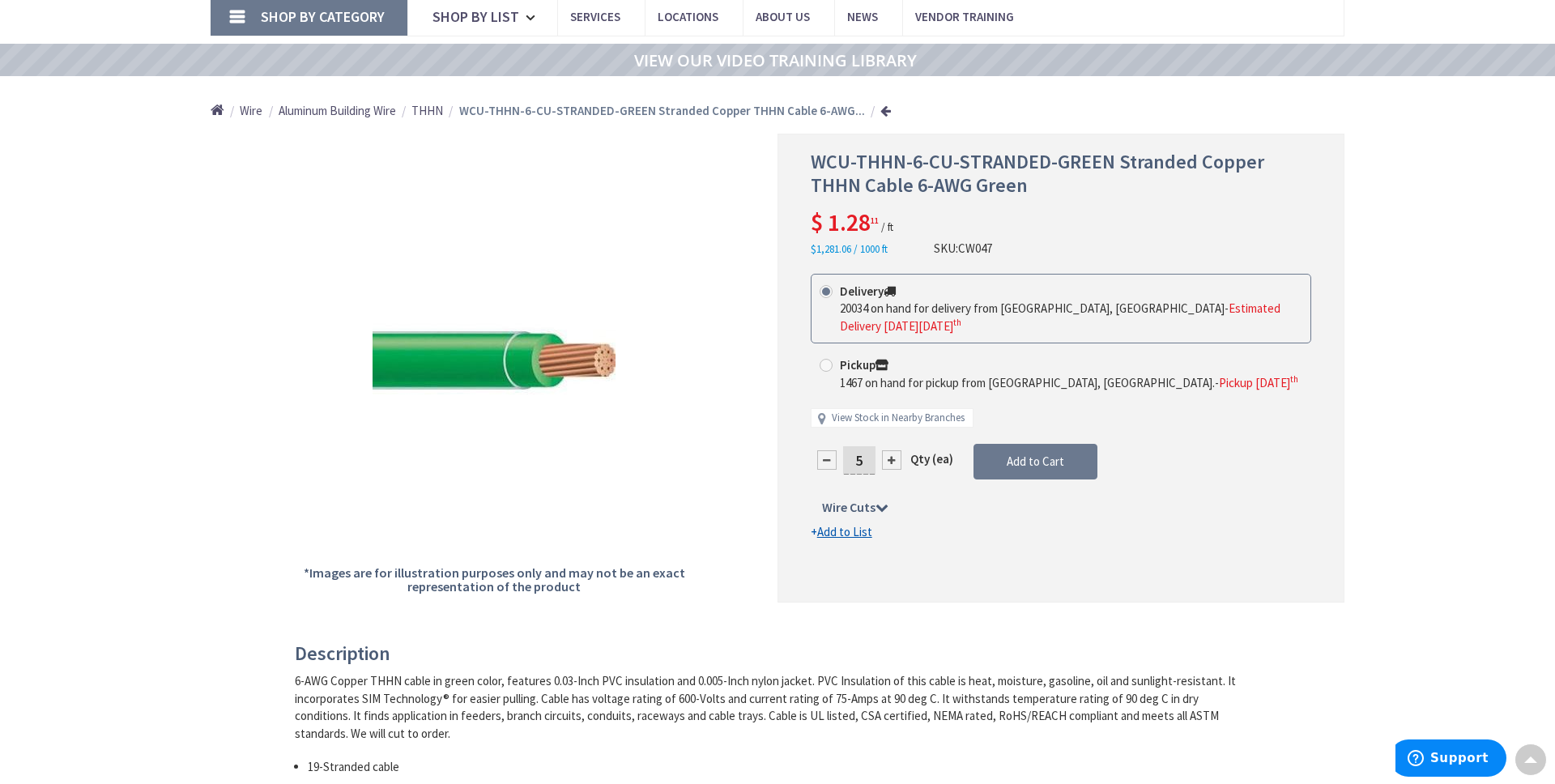
click at [891, 459] on div at bounding box center [892, 460] width 20 height 20
type input "8"
click at [884, 503] on icon at bounding box center [881, 506] width 13 height 13
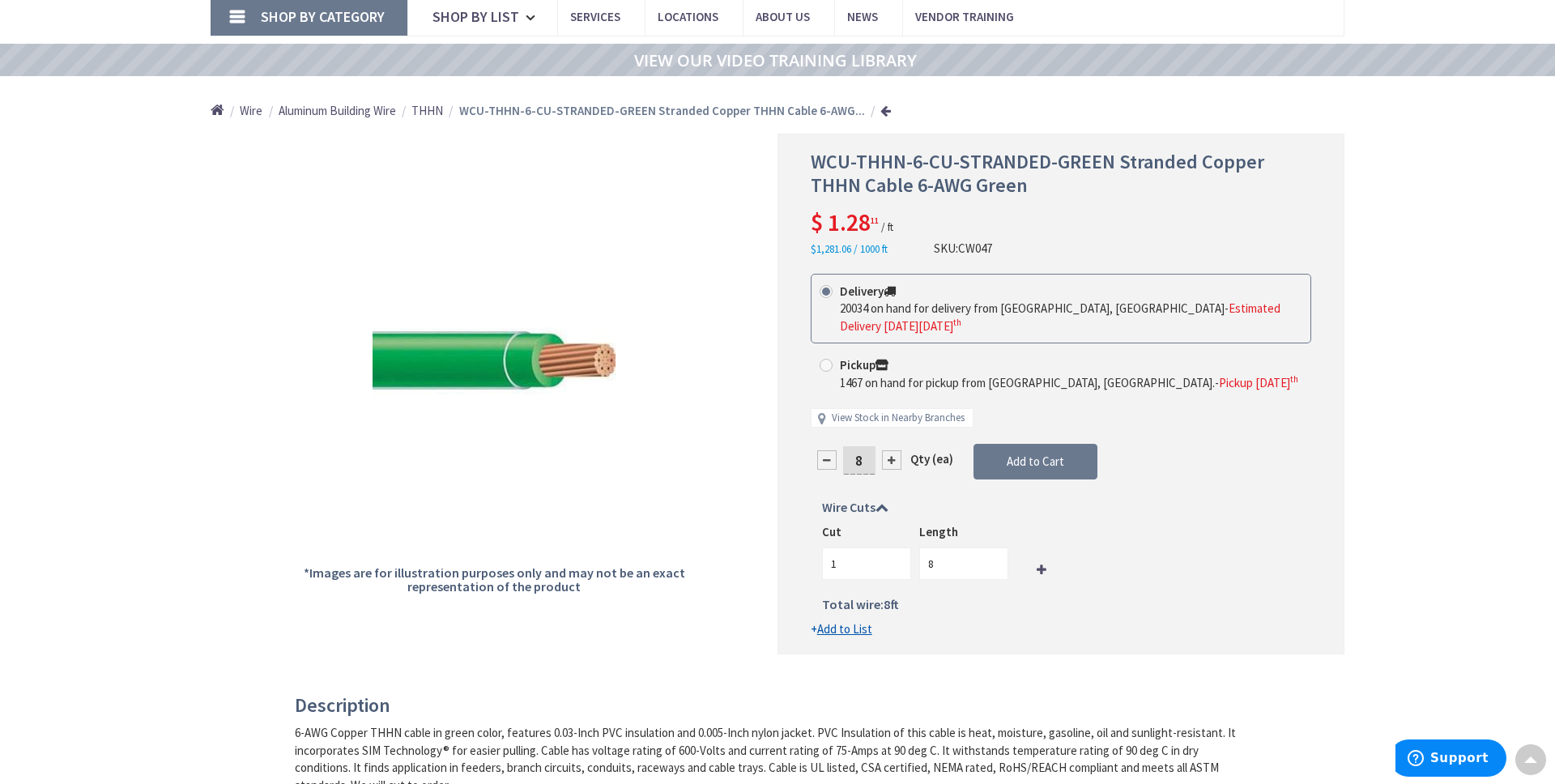
click at [1049, 572] on div "Cut 1 Length 8" at bounding box center [1061, 551] width 476 height 56
click at [1039, 571] on icon at bounding box center [1042, 570] width 10 height 12
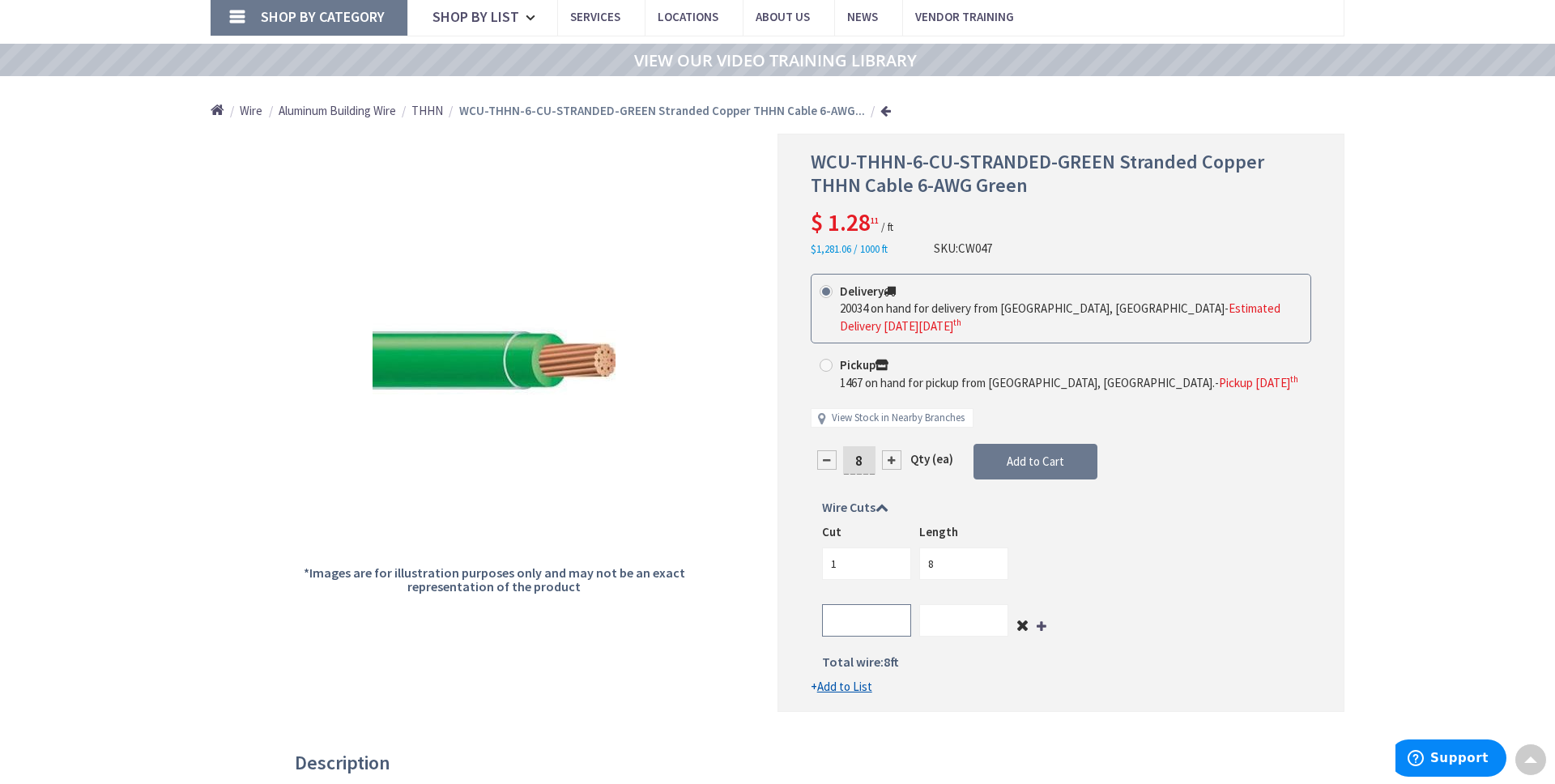
click at [873, 624] on input "number" at bounding box center [866, 620] width 89 height 33
click at [868, 621] on input "number" at bounding box center [866, 620] width 89 height 33
type input "1"
click at [929, 624] on input "number" at bounding box center [963, 620] width 89 height 33
type input "4"
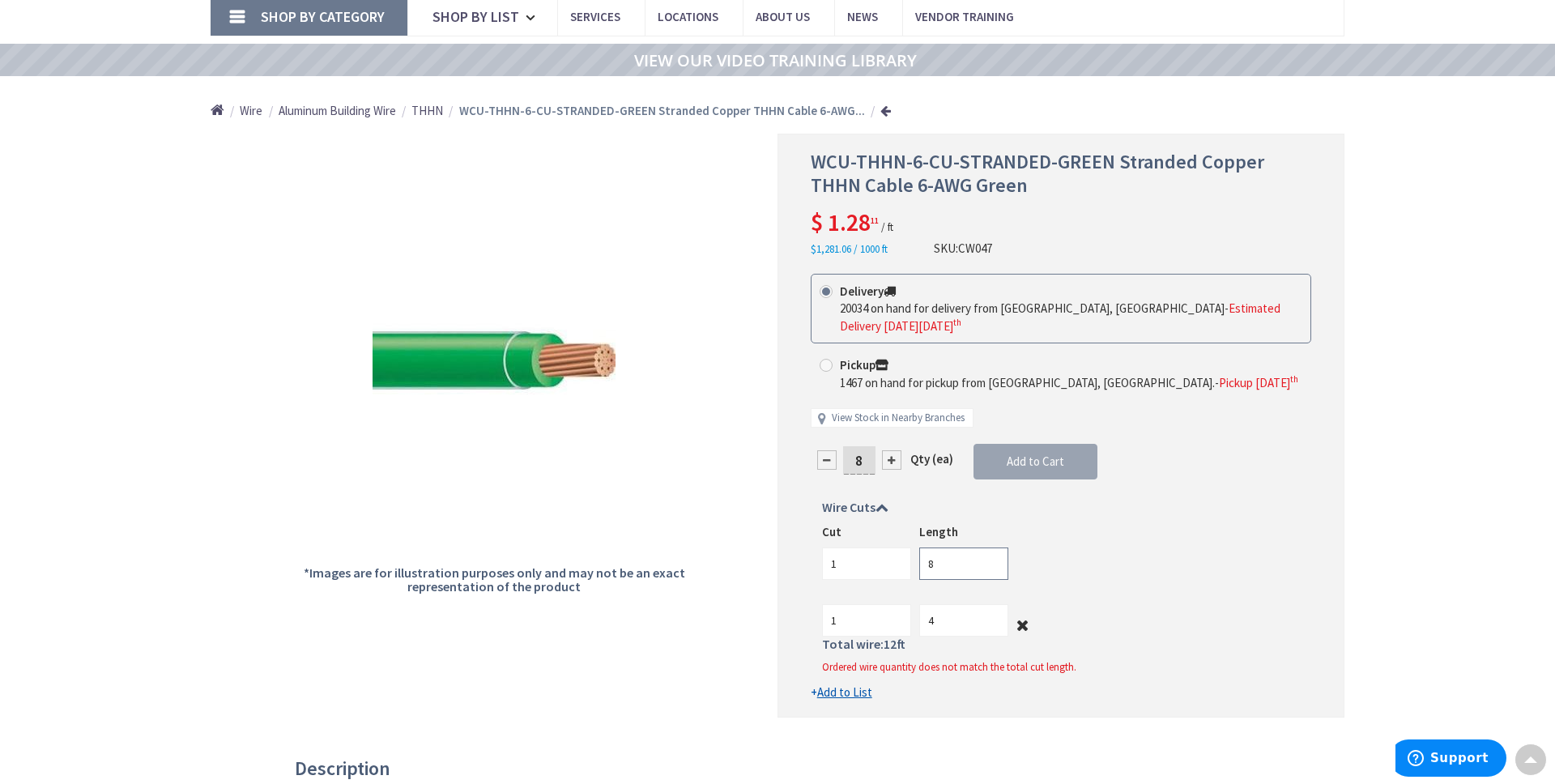
click at [952, 560] on input "8" at bounding box center [963, 563] width 89 height 33
drag, startPoint x: 952, startPoint y: 560, endPoint x: 913, endPoint y: 560, distance: 39.0
click at [919, 560] on input "8" at bounding box center [963, 563] width 89 height 33
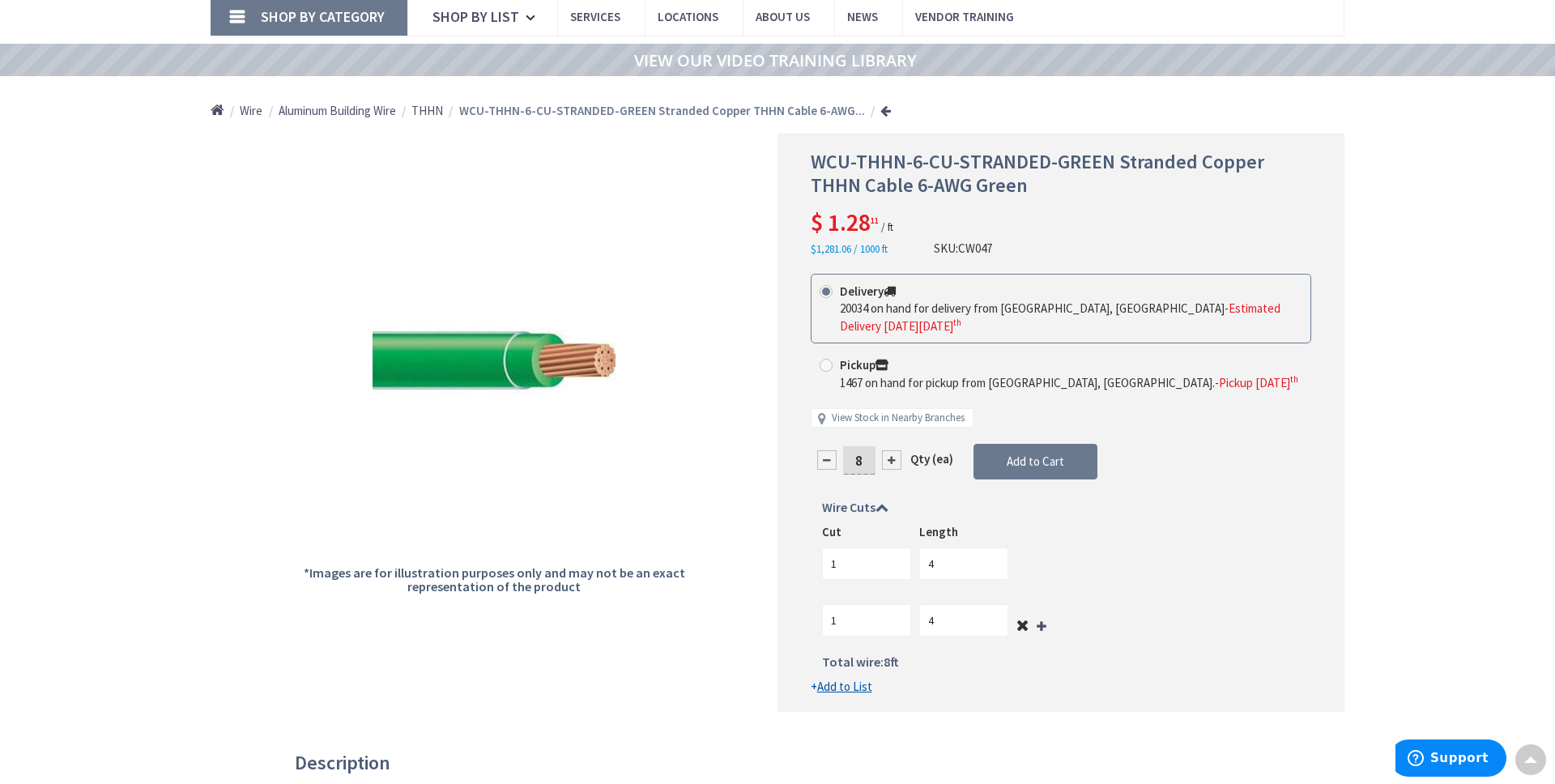
click at [1044, 570] on div "Cut 1 Length 4" at bounding box center [1061, 551] width 476 height 56
drag, startPoint x: 936, startPoint y: 563, endPoint x: 919, endPoint y: 563, distance: 17.0
click at [919, 563] on input "4" at bounding box center [963, 563] width 89 height 33
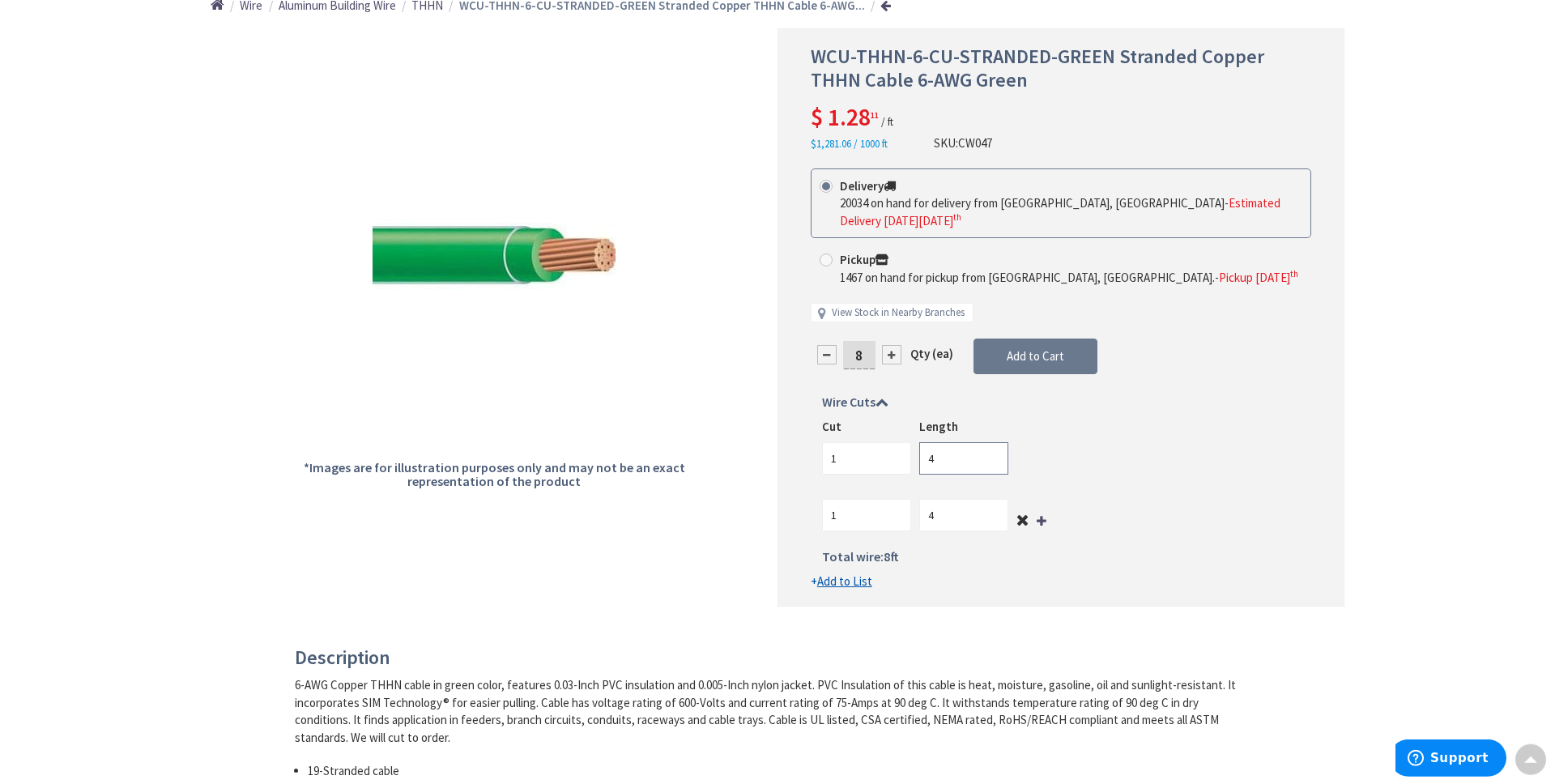
scroll to position [218, 0]
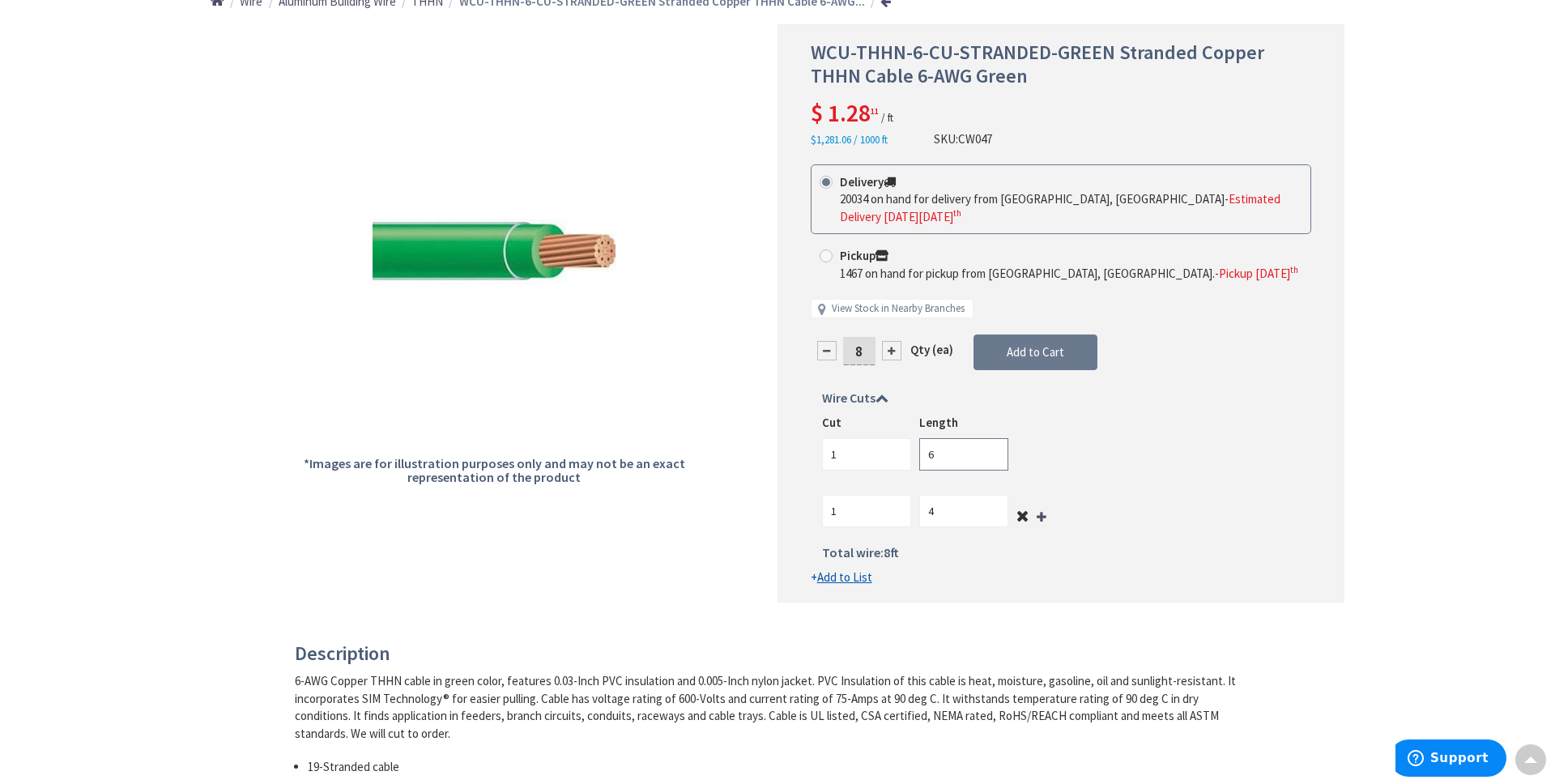
type input "6"
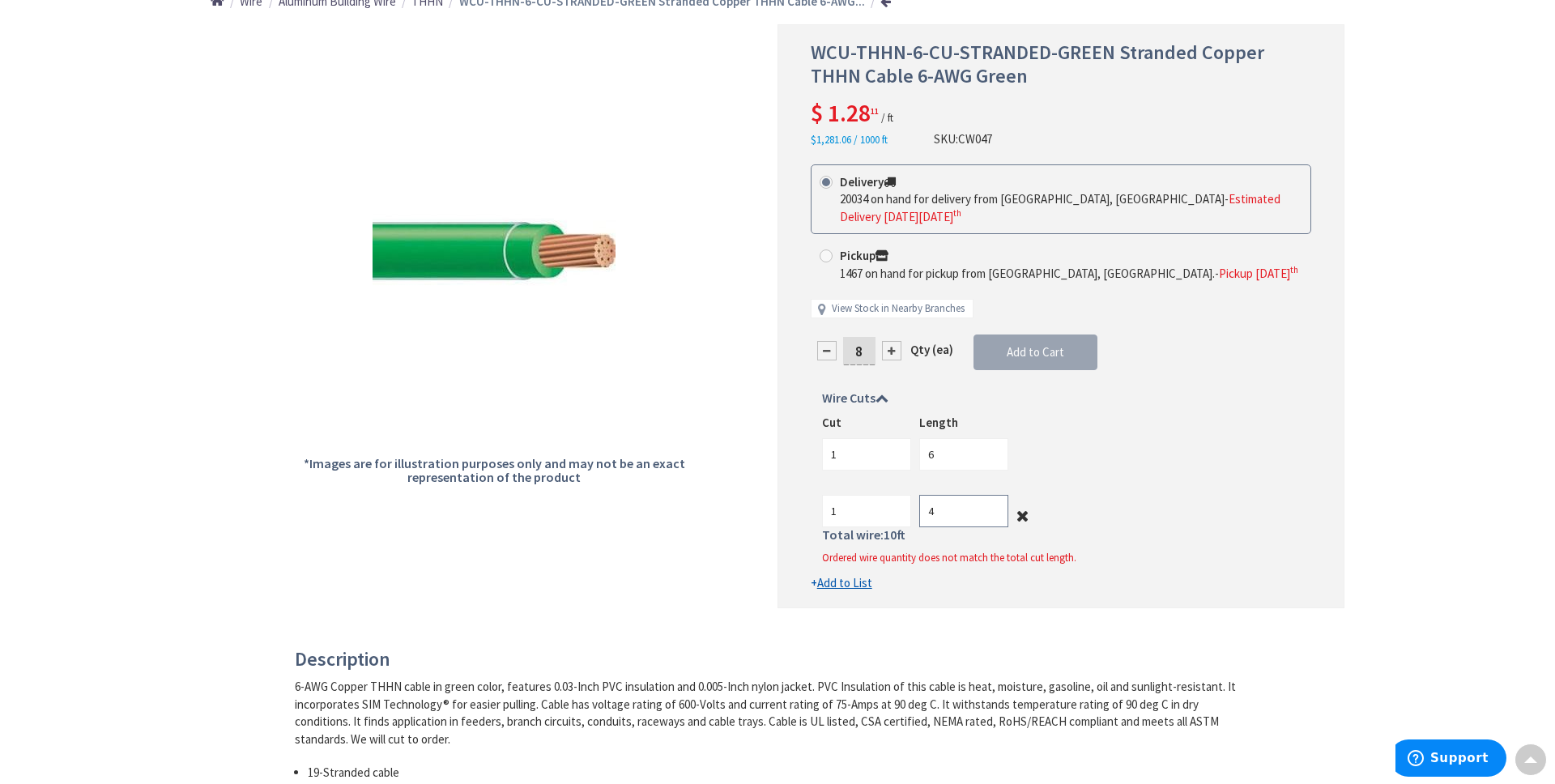
drag, startPoint x: 936, startPoint y: 515, endPoint x: 921, endPoint y: 513, distance: 15.1
click at [921, 513] on input "4" at bounding box center [963, 511] width 89 height 33
type input "2"
click at [1124, 507] on div "1 2" at bounding box center [1061, 505] width 476 height 46
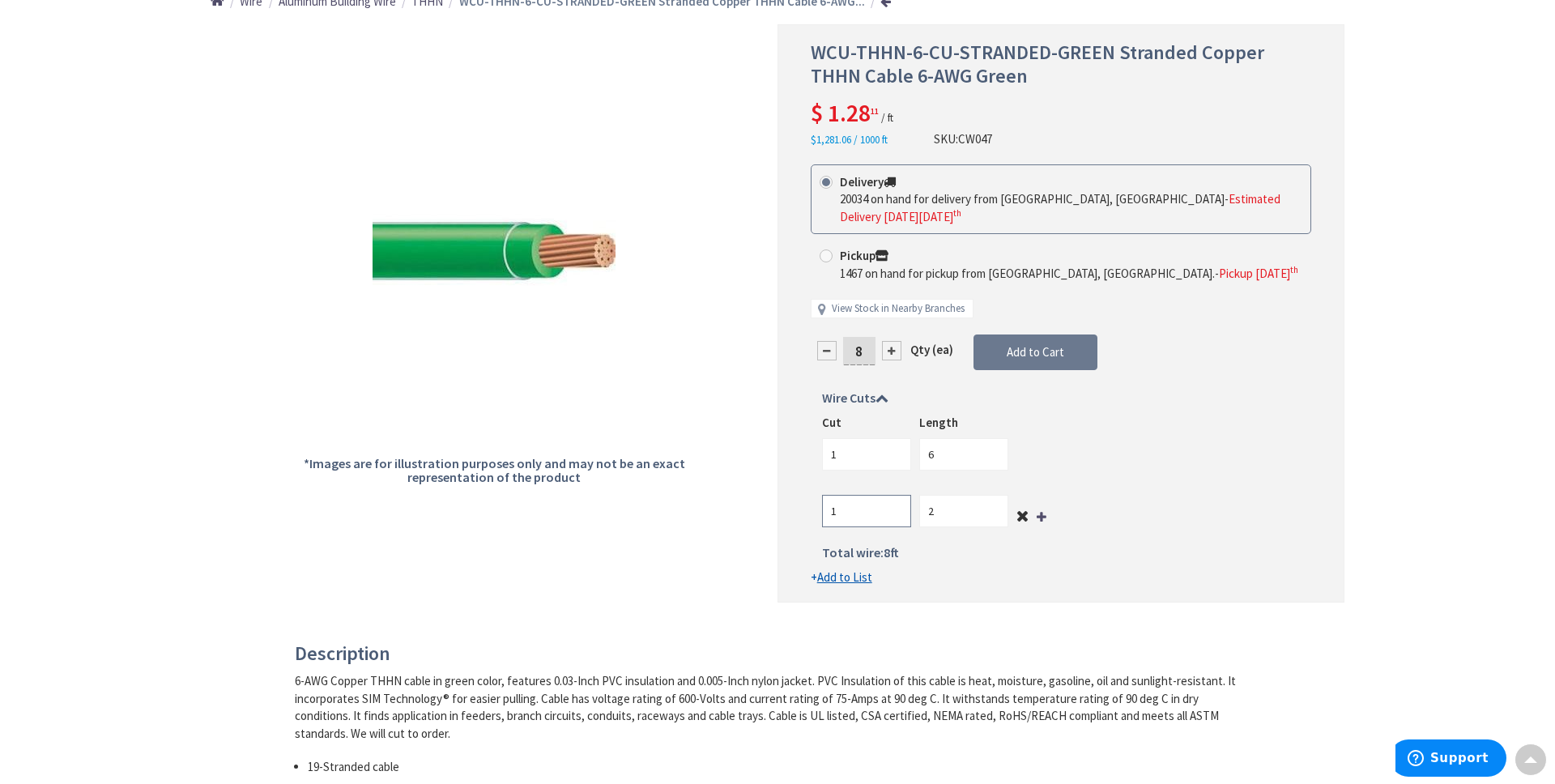
drag, startPoint x: 837, startPoint y: 508, endPoint x: 819, endPoint y: 509, distance: 18.0
click at [822, 509] on input "1" at bounding box center [866, 511] width 89 height 33
type input "2"
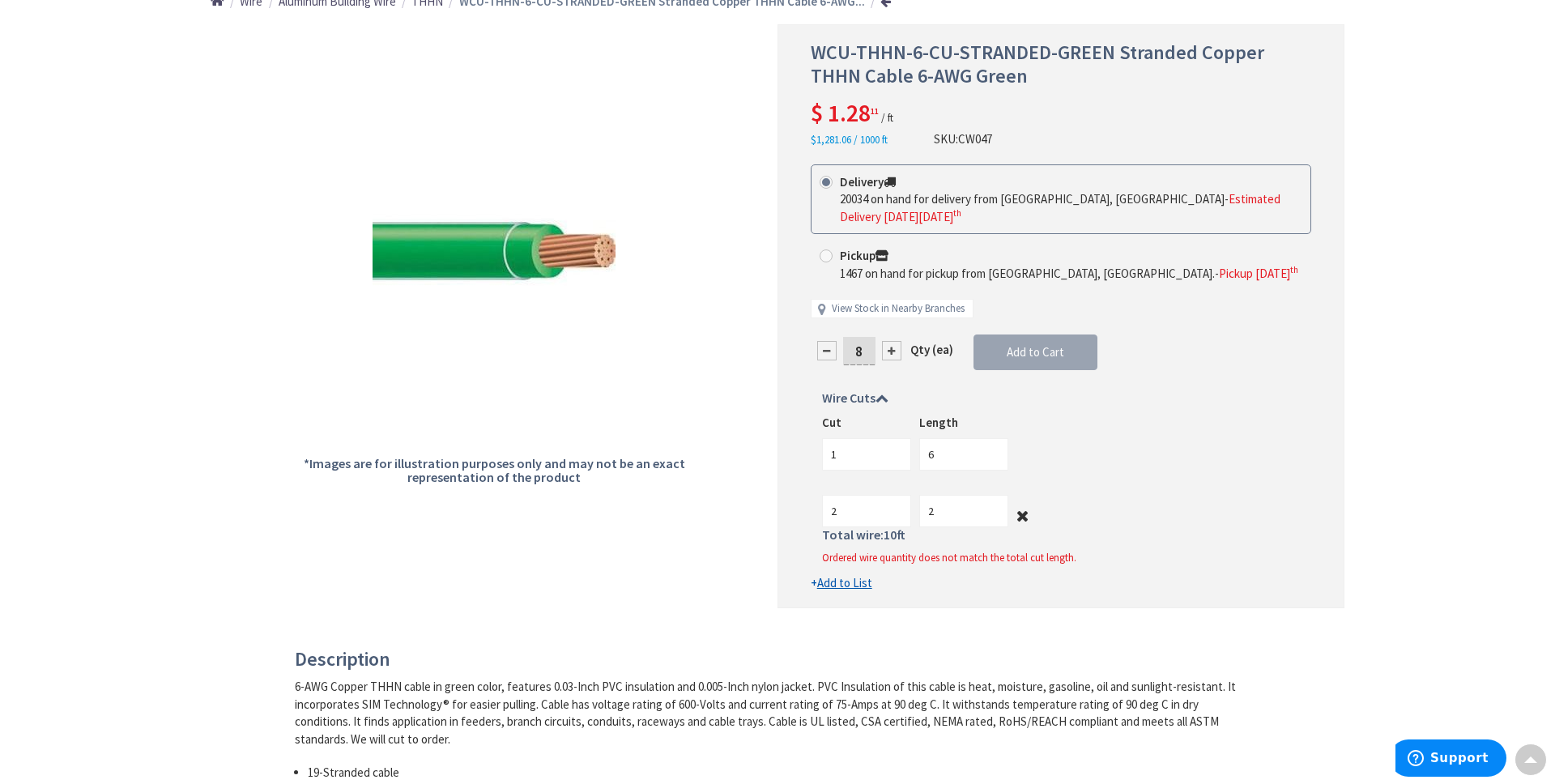
click at [1150, 476] on div "Cut 1 Length 6 2 2" at bounding box center [1061, 470] width 476 height 114
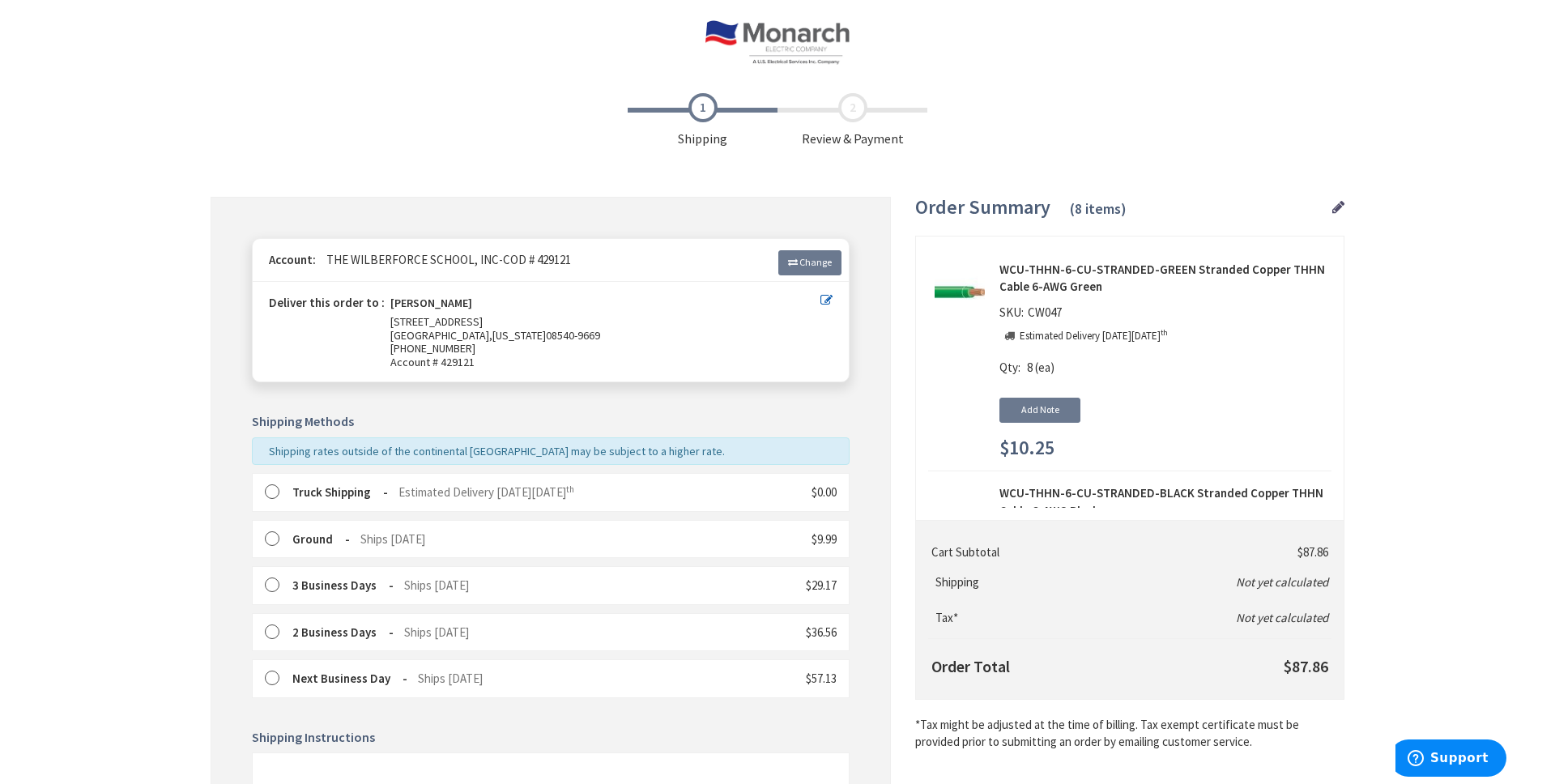
radio 9 "true"
click at [171, 91] on main "Checkout Shipping Review & Payment Estimated Total $87.86 8 Some items on your …" at bounding box center [778, 617] width 1215 height 1065
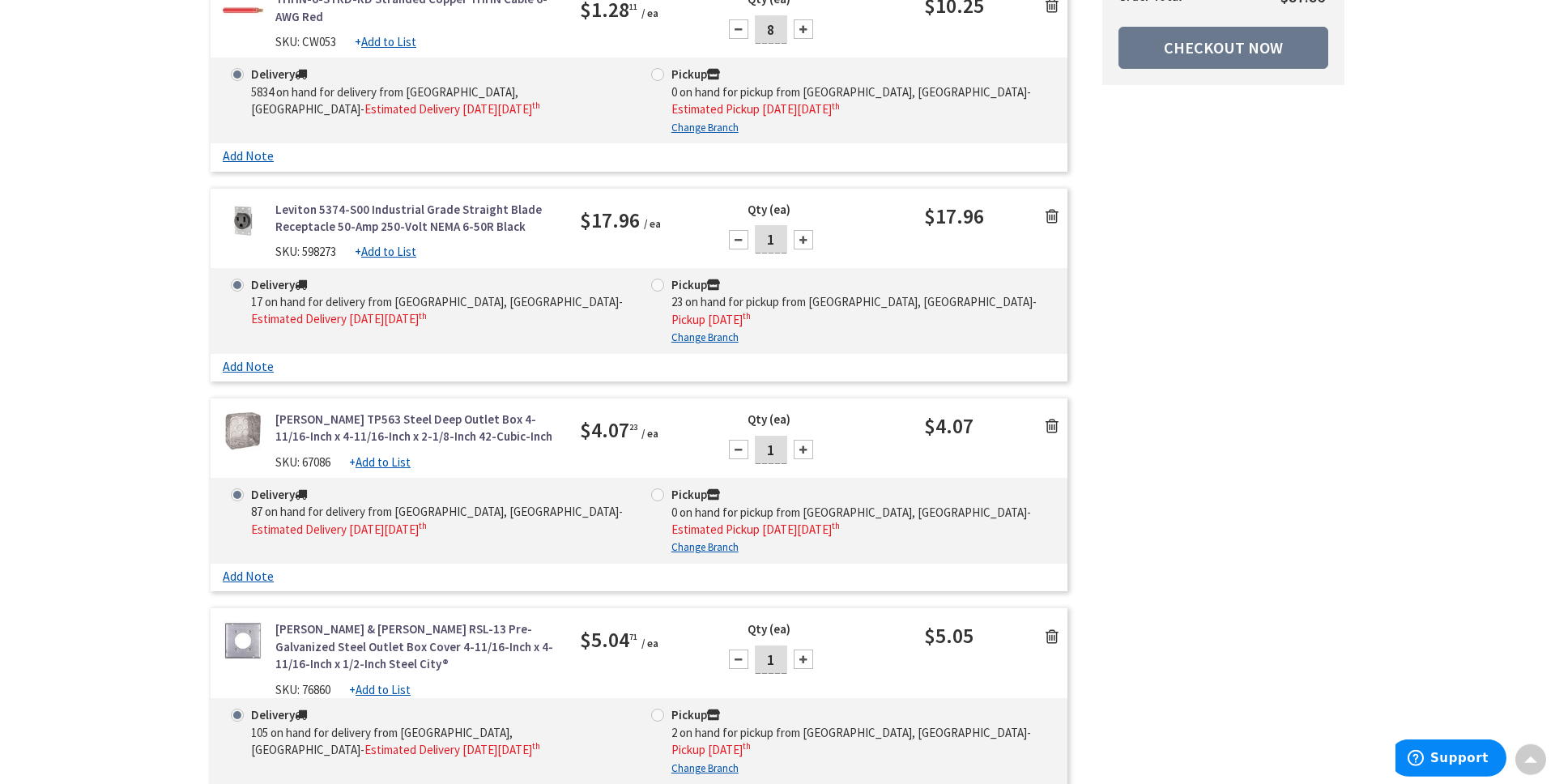
scroll to position [1093, 0]
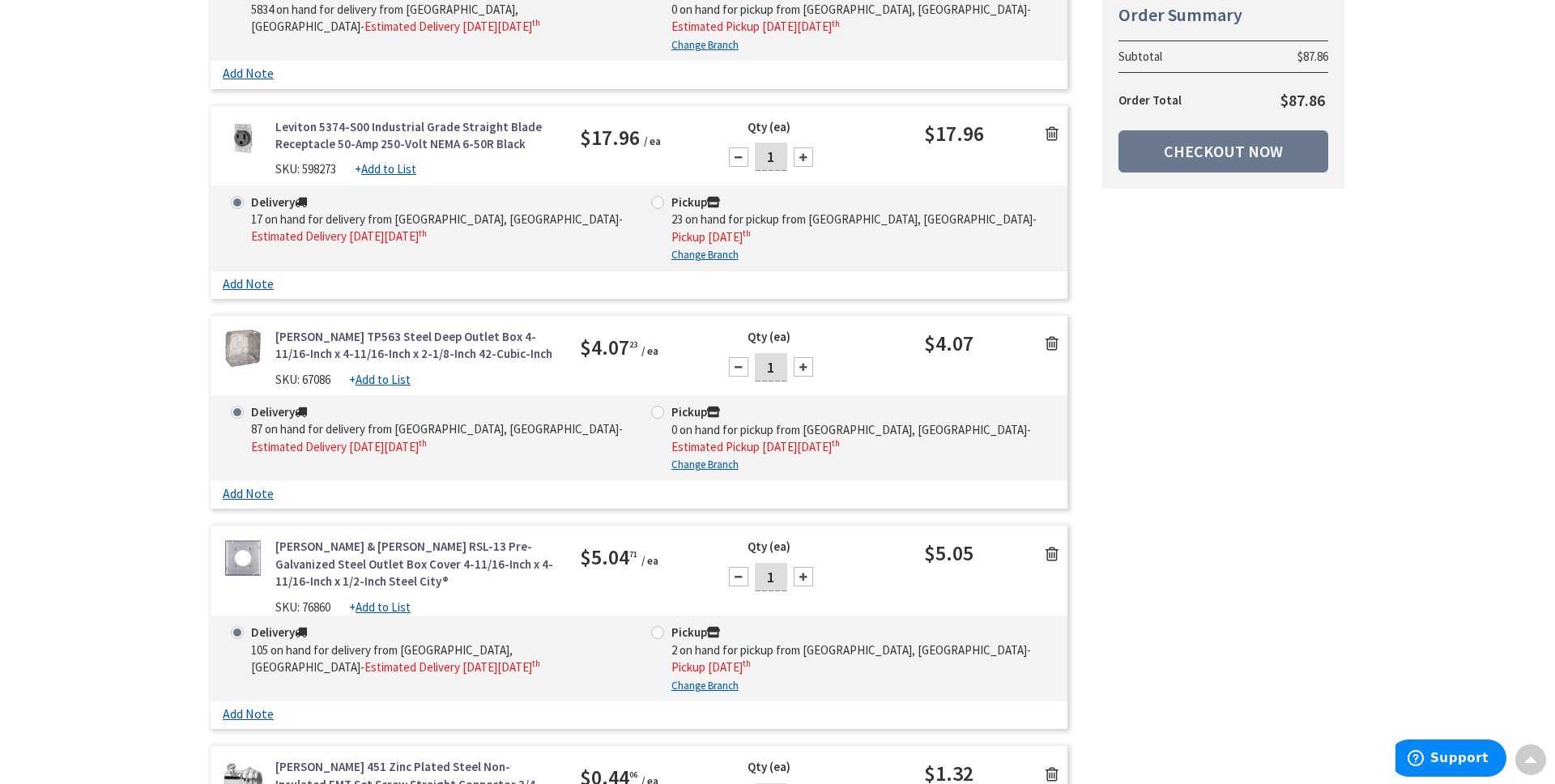
click at [660, 408] on span at bounding box center [657, 411] width 13 height 13
click at [660, 408] on input "Pickup 0 on hand for pickup from [GEOGRAPHIC_DATA], [GEOGRAPHIC_DATA] - Estimat…" at bounding box center [660, 411] width 11 height 11
radio input "true"
click at [660, 631] on span at bounding box center [657, 632] width 13 height 13
click at [660, 631] on input "Pickup 2 on hand for pickup from [GEOGRAPHIC_DATA], [GEOGRAPHIC_DATA] - Pickup …" at bounding box center [660, 632] width 11 height 11
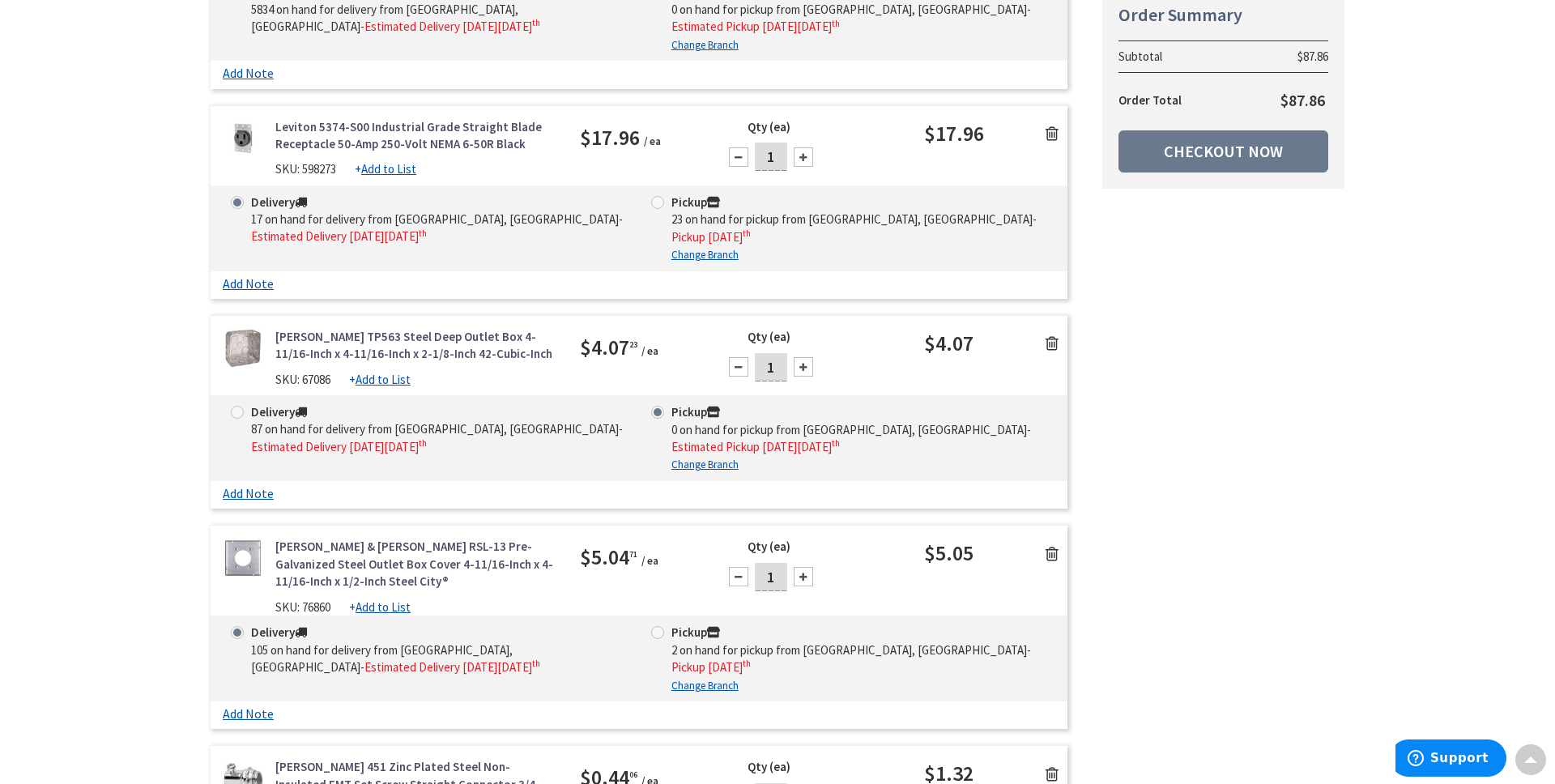
radio input "true"
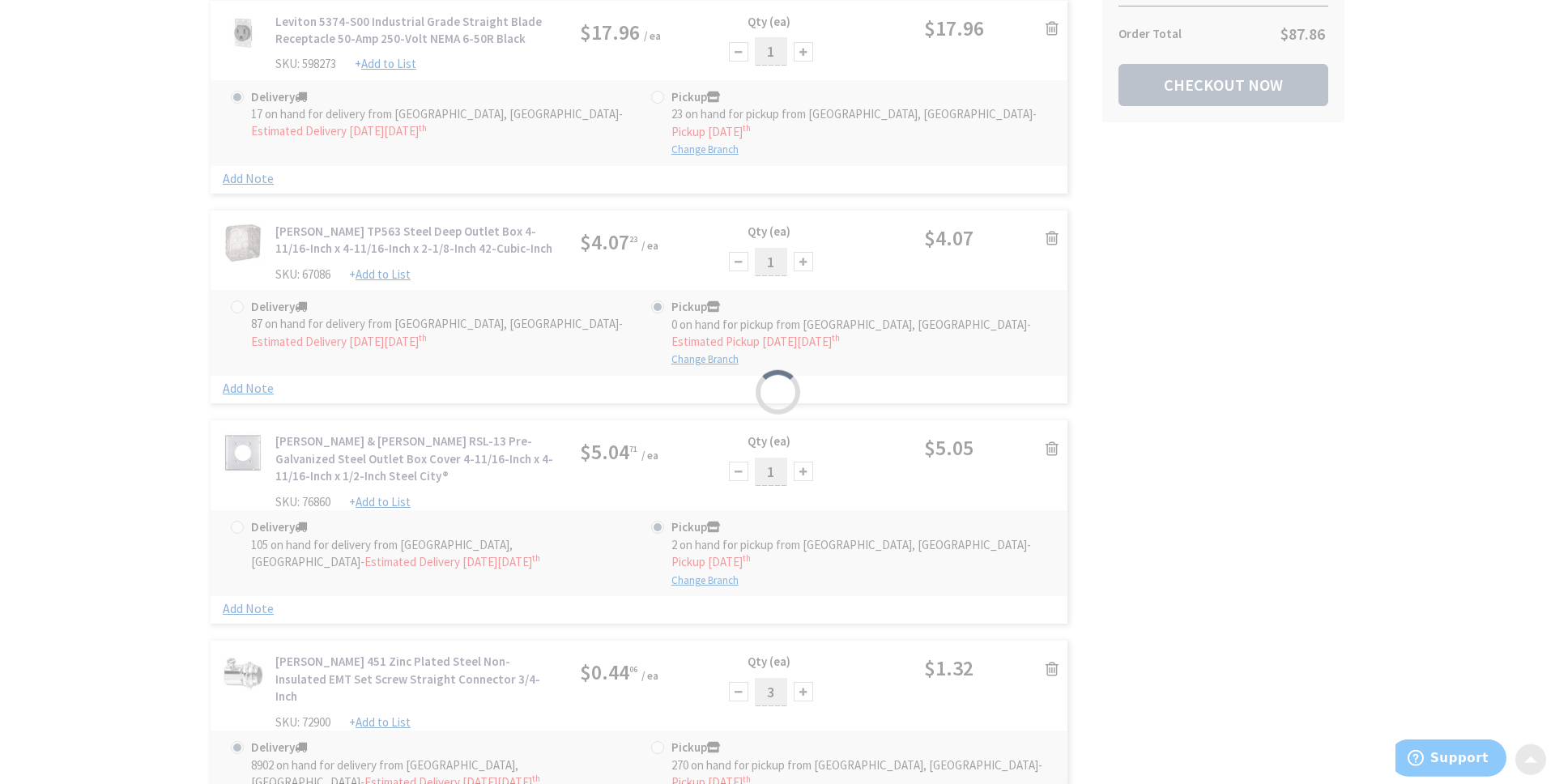
scroll to position [1309, 0]
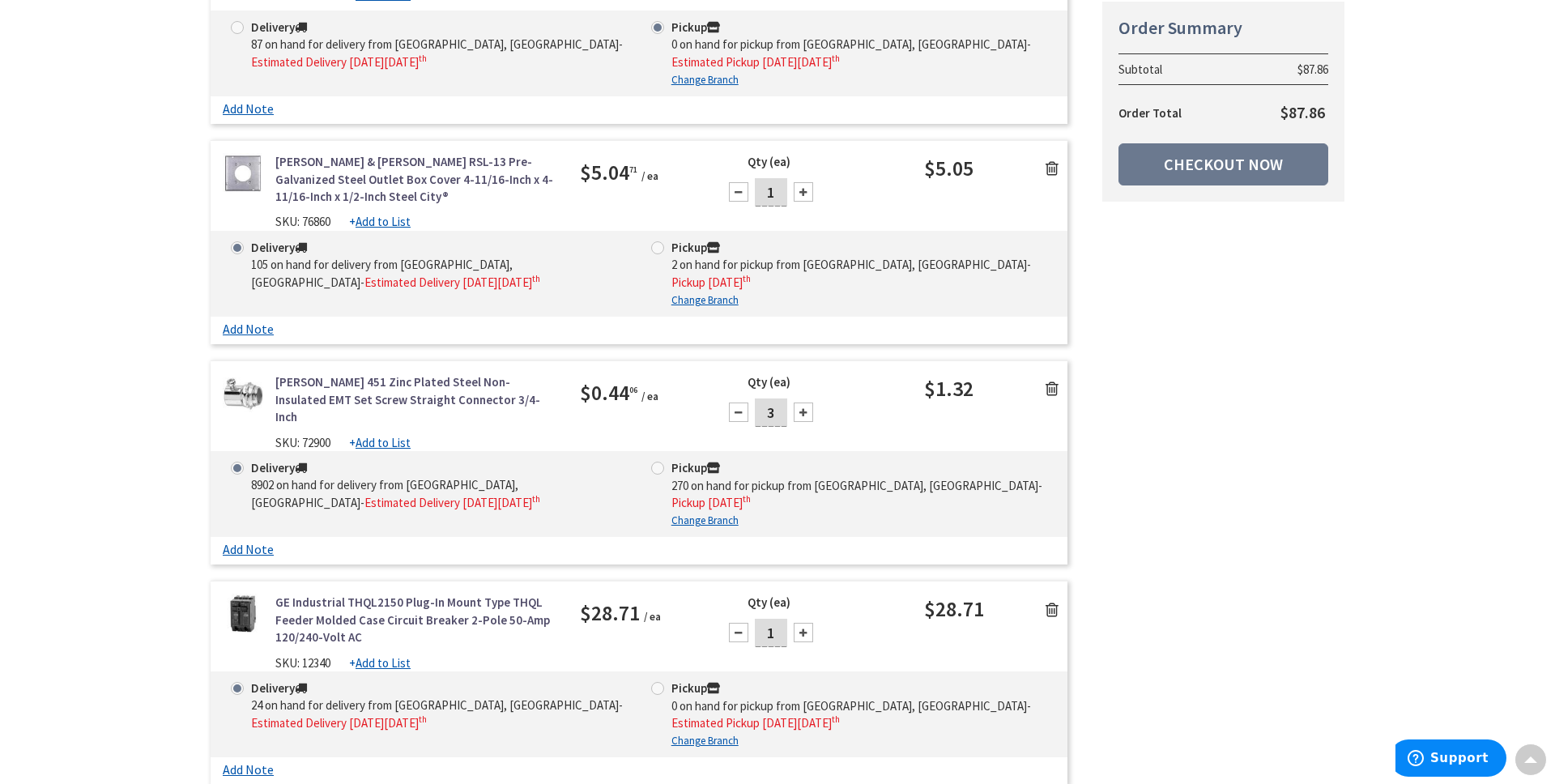
click at [659, 461] on span at bounding box center [657, 467] width 13 height 13
click at [659, 462] on input "Pickup 270 on hand for pickup from [GEOGRAPHIC_DATA], [GEOGRAPHIC_DATA] - Picku…" at bounding box center [660, 467] width 11 height 11
radio input "true"
click at [659, 681] on span at bounding box center [657, 687] width 13 height 13
click at [659, 682] on input "Pickup 0 on hand for pickup from [GEOGRAPHIC_DATA], [GEOGRAPHIC_DATA] - Estimat…" at bounding box center [660, 687] width 11 height 11
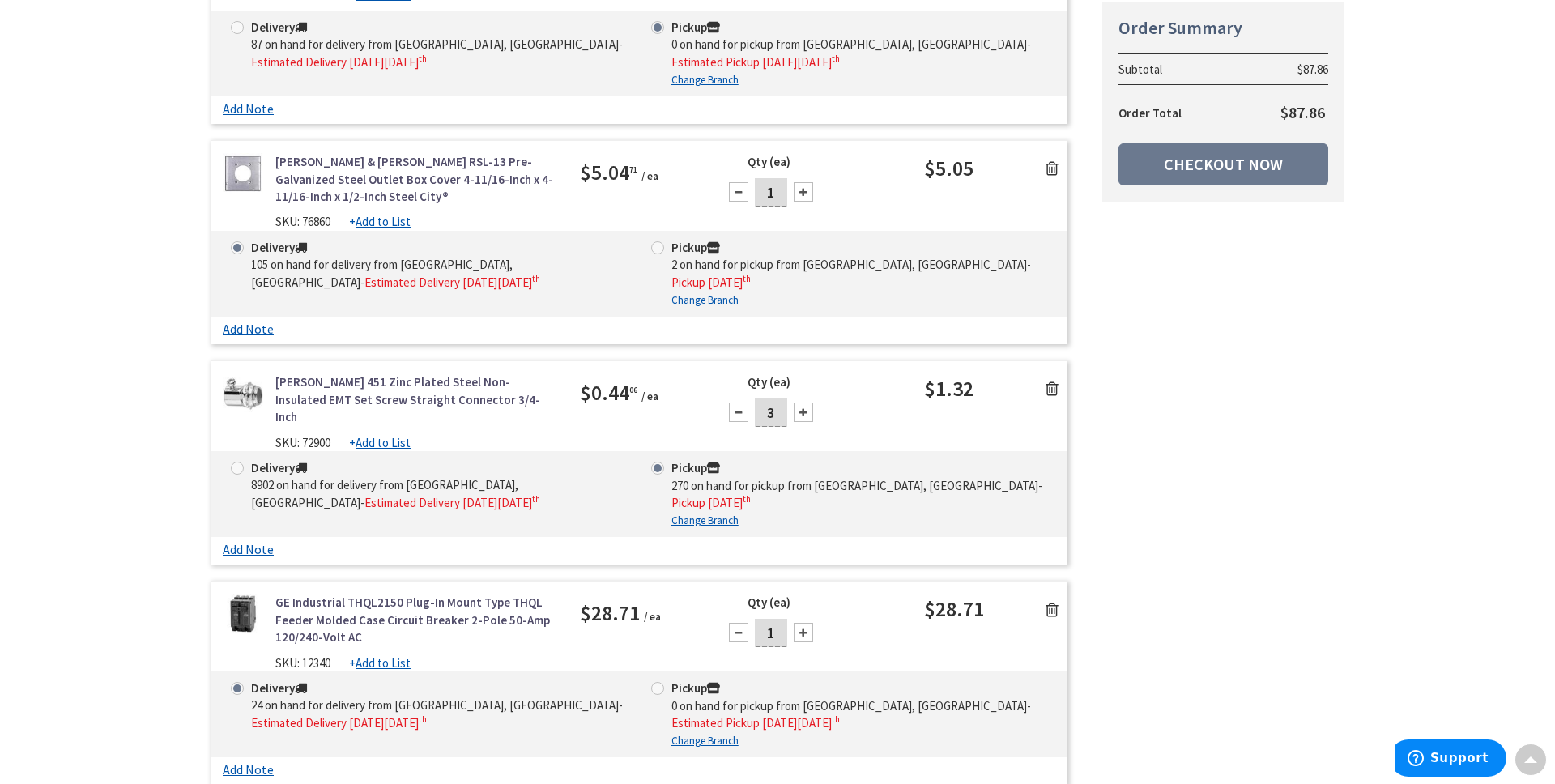
radio input "true"
click at [653, 681] on label "Pickup 0 on hand for pickup from [GEOGRAPHIC_DATA], [GEOGRAPHIC_DATA] - Estimat…" at bounding box center [848, 706] width 396 height 52
click at [655, 684] on input "Pickup 0 on hand for pickup from [GEOGRAPHIC_DATA], [GEOGRAPHIC_DATA] - Estimat…" at bounding box center [660, 689] width 11 height 11
radio input "true"
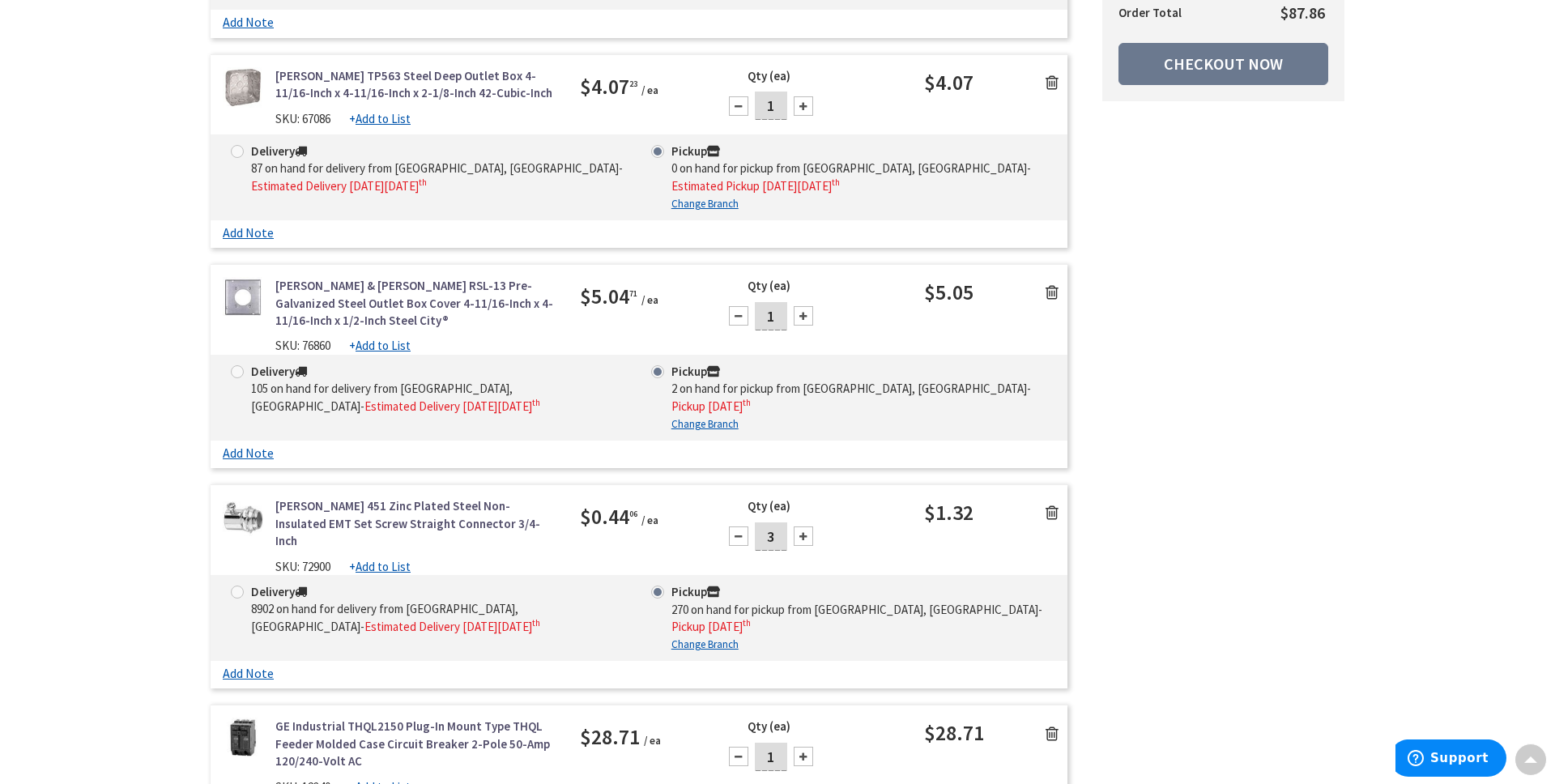
scroll to position [1274, 0]
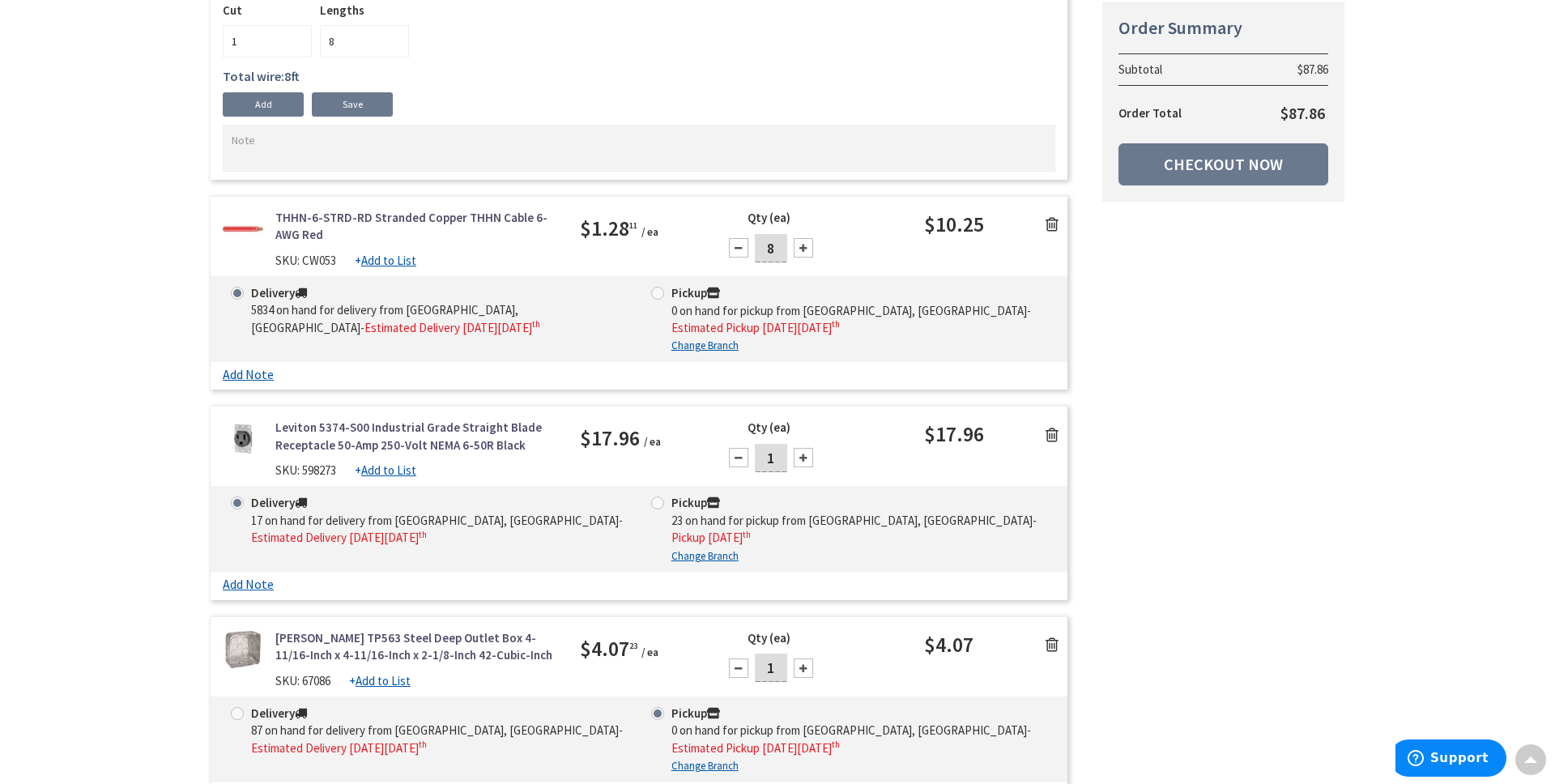
click at [658, 498] on span at bounding box center [657, 502] width 13 height 13
click at [658, 498] on input "Pickup 23 on hand for pickup from [GEOGRAPHIC_DATA], [GEOGRAPHIC_DATA] - Pickup…" at bounding box center [660, 502] width 11 height 11
radio input "true"
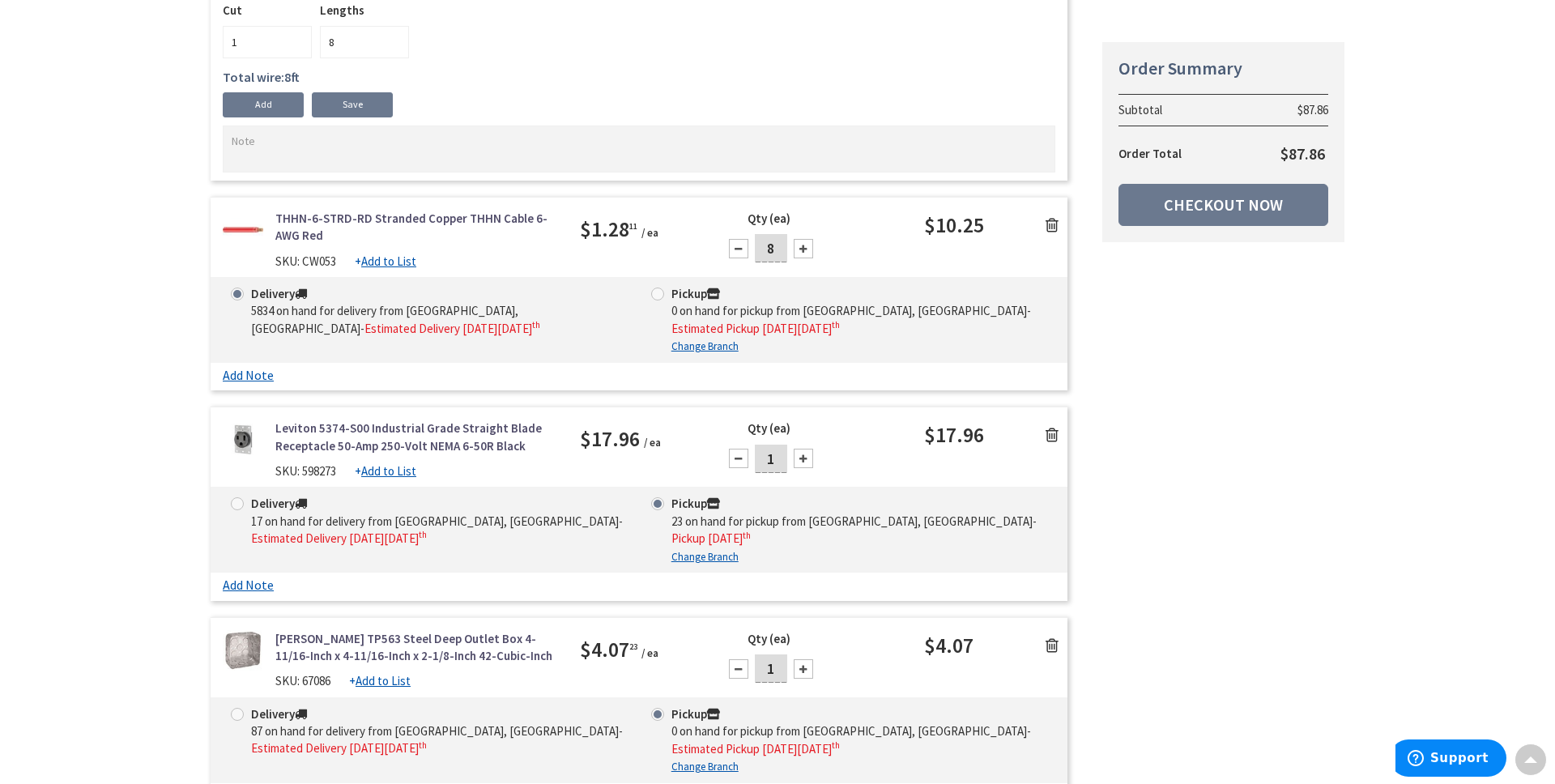
click at [660, 291] on span at bounding box center [657, 293] width 13 height 13
click at [660, 291] on input "Pickup 0 on hand for pickup from [GEOGRAPHIC_DATA], [GEOGRAPHIC_DATA] - Estimat…" at bounding box center [660, 293] width 11 height 11
radio input "true"
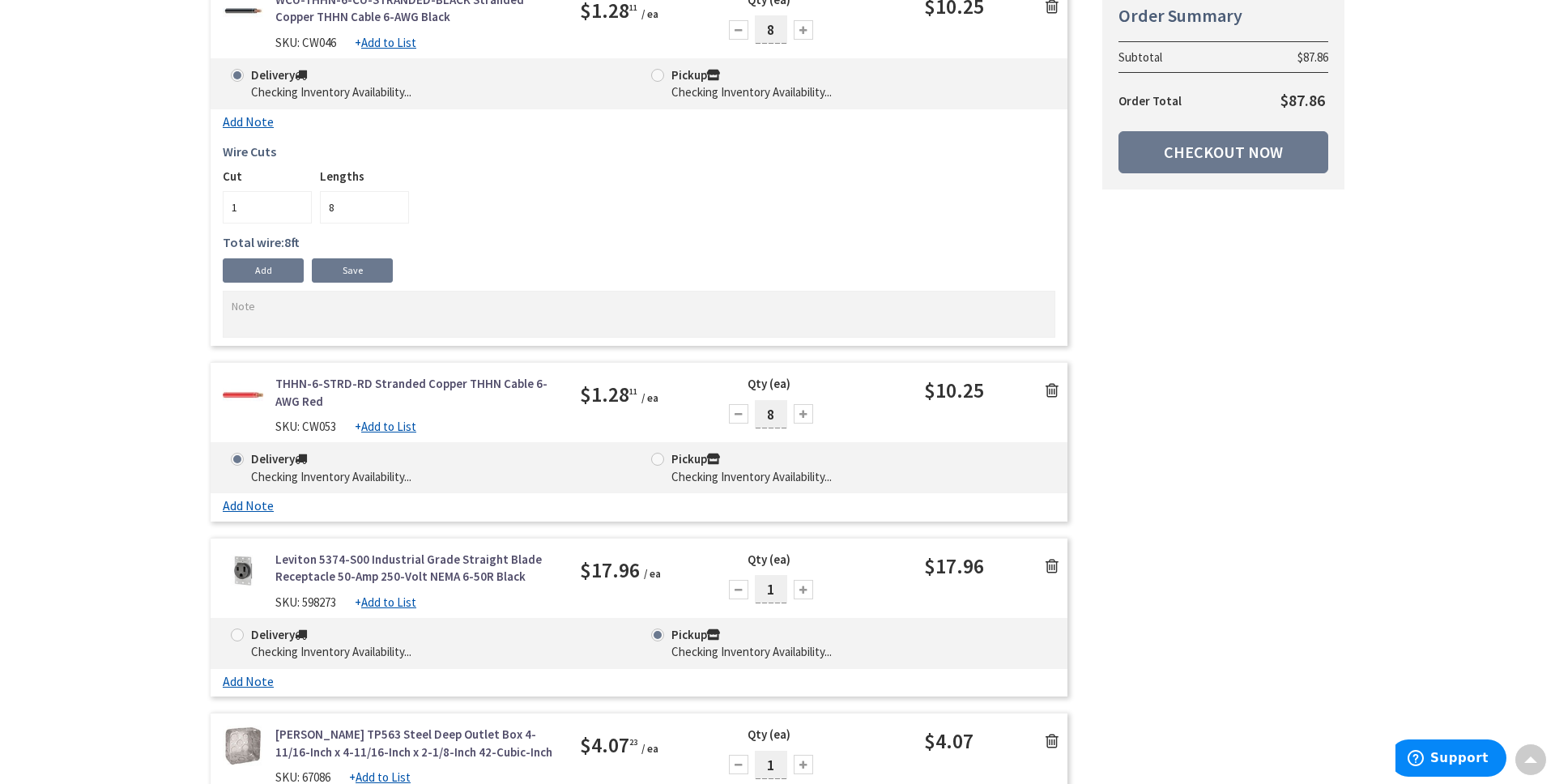
click at [659, 459] on span at bounding box center [657, 458] width 13 height 13
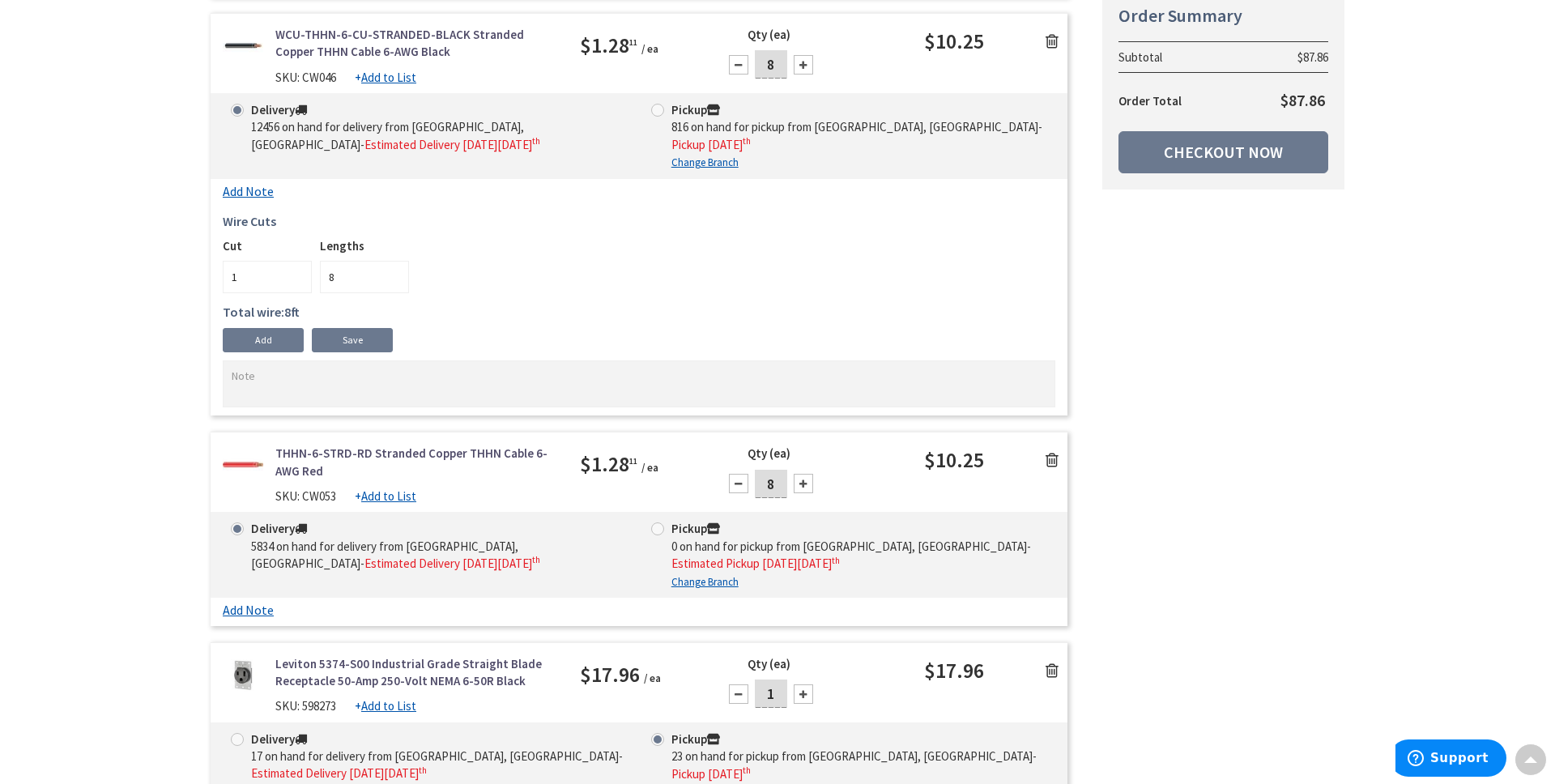
click at [658, 109] on span at bounding box center [657, 110] width 13 height 13
click at [658, 109] on input "Pickup 816 on hand for pickup from Monroe Township, Nj - Pickup Monday, Septemb…" at bounding box center [660, 110] width 11 height 11
radio input "true"
click at [654, 524] on span at bounding box center [657, 528] width 13 height 13
click at [655, 524] on input "Pickup 0 on hand for pickup from Monroe Township, Nj - Estimated Pickup on Tues…" at bounding box center [660, 528] width 11 height 11
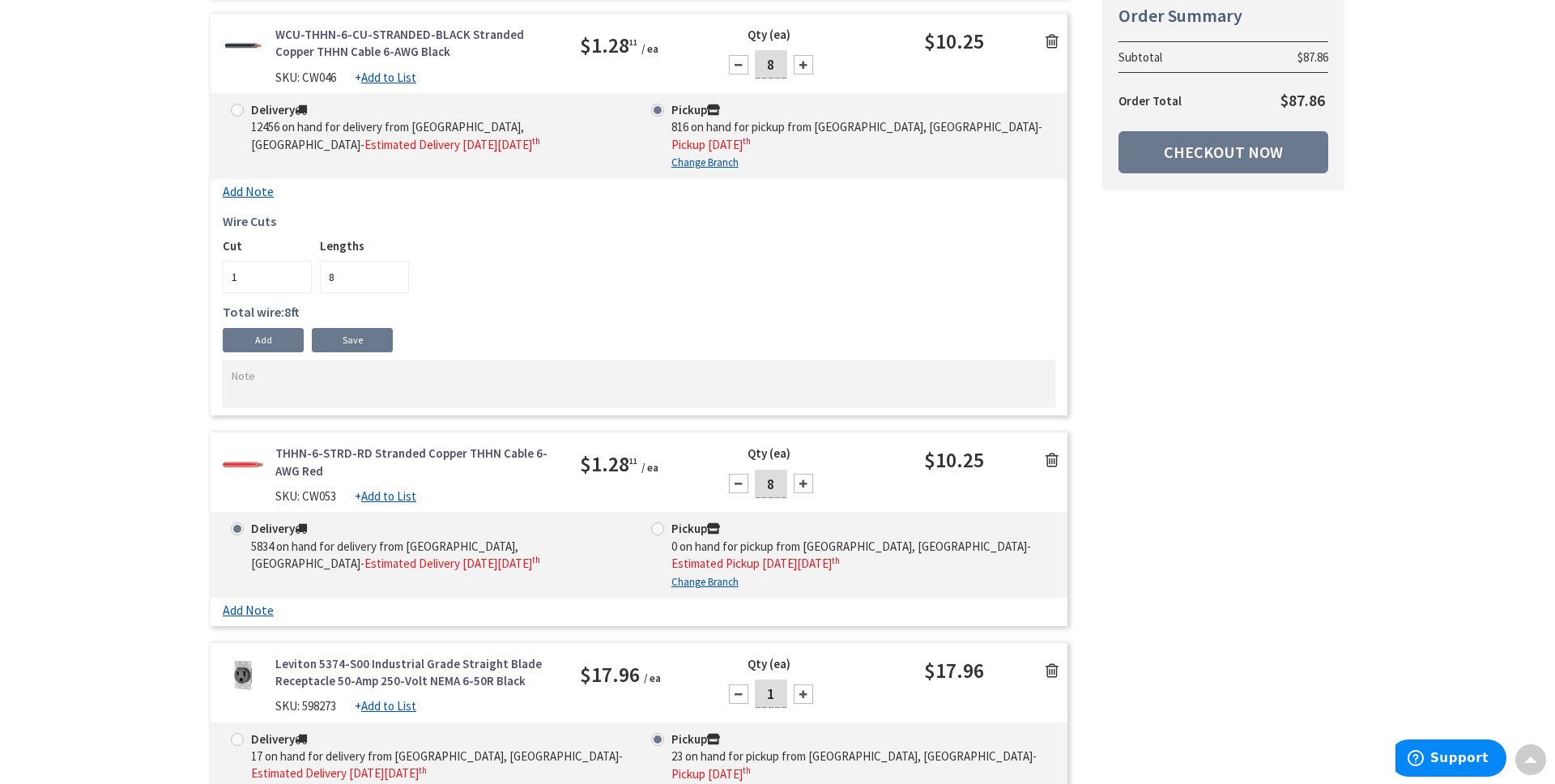
radio input "true"
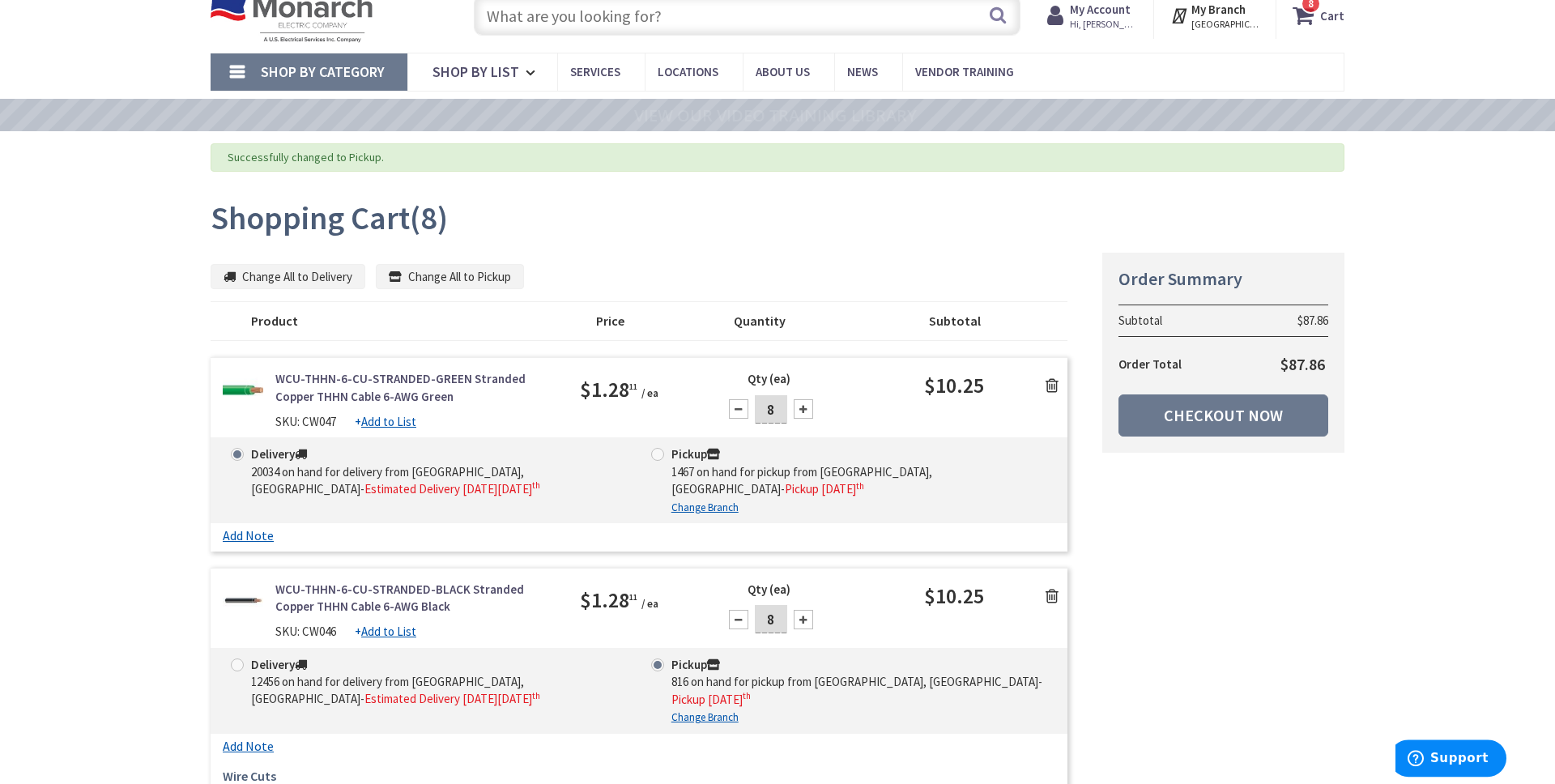
scroll to position [110, 0]
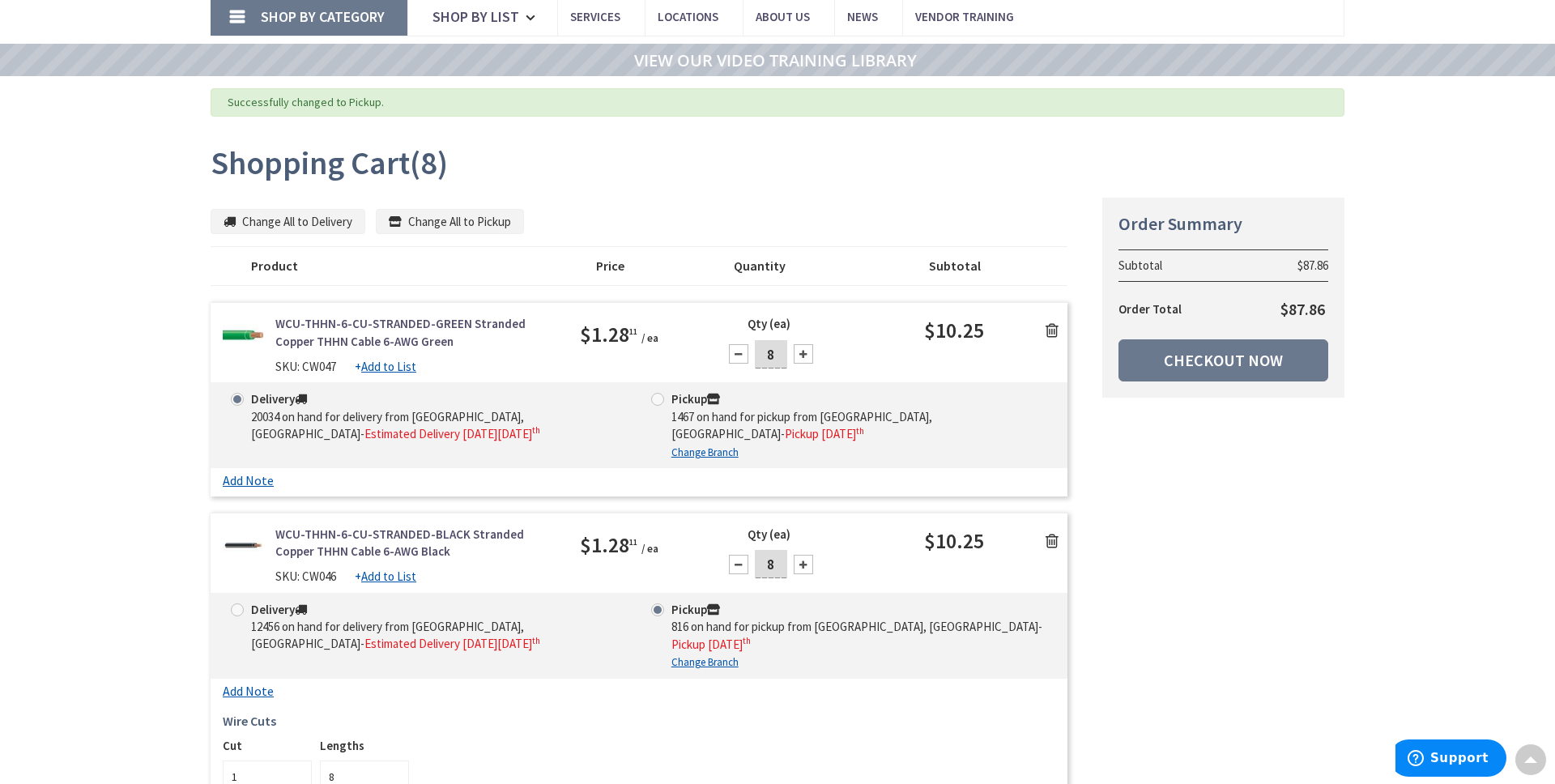
click at [655, 397] on span at bounding box center [657, 398] width 13 height 13
click at [655, 397] on input "Pickup 1467 on hand for pickup from [GEOGRAPHIC_DATA], [GEOGRAPHIC_DATA] - Pick…" at bounding box center [660, 398] width 11 height 11
radio input "true"
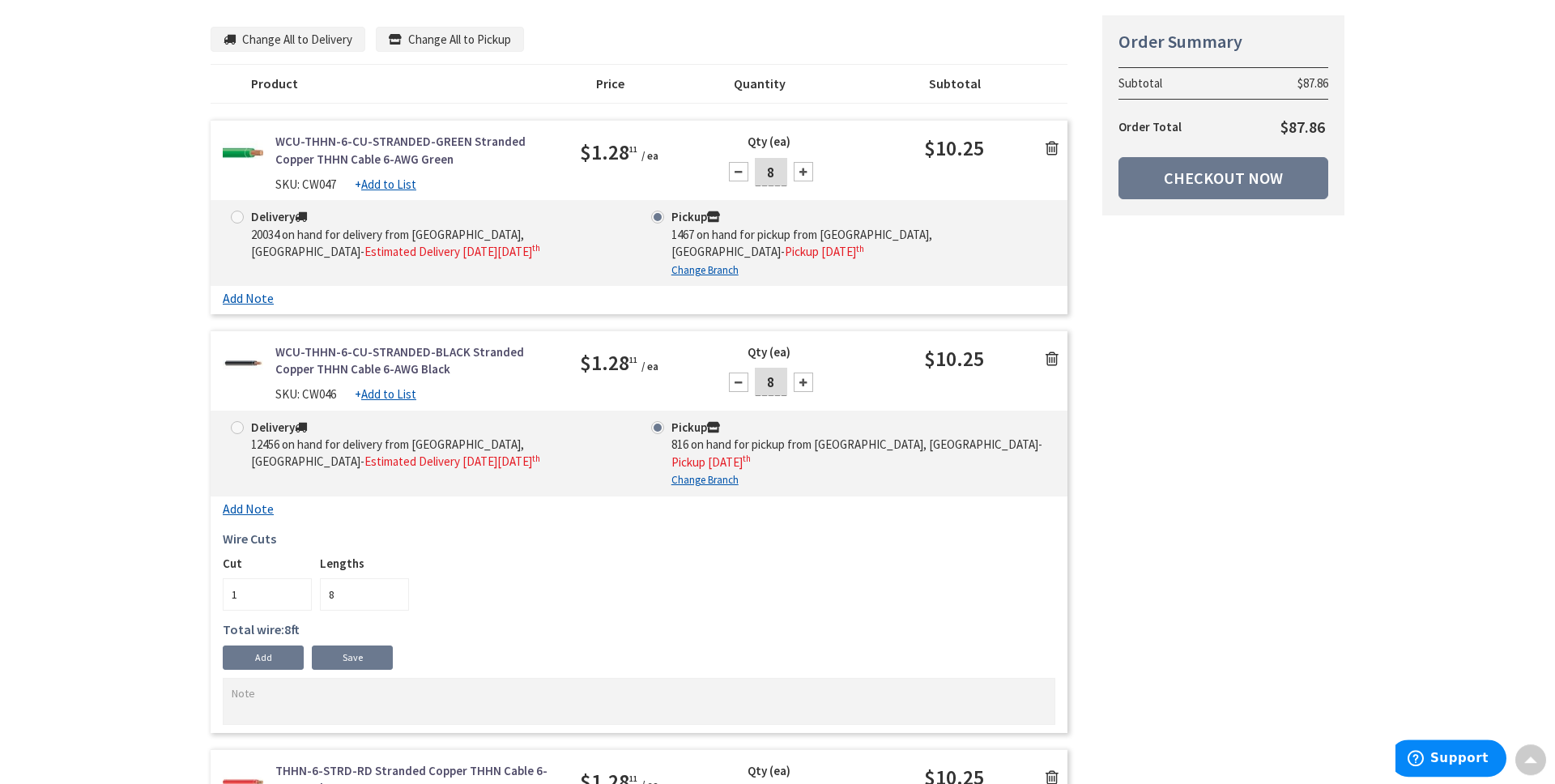
scroll to position [328, 0]
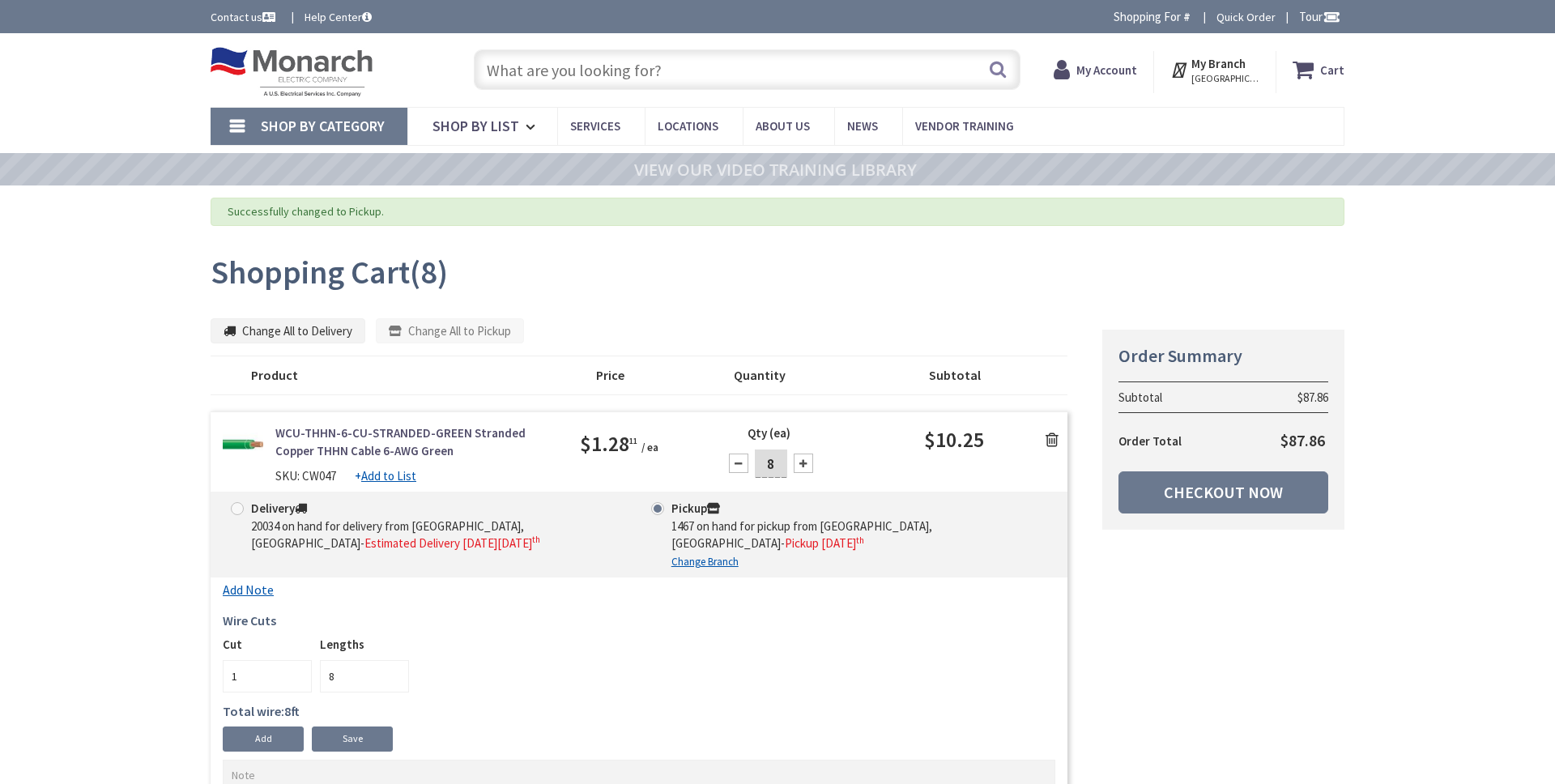
click at [243, 582] on link "Add Note" at bounding box center [247, 589] width 51 height 15
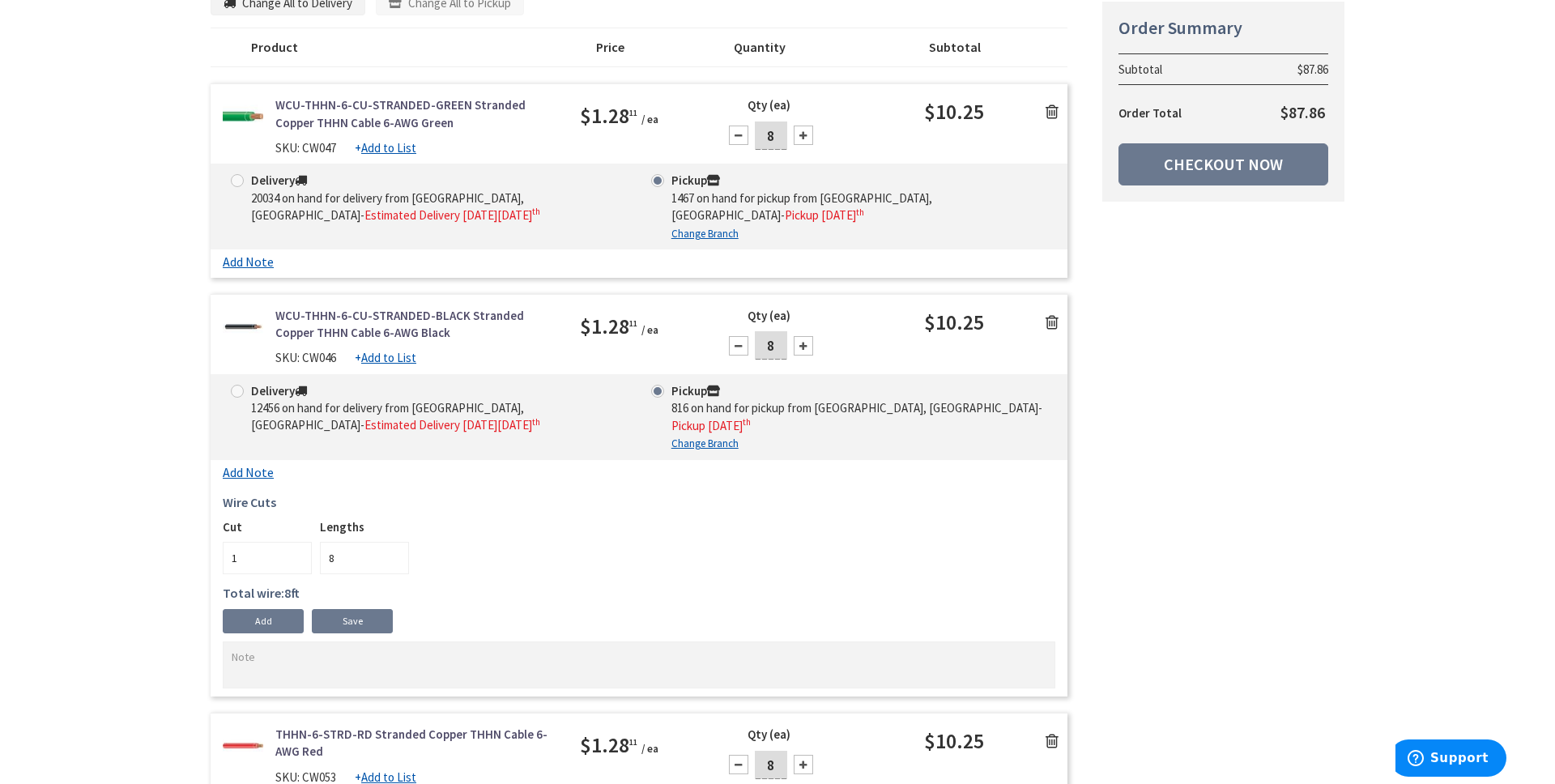
click at [253, 473] on link "Add Note" at bounding box center [247, 471] width 51 height 15
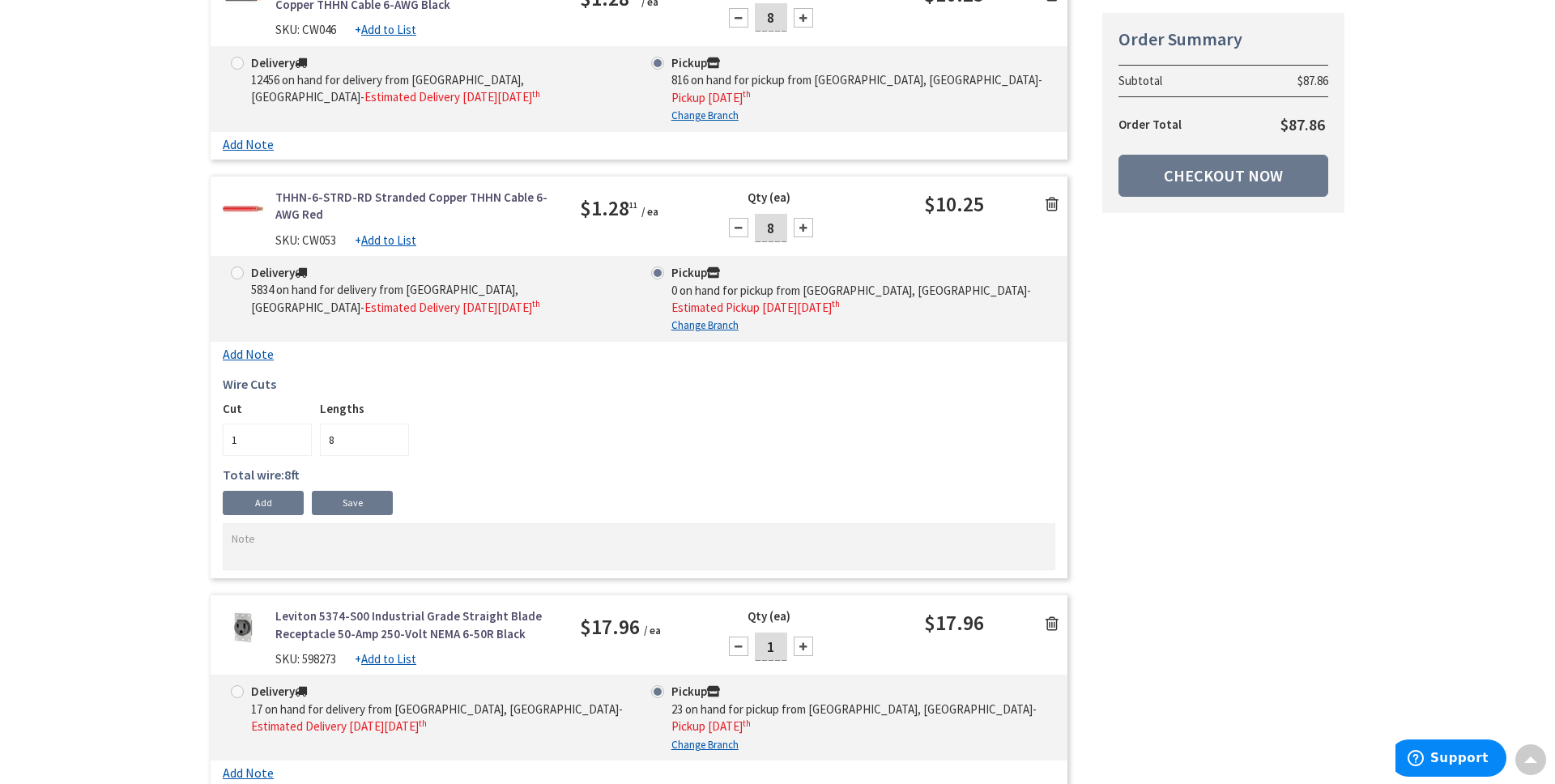
scroll to position [765, 0]
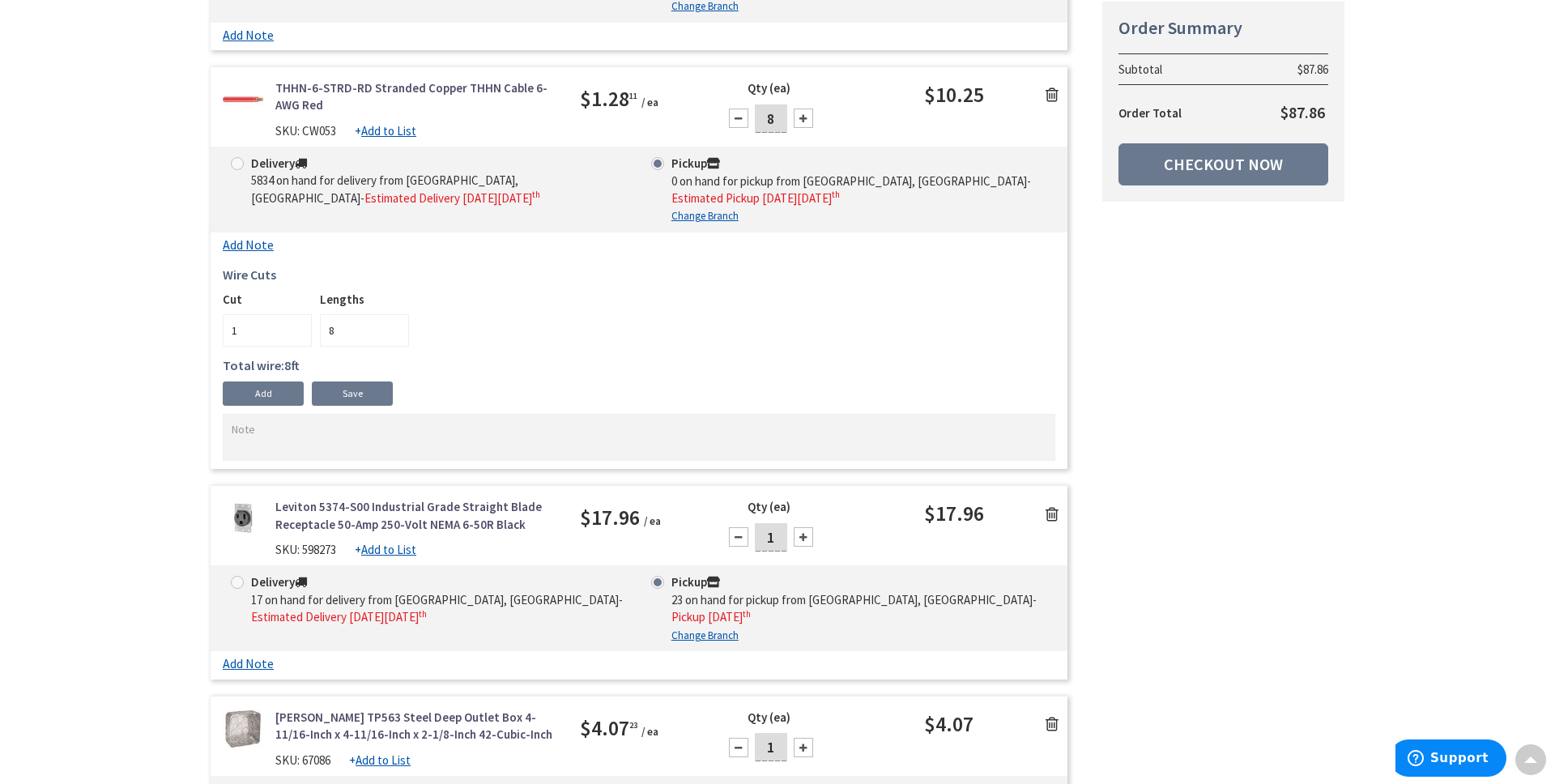
click at [261, 245] on link "Add Note" at bounding box center [247, 244] width 51 height 15
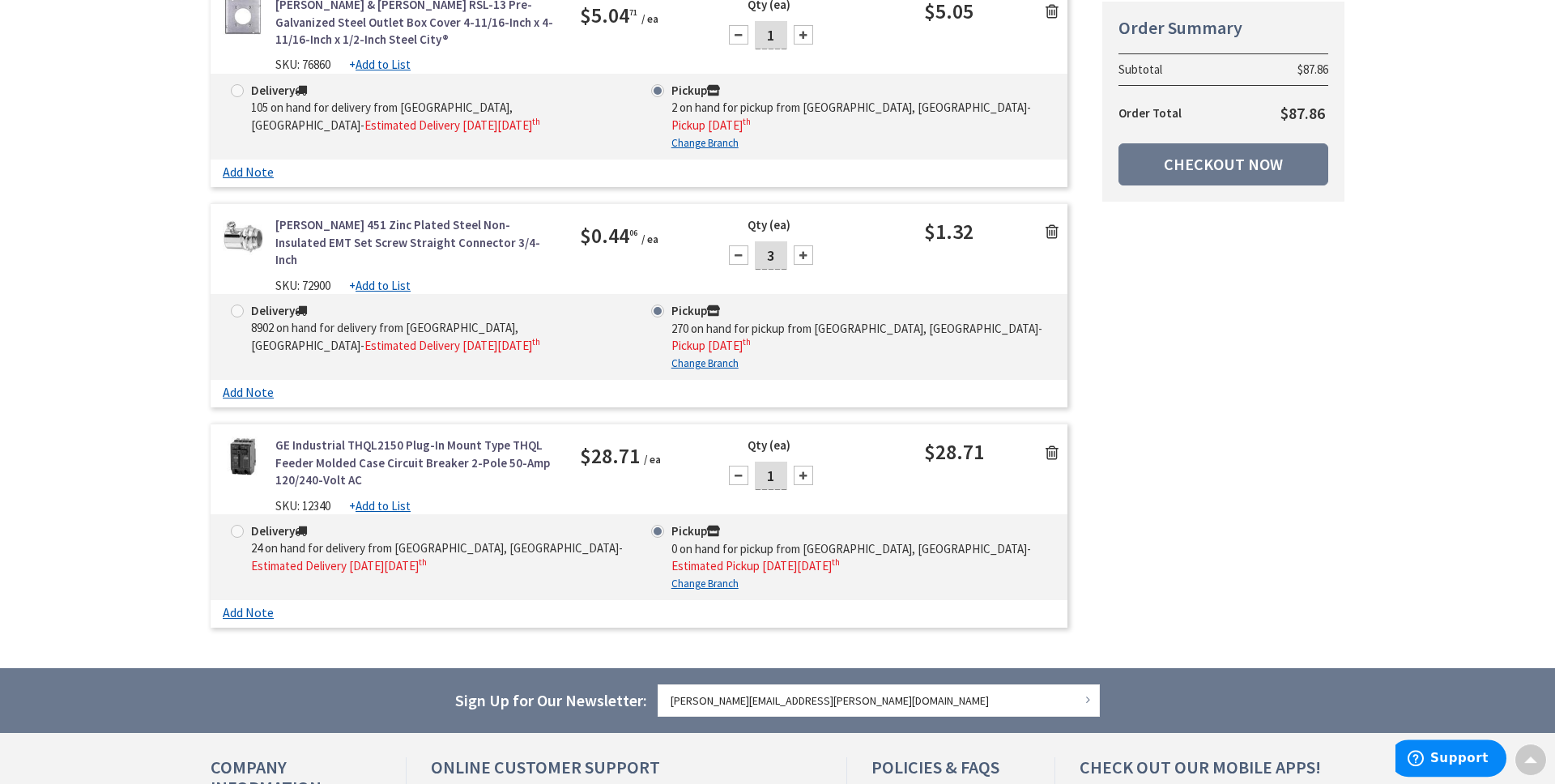
scroll to position [1530, 0]
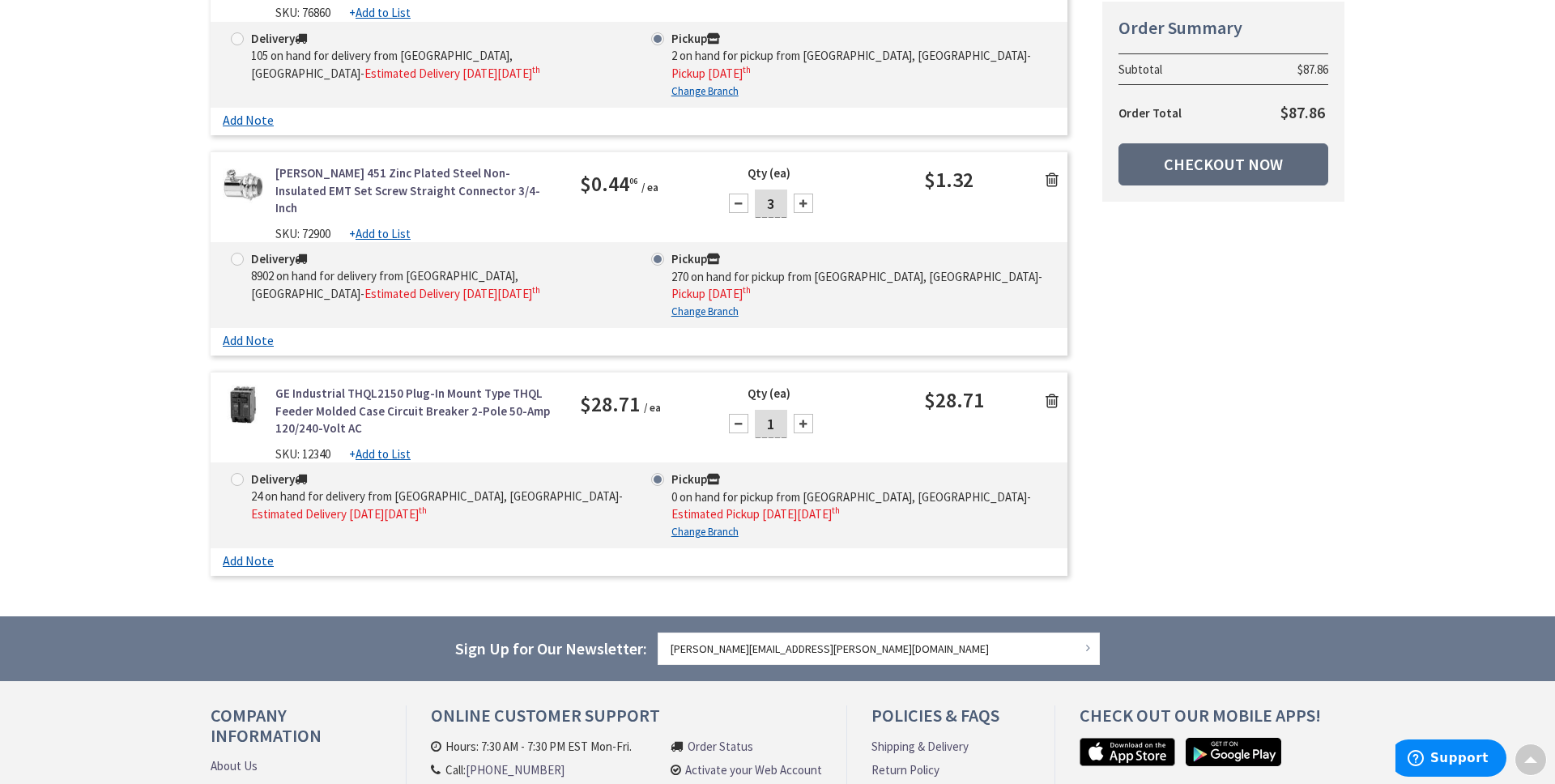
click at [1230, 166] on link "Checkout Now" at bounding box center [1223, 164] width 209 height 42
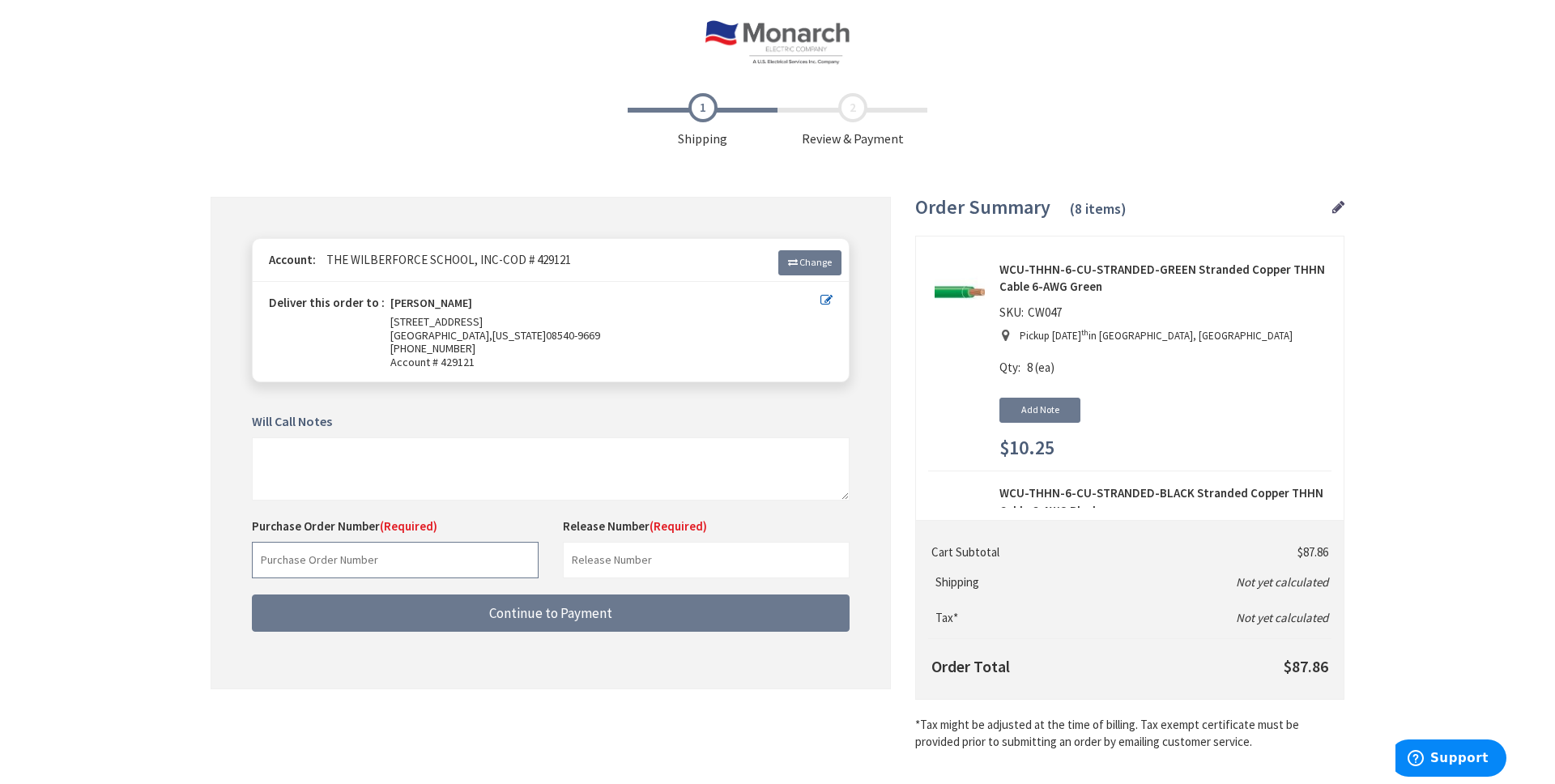
click at [418, 552] on input "text" at bounding box center [396, 560] width 287 height 37
type input "personal"
click at [605, 558] on input "text" at bounding box center [707, 560] width 287 height 37
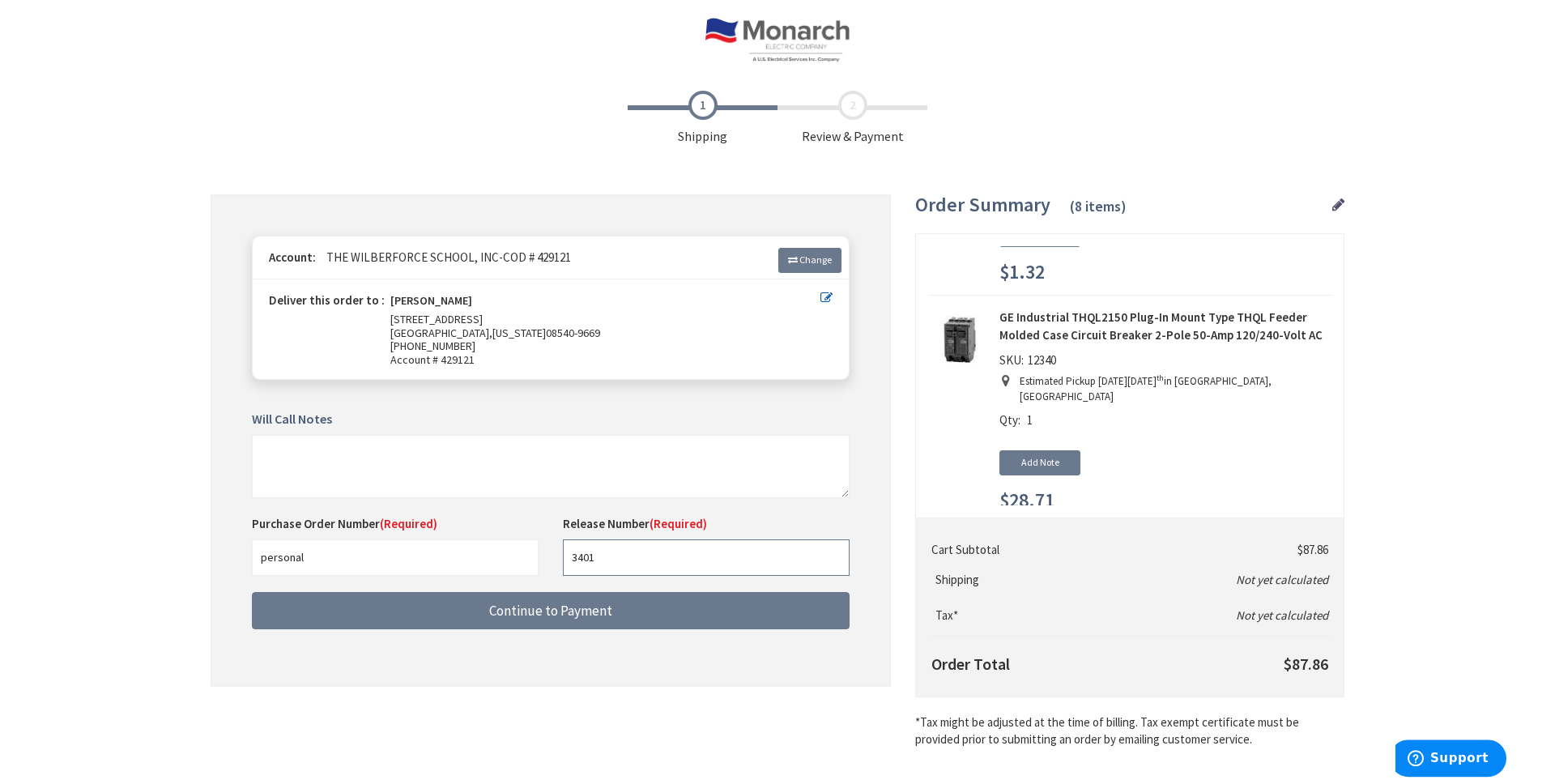
scroll to position [36, 0]
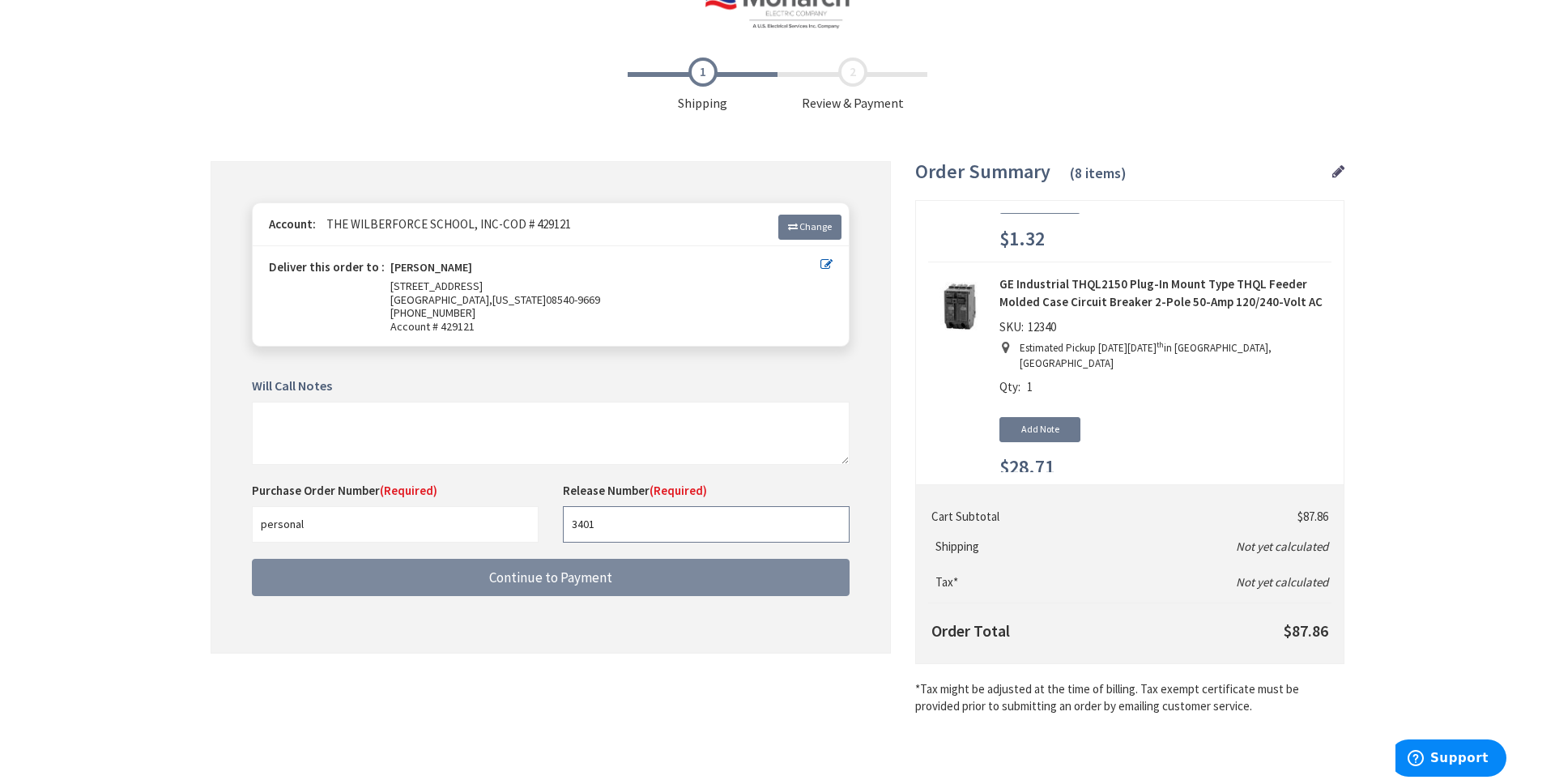
type input "3401"
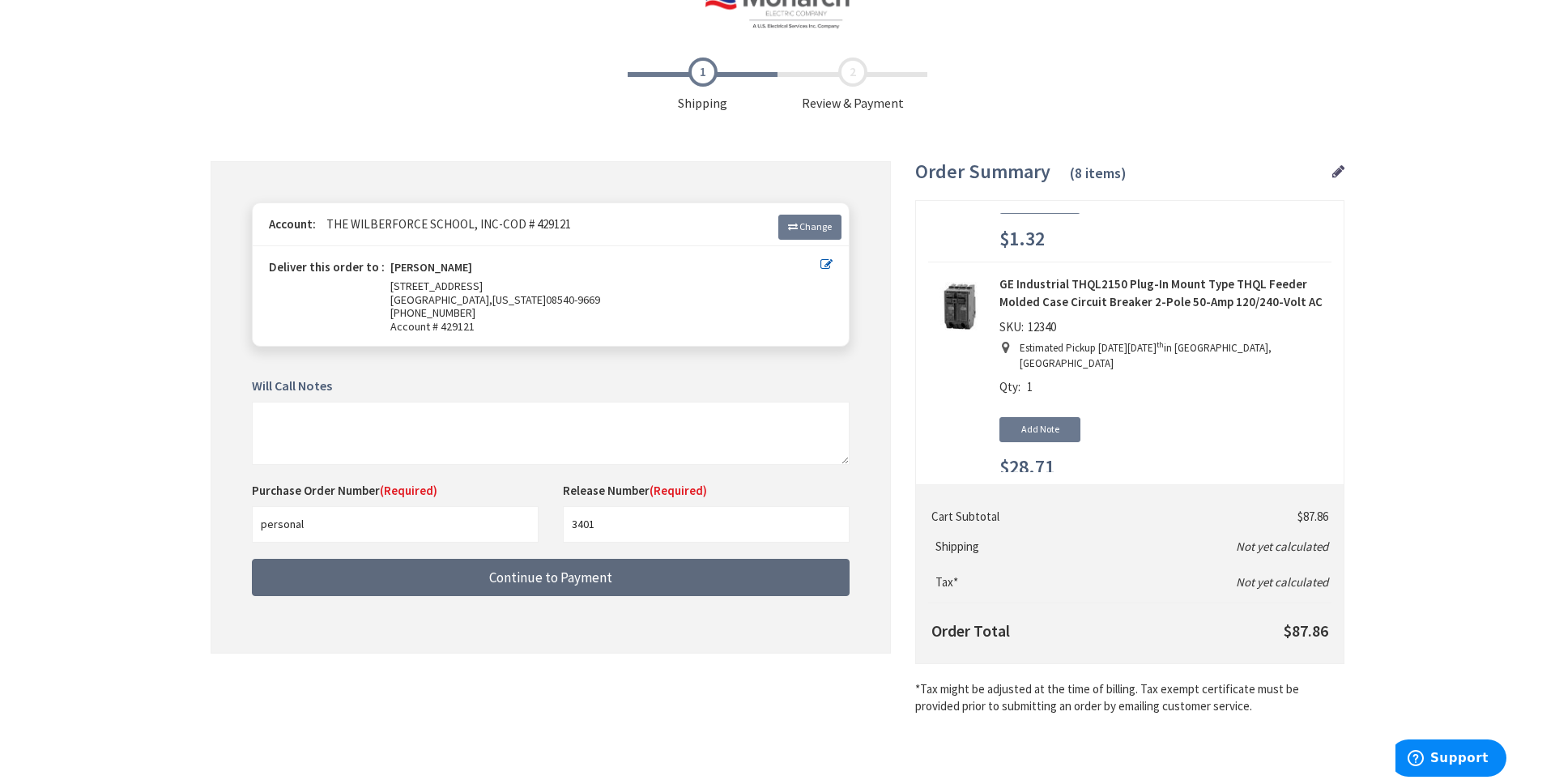
click at [634, 577] on button "Continue to Payment" at bounding box center [551, 578] width 598 height 38
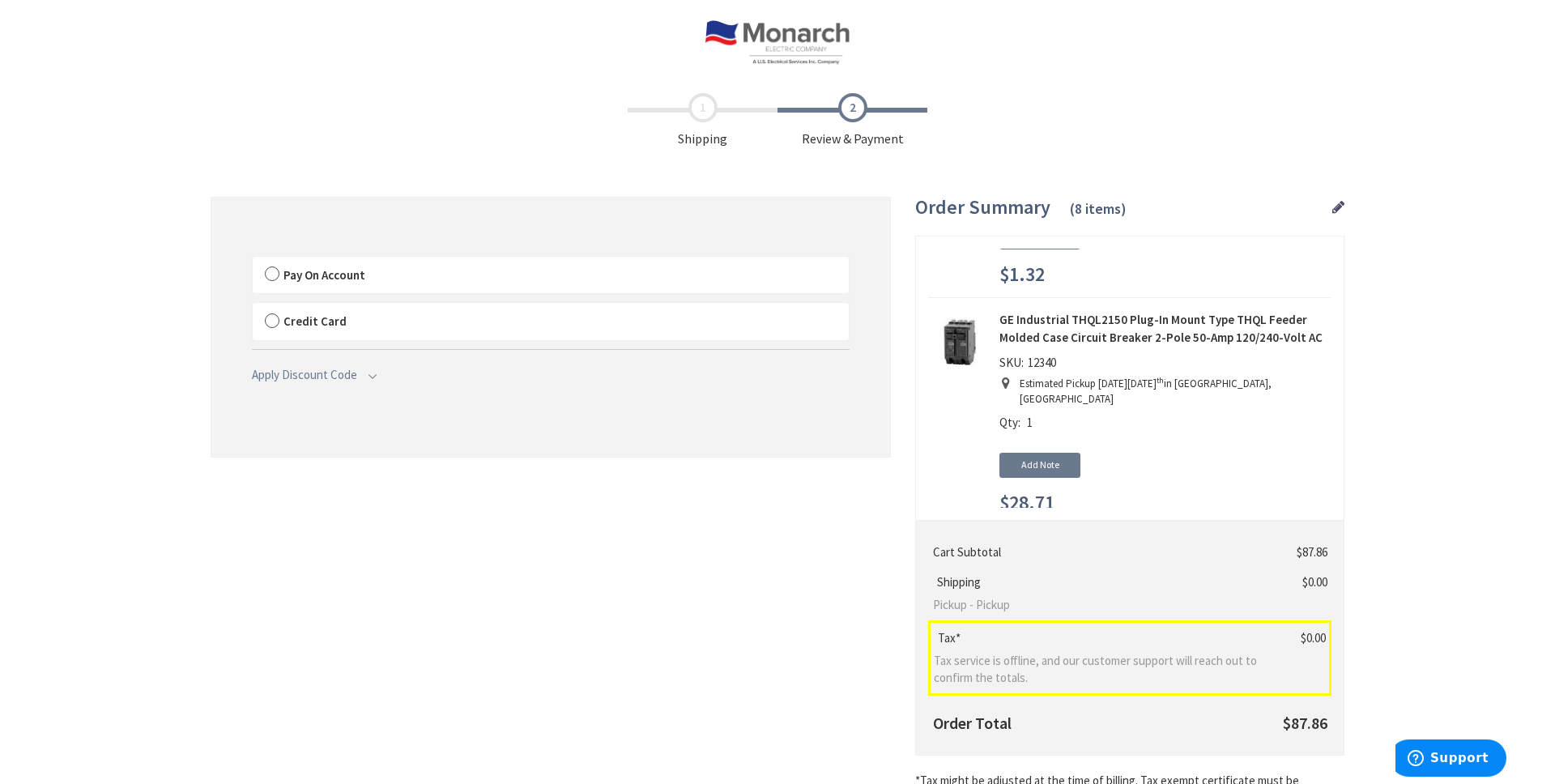
radio input "true"
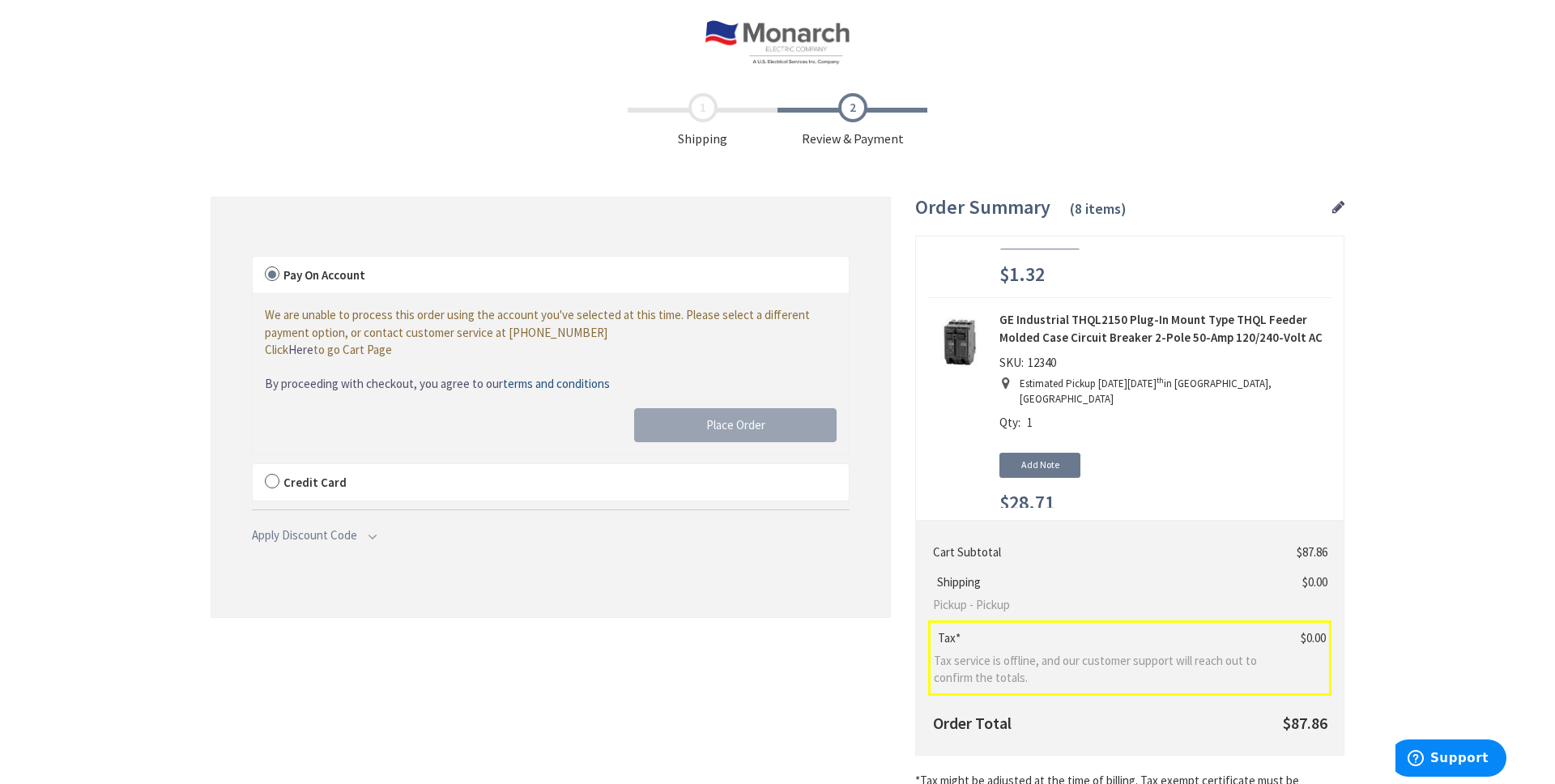
click at [319, 482] on span "Credit Card" at bounding box center [314, 481] width 63 height 15
click at [253, 467] on input "Credit Card" at bounding box center [253, 467] width 0 height 0
radio input "true"
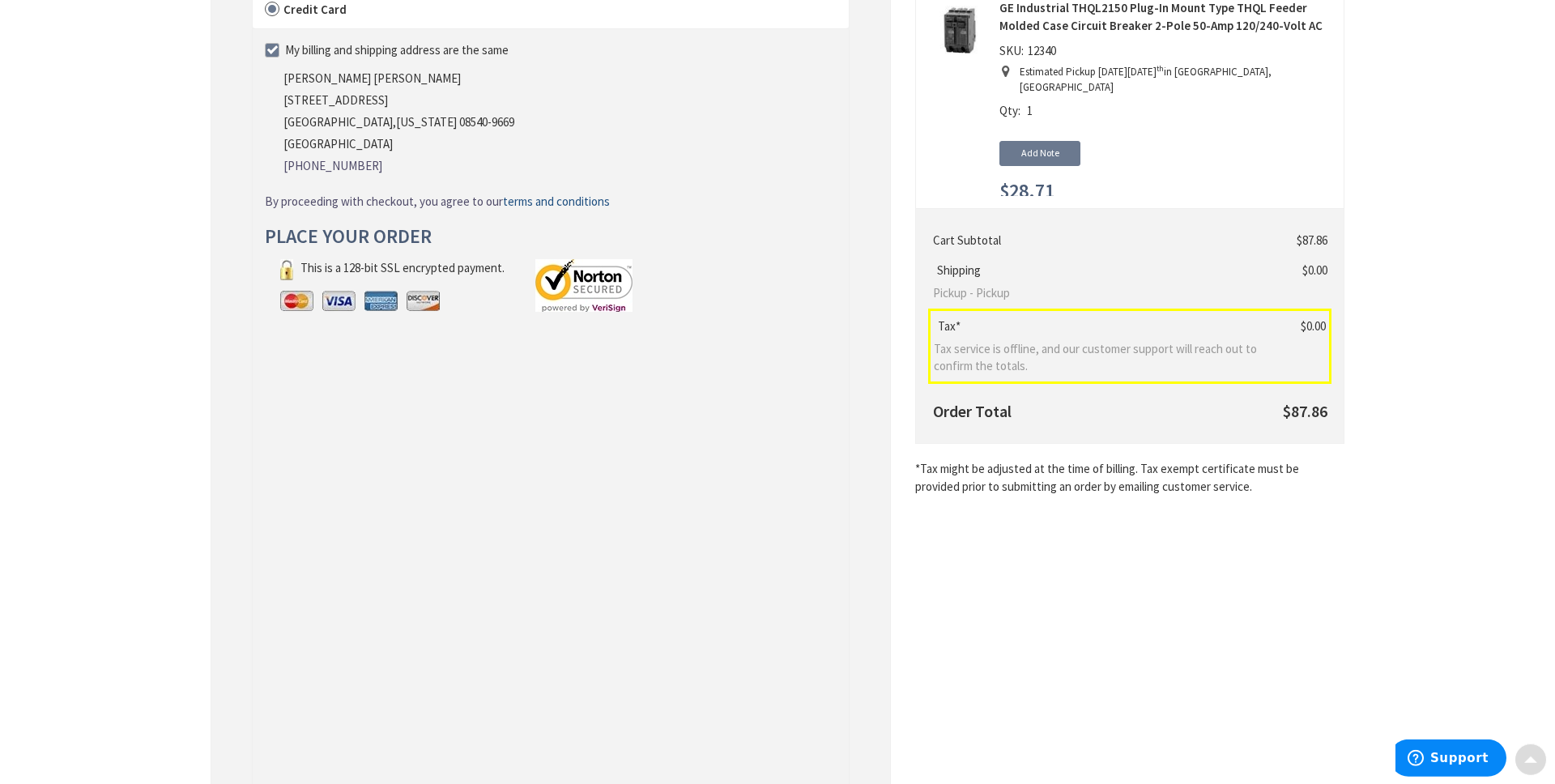
scroll to position [328, 0]
